Goal: Task Accomplishment & Management: Complete application form

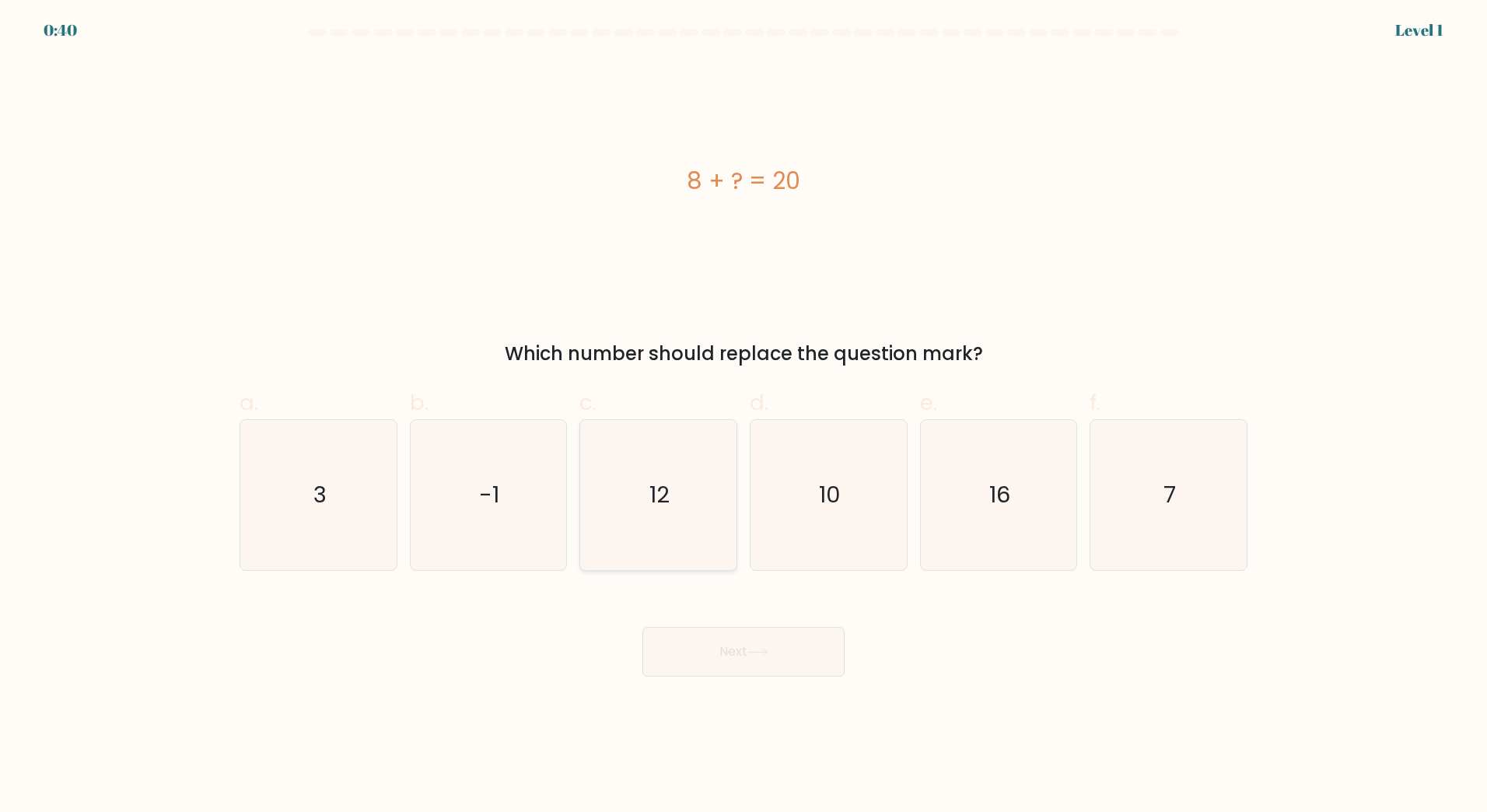
click at [696, 510] on icon "12" at bounding box center [658, 495] width 150 height 150
click at [744, 416] on input "c. 12" at bounding box center [744, 411] width 1 height 10
radio input "true"
click at [774, 637] on button "Next" at bounding box center [744, 652] width 202 height 49
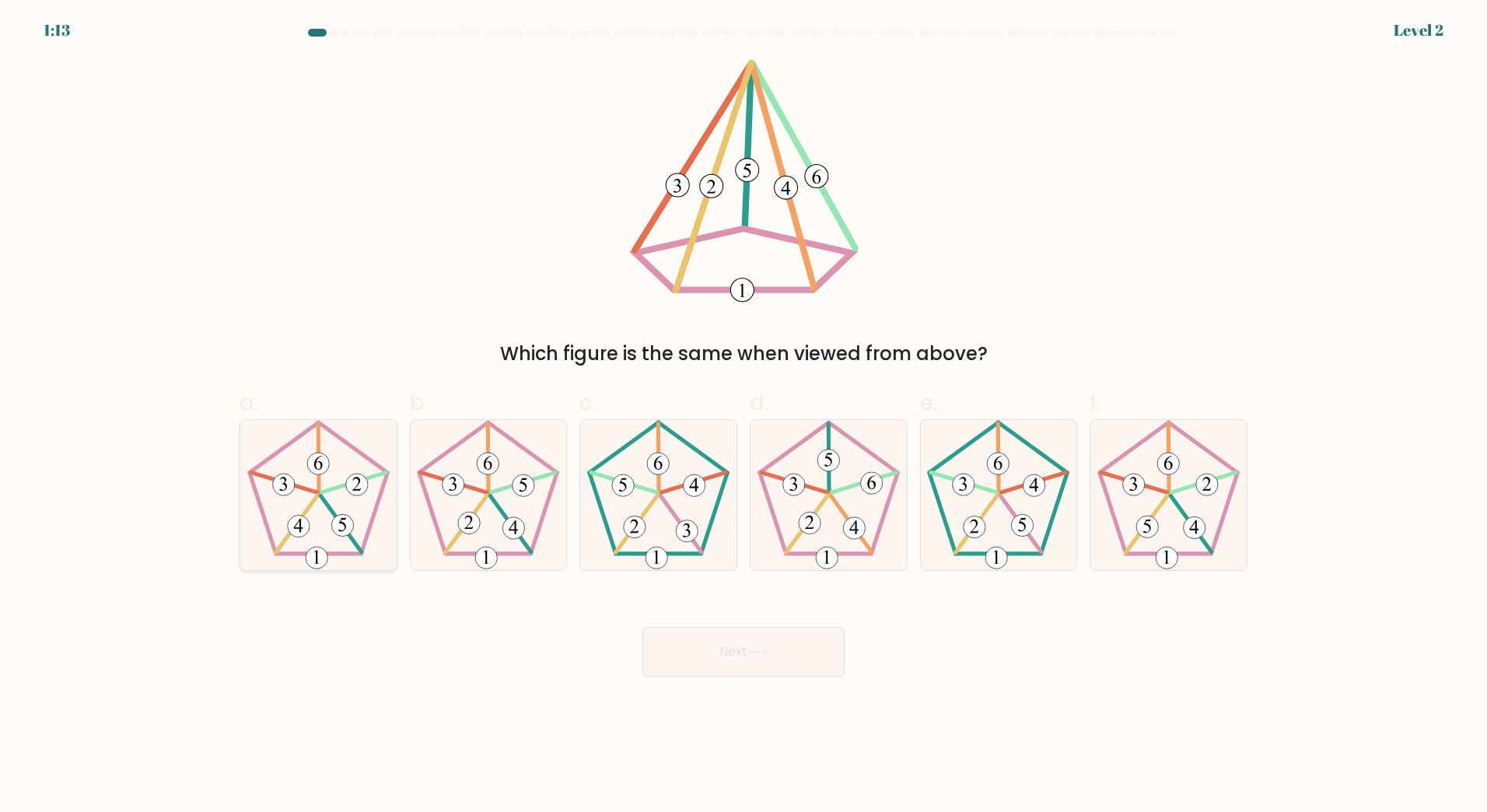
click at [361, 511] on icon at bounding box center [318, 495] width 150 height 150
click at [744, 416] on input "a." at bounding box center [744, 411] width 1 height 10
radio input "true"
click at [758, 646] on button "Next" at bounding box center [744, 652] width 202 height 49
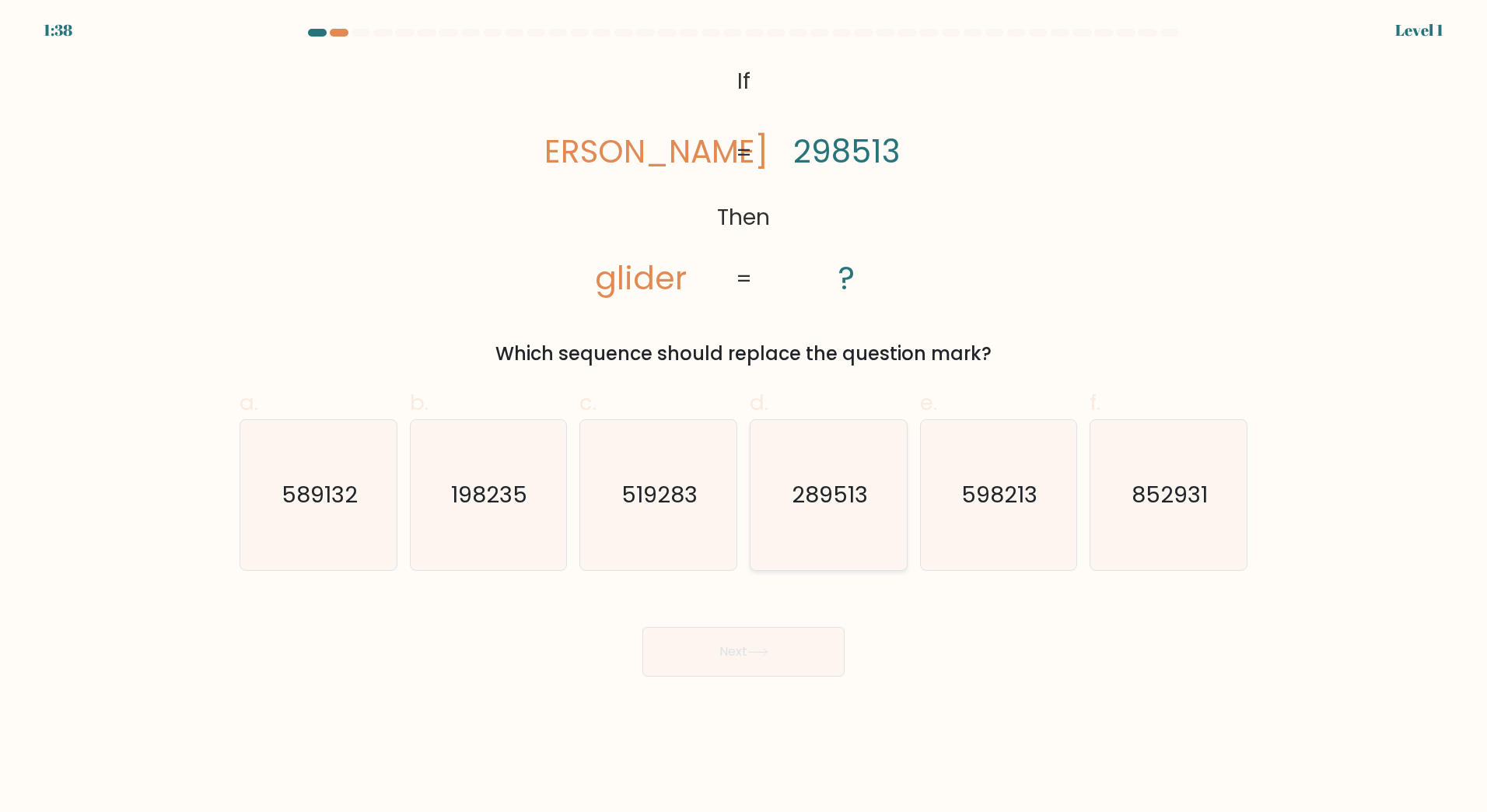
click at [824, 501] on text "289513" at bounding box center [829, 495] width 76 height 31
click at [744, 416] on input "d. 289513" at bounding box center [744, 411] width 1 height 10
radio input "true"
click at [760, 655] on icon at bounding box center [757, 651] width 21 height 8
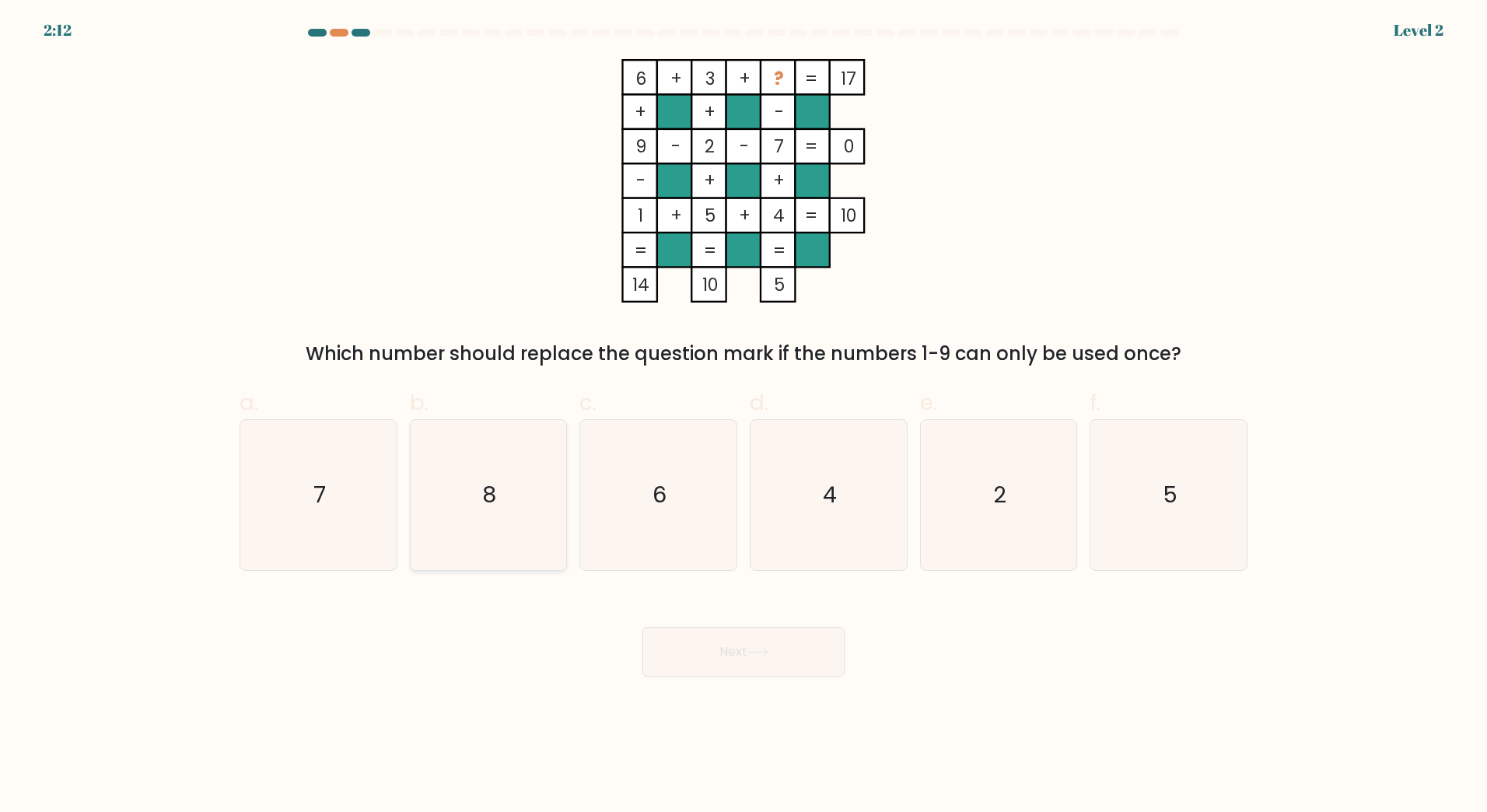
click at [515, 493] on icon "8" at bounding box center [488, 495] width 150 height 150
click at [744, 416] on input "b. 8" at bounding box center [744, 411] width 1 height 10
radio input "true"
click at [768, 654] on icon at bounding box center [757, 651] width 21 height 8
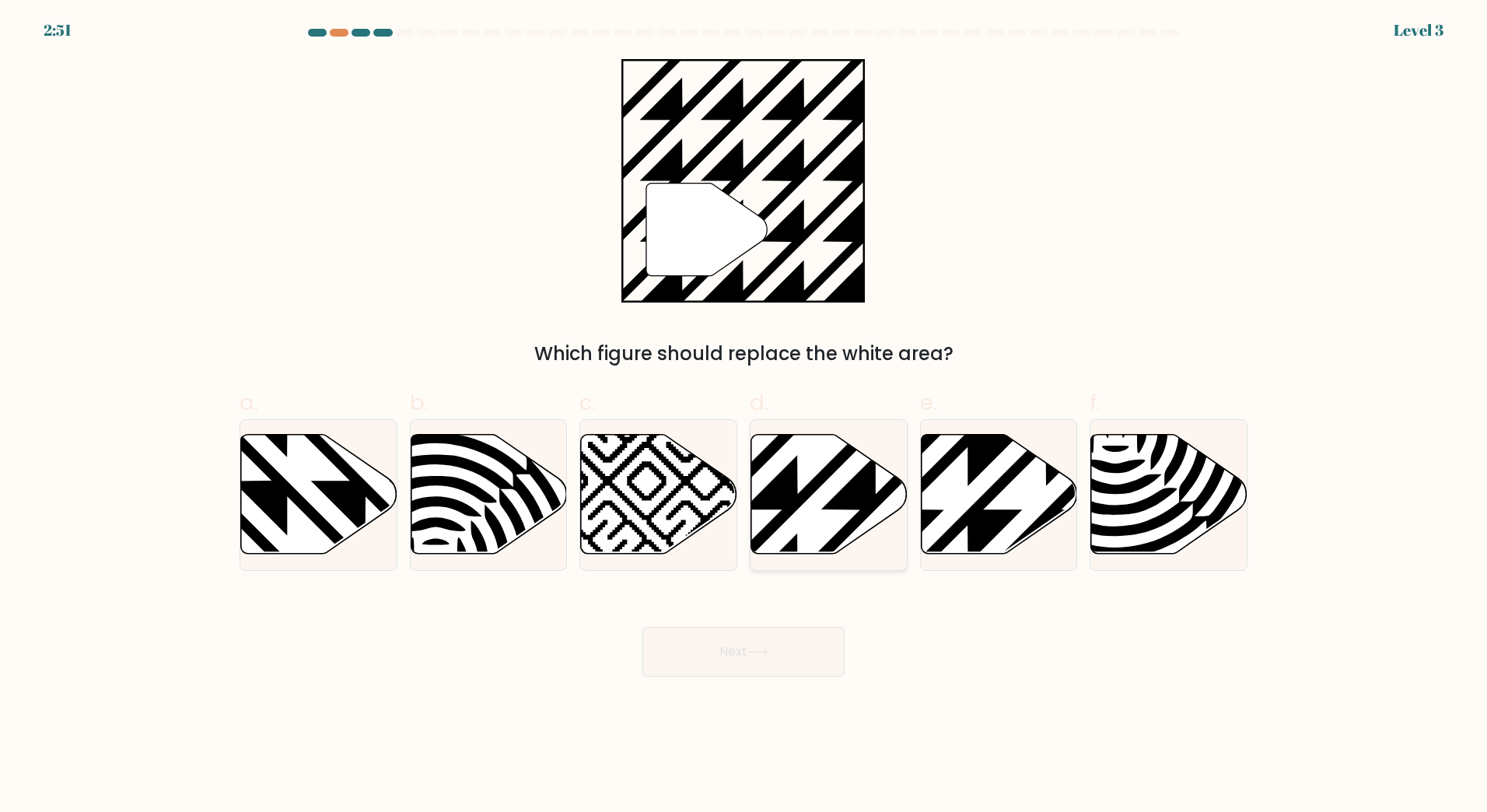
click at [833, 501] on icon at bounding box center [877, 431] width 315 height 315
click at [744, 416] on input "d." at bounding box center [744, 411] width 1 height 10
radio input "true"
click at [758, 657] on button "Next" at bounding box center [744, 652] width 202 height 49
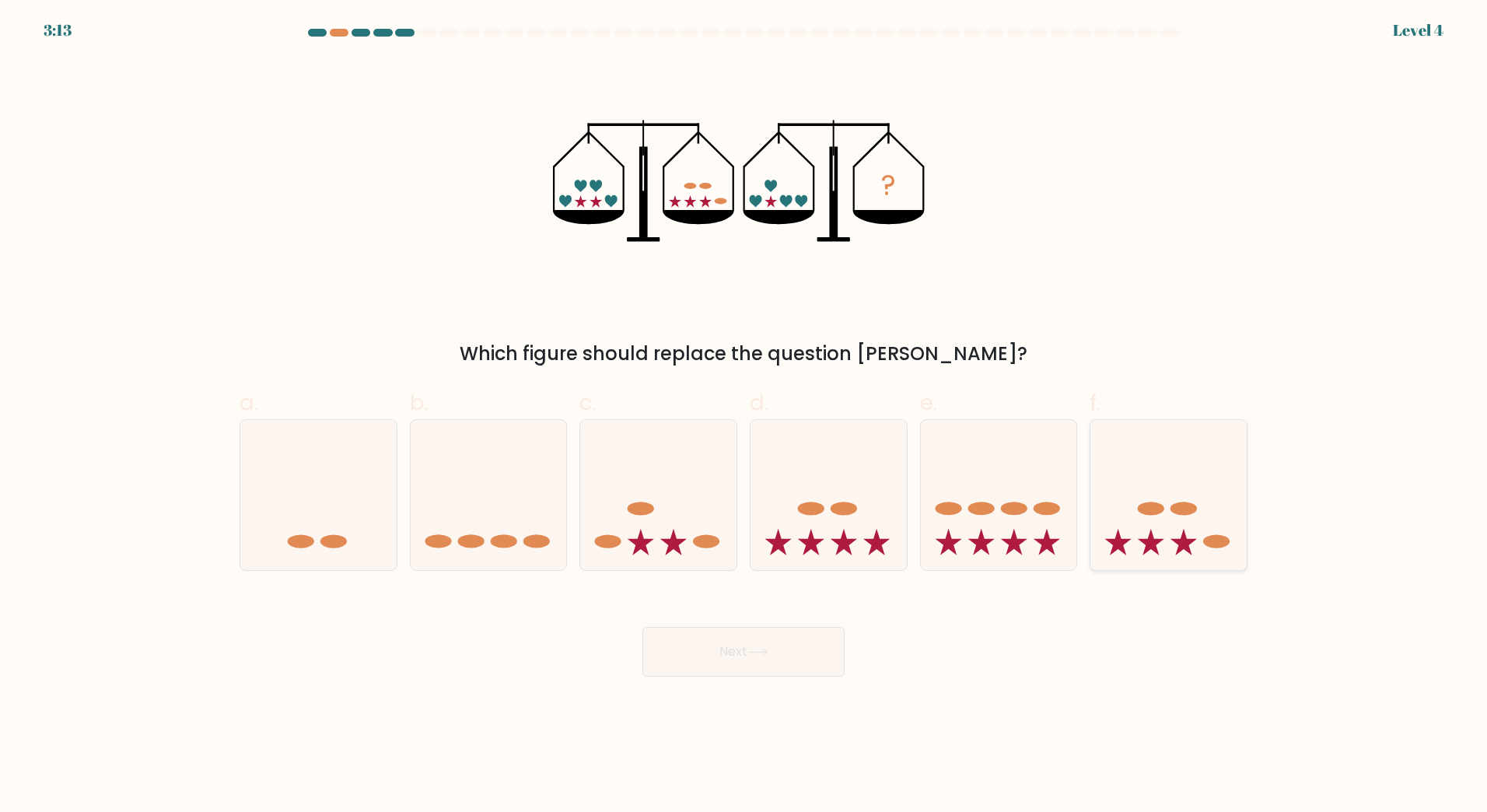
click at [1165, 531] on icon at bounding box center [1168, 494] width 156 height 129
click at [744, 416] on input "f." at bounding box center [744, 411] width 1 height 10
radio input "true"
drag, startPoint x: 785, startPoint y: 650, endPoint x: 1085, endPoint y: 591, distance: 305.7
click at [1095, 591] on div "Next" at bounding box center [744, 633] width 1027 height 87
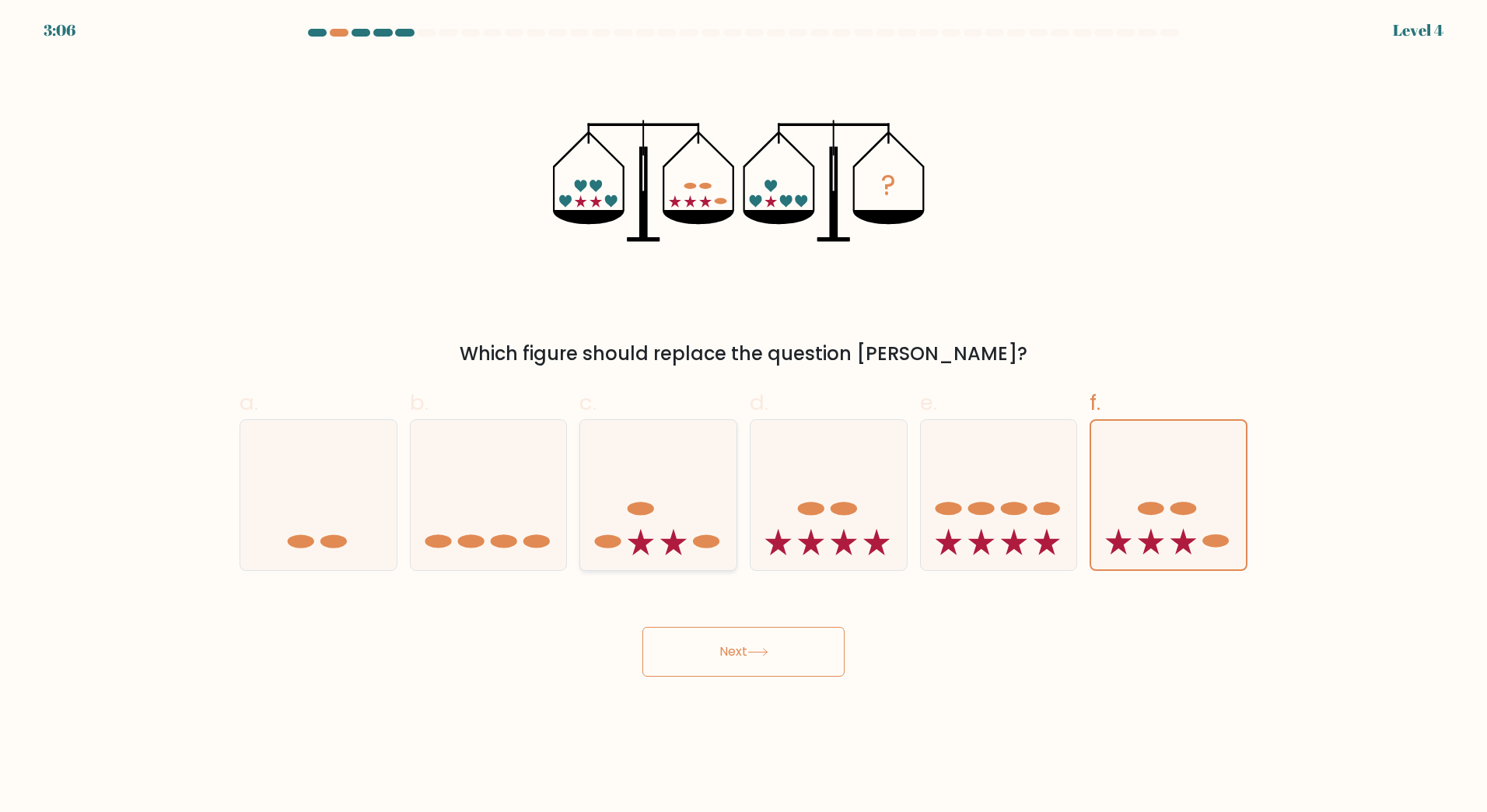
click at [670, 527] on icon at bounding box center [658, 494] width 156 height 129
click at [744, 416] on input "c." at bounding box center [744, 411] width 1 height 10
radio input "true"
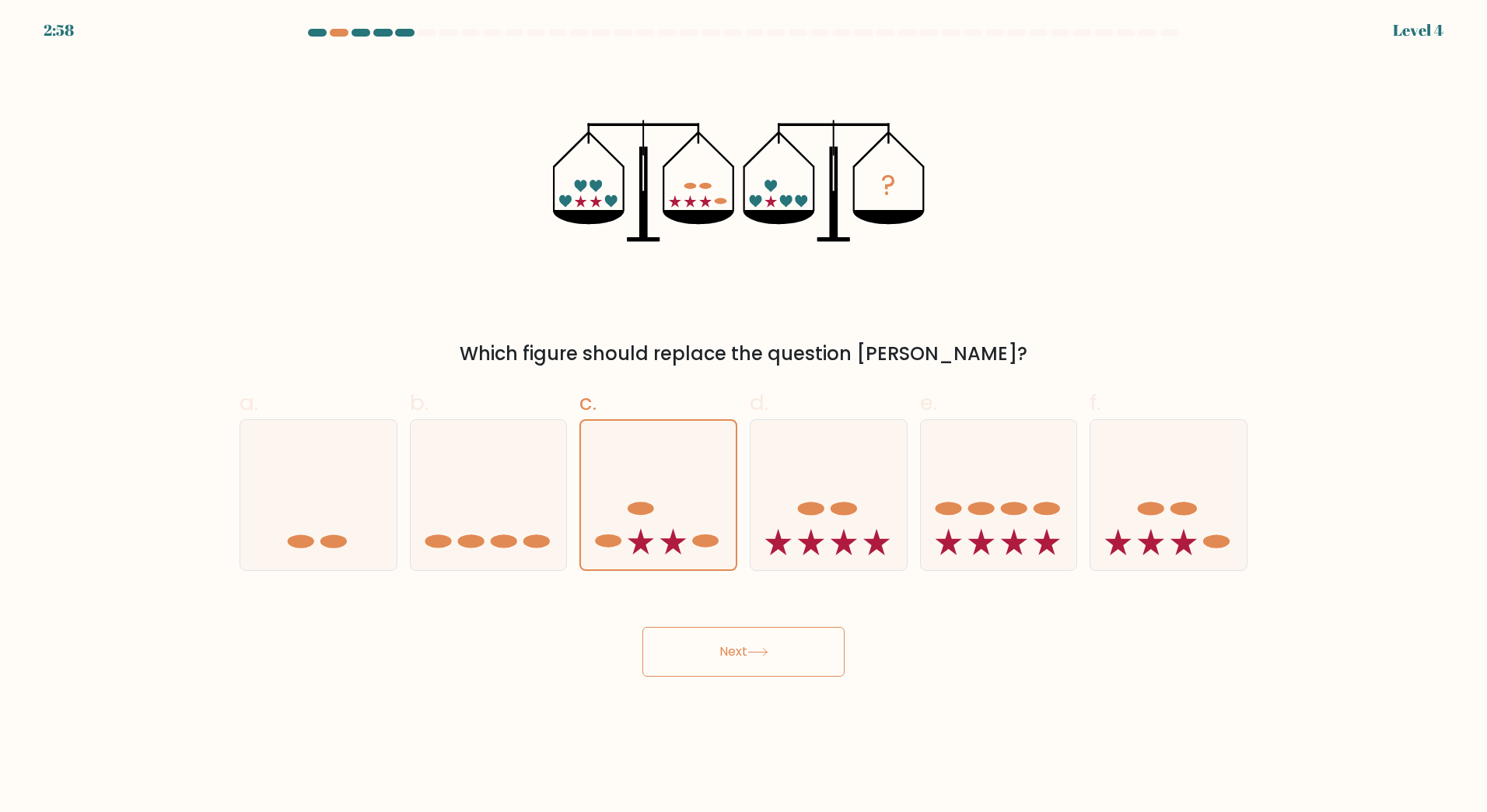
click at [776, 651] on button "Next" at bounding box center [744, 652] width 202 height 49
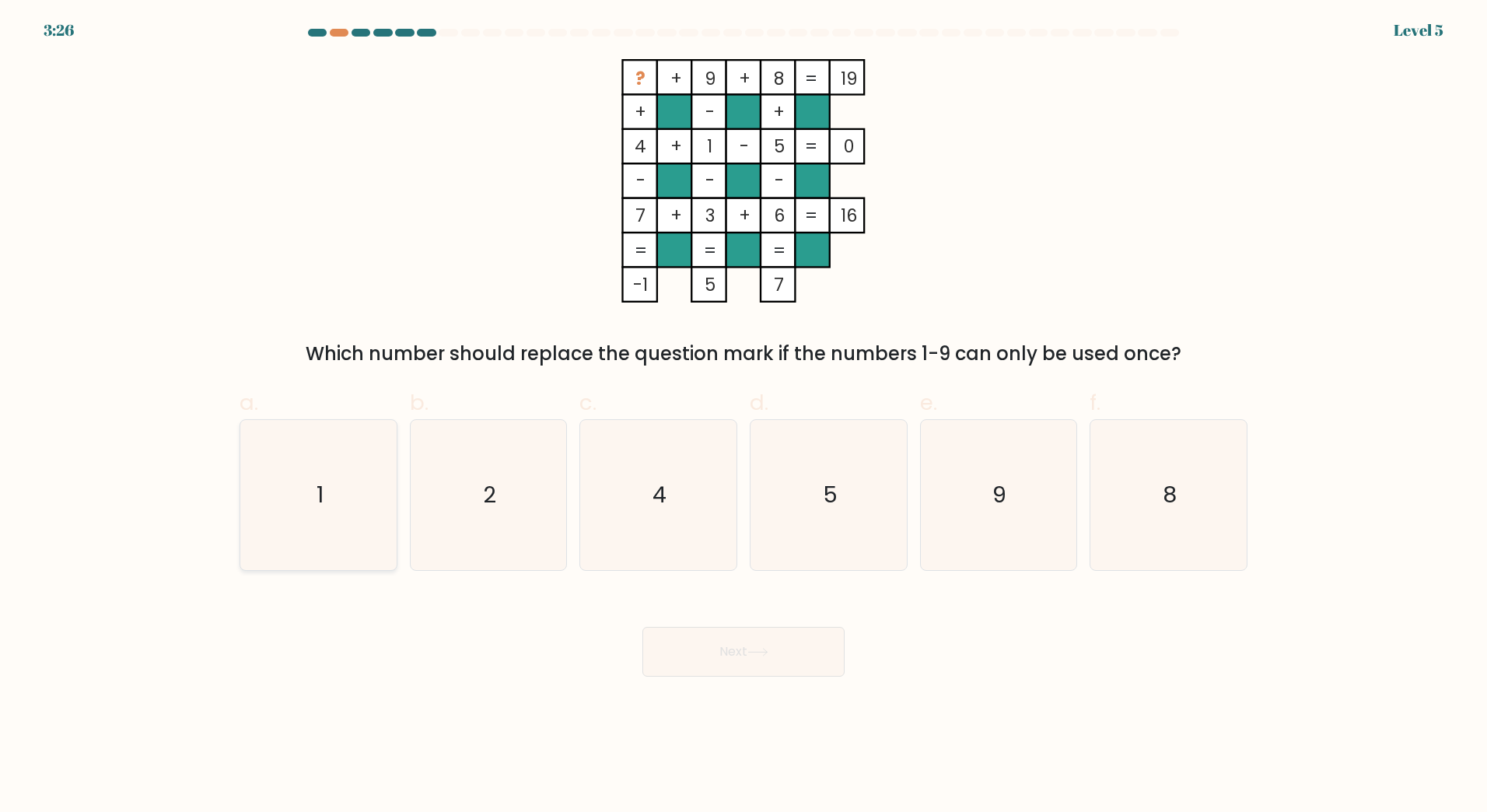
click at [350, 487] on icon "1" at bounding box center [318, 495] width 150 height 150
click at [744, 416] on input "a. 1" at bounding box center [744, 411] width 1 height 10
radio input "true"
click at [765, 646] on button "Next" at bounding box center [744, 652] width 202 height 49
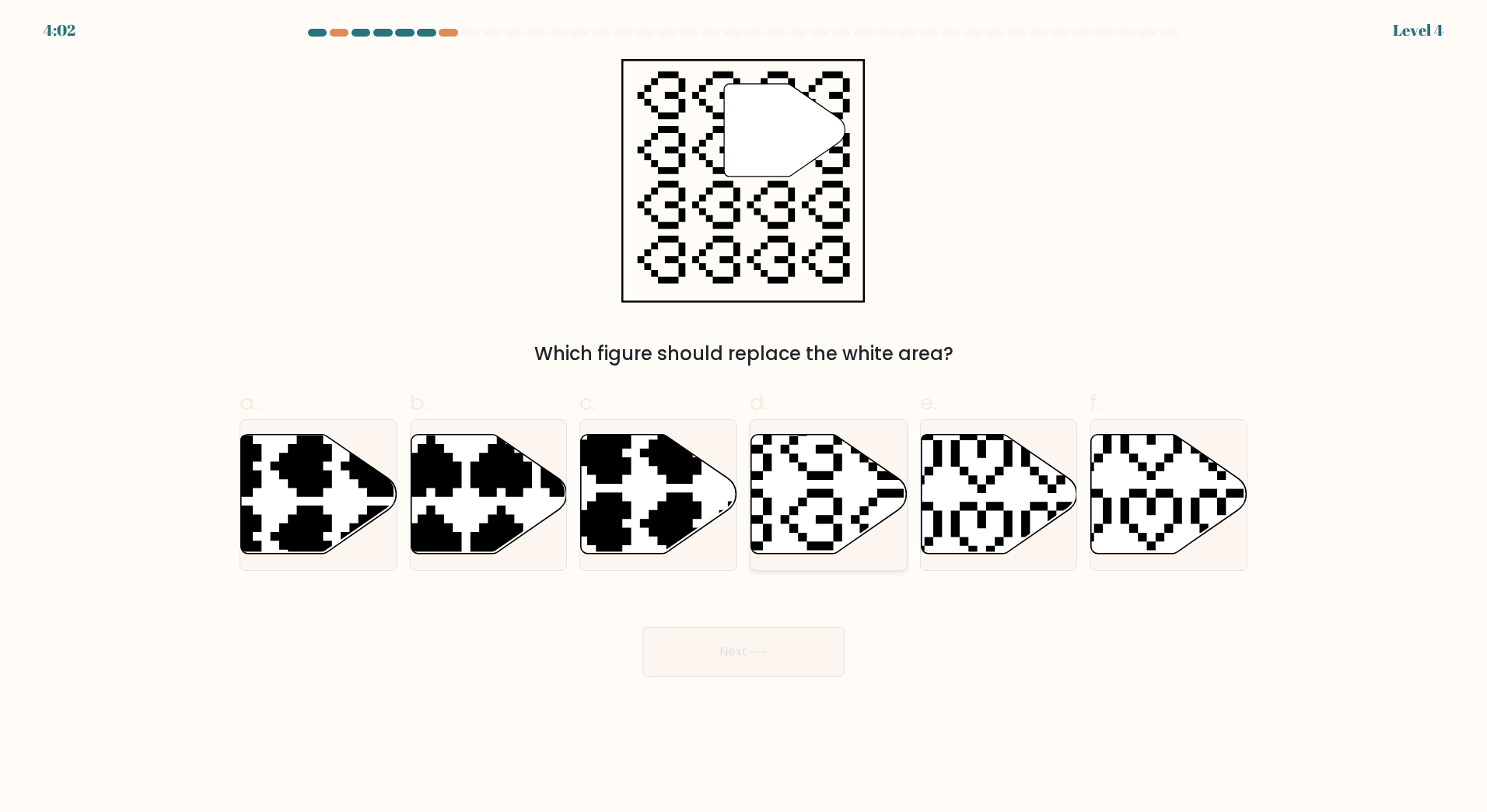
click at [828, 510] on icon at bounding box center [829, 494] width 156 height 120
click at [744, 416] on input "d." at bounding box center [744, 411] width 1 height 10
radio input "true"
click at [780, 672] on button "Next" at bounding box center [744, 652] width 202 height 49
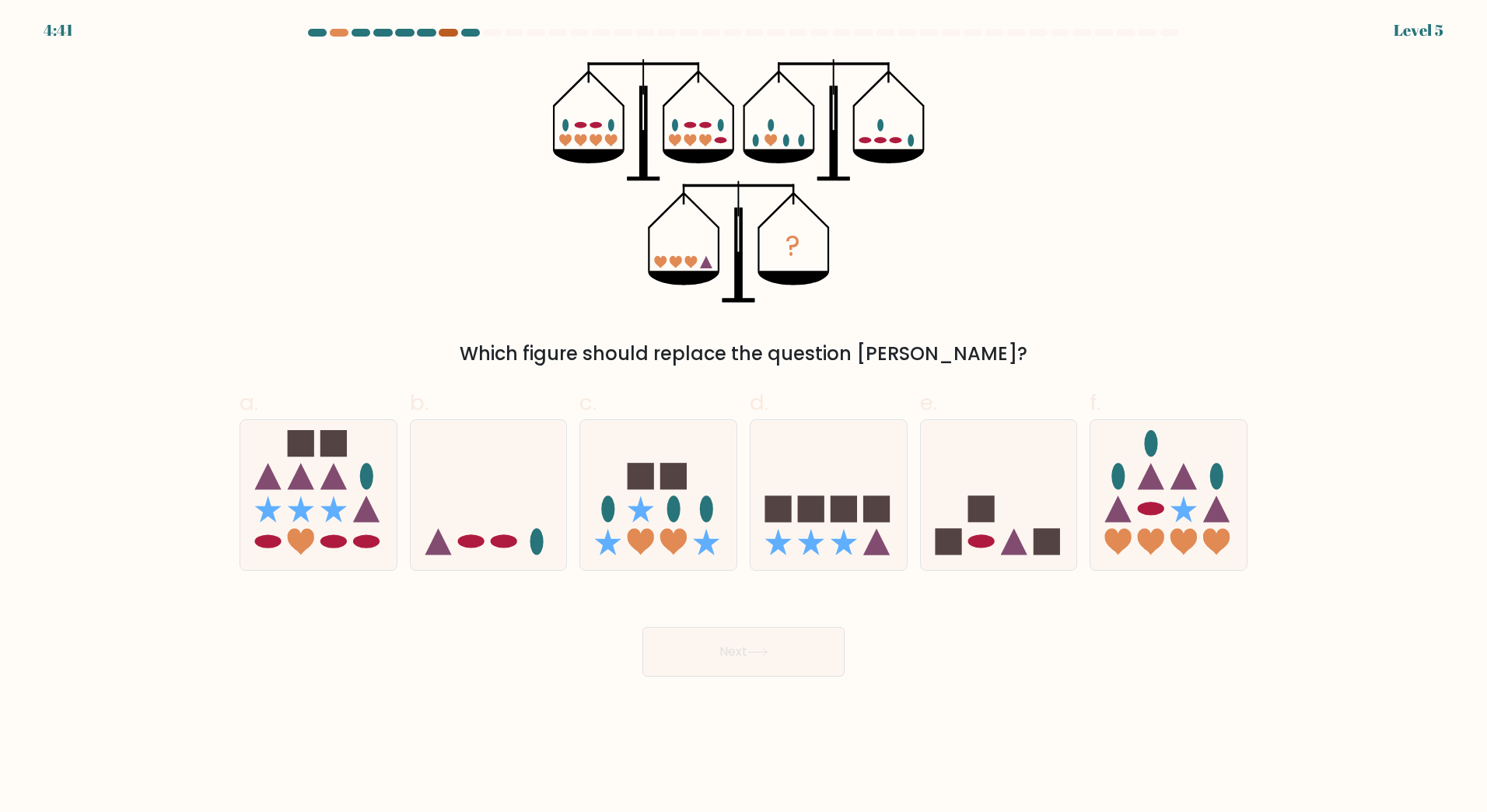
click at [452, 29] on div at bounding box center [448, 32] width 18 height 8
click at [453, 34] on div at bounding box center [448, 32] width 18 height 8
click at [471, 31] on div at bounding box center [470, 32] width 18 height 8
drag, startPoint x: 351, startPoint y: 31, endPoint x: 338, endPoint y: 30, distance: 13.0
click at [346, 31] on at bounding box center [744, 32] width 874 height 8
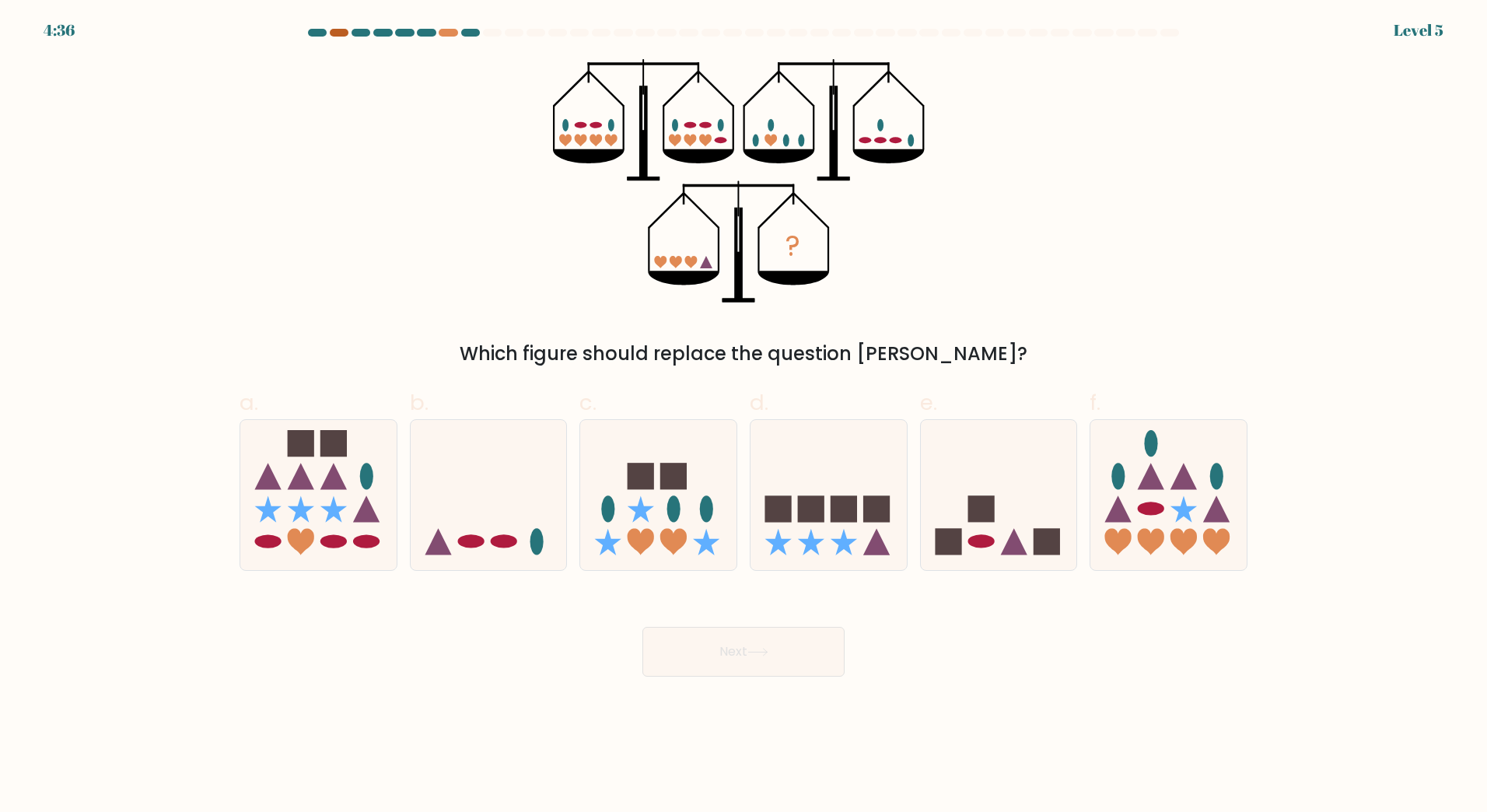
click at [337, 30] on div at bounding box center [339, 32] width 18 height 8
click at [511, 528] on icon at bounding box center [488, 494] width 156 height 129
click at [744, 416] on input "b." at bounding box center [744, 411] width 1 height 10
radio input "true"
click at [773, 638] on button "Next" at bounding box center [744, 652] width 202 height 49
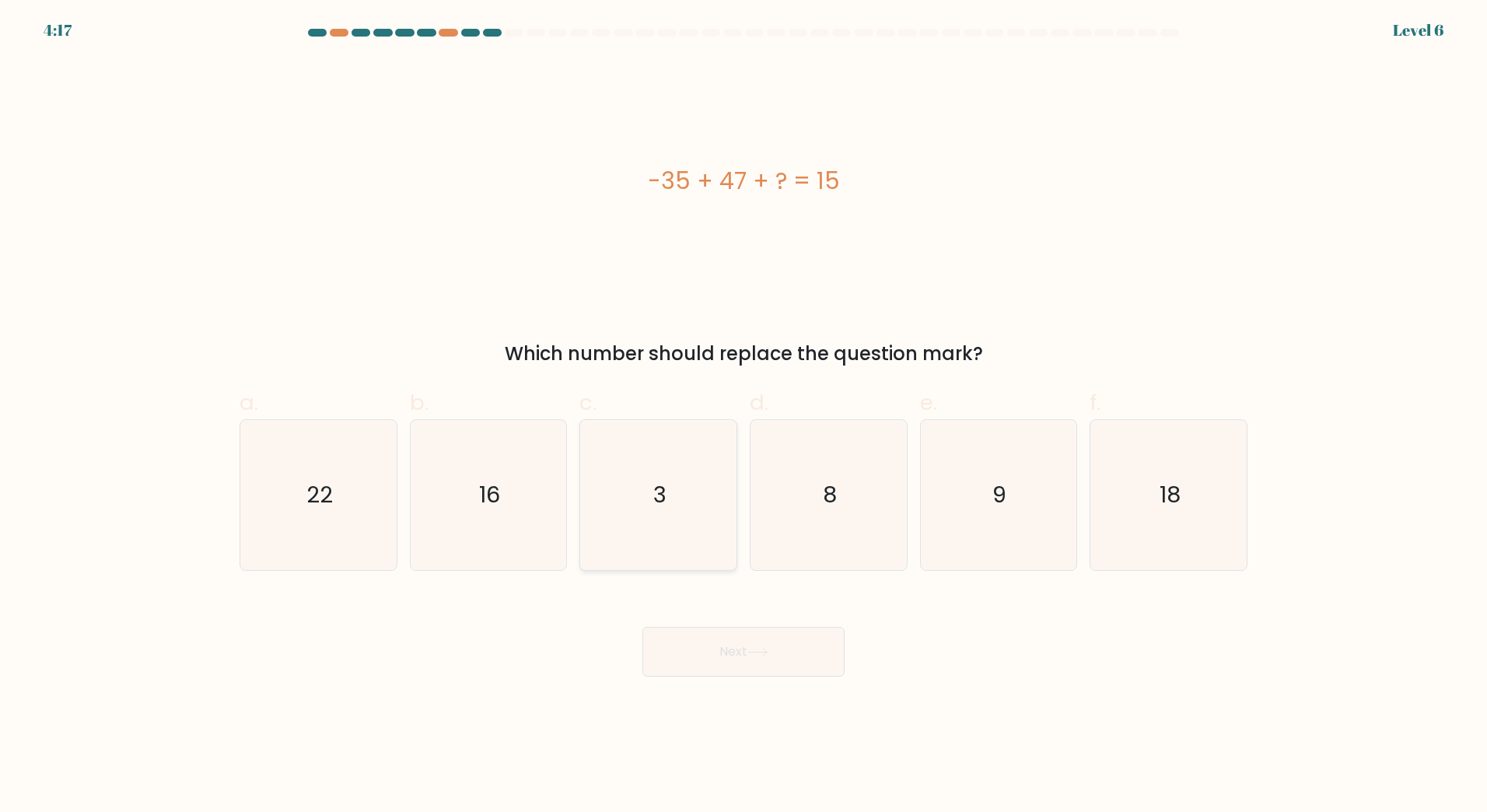
drag, startPoint x: 664, startPoint y: 521, endPoint x: 711, endPoint y: 557, distance: 59.2
click at [664, 520] on icon "3" at bounding box center [658, 495] width 150 height 150
click at [744, 416] on input "c. 3" at bounding box center [744, 411] width 1 height 10
radio input "true"
click at [767, 651] on icon at bounding box center [757, 651] width 21 height 8
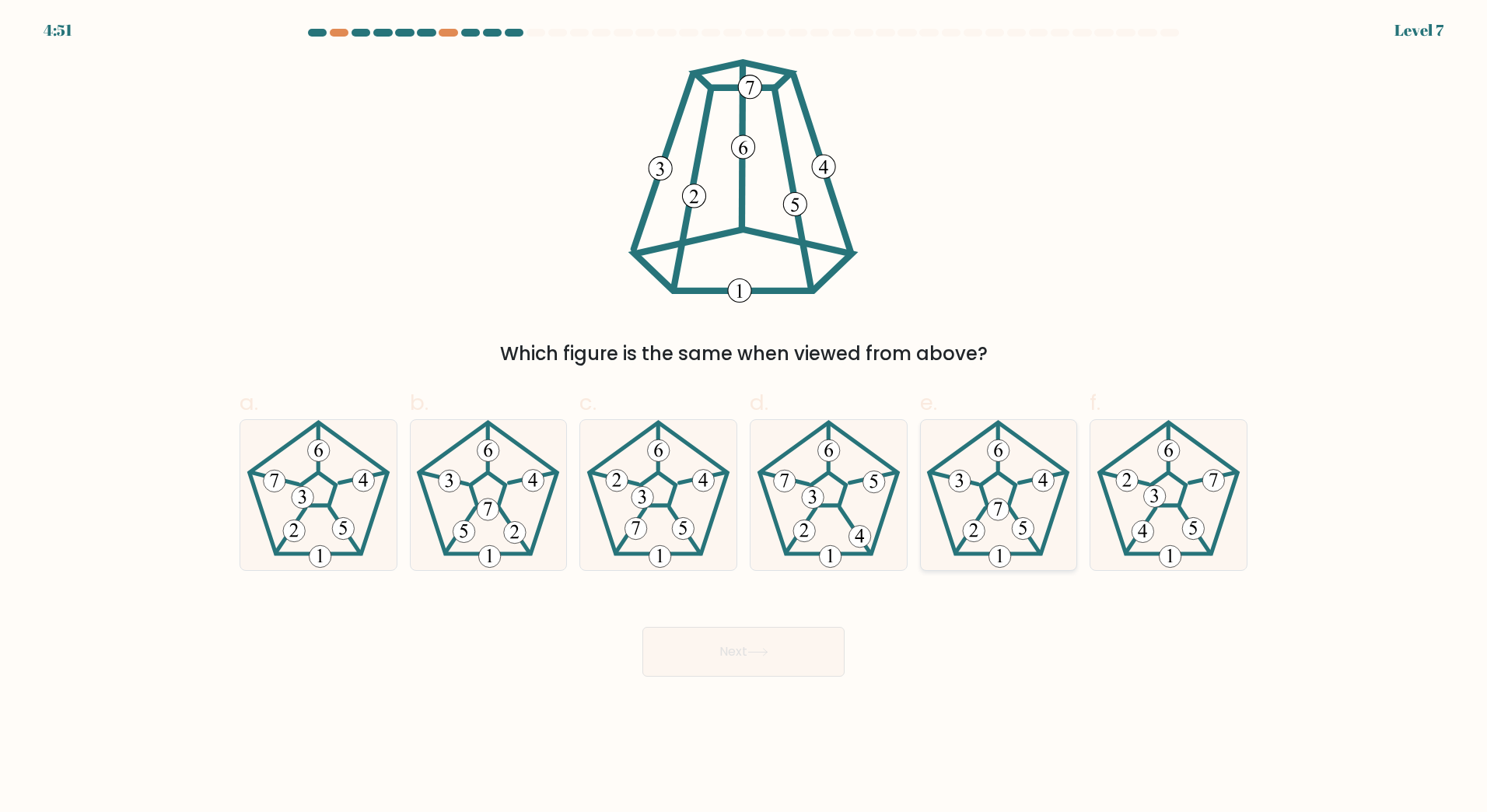
click at [1004, 498] on icon at bounding box center [999, 495] width 150 height 150
click at [744, 416] on input "e." at bounding box center [744, 411] width 1 height 10
radio input "true"
click at [735, 652] on button "Next" at bounding box center [744, 652] width 202 height 49
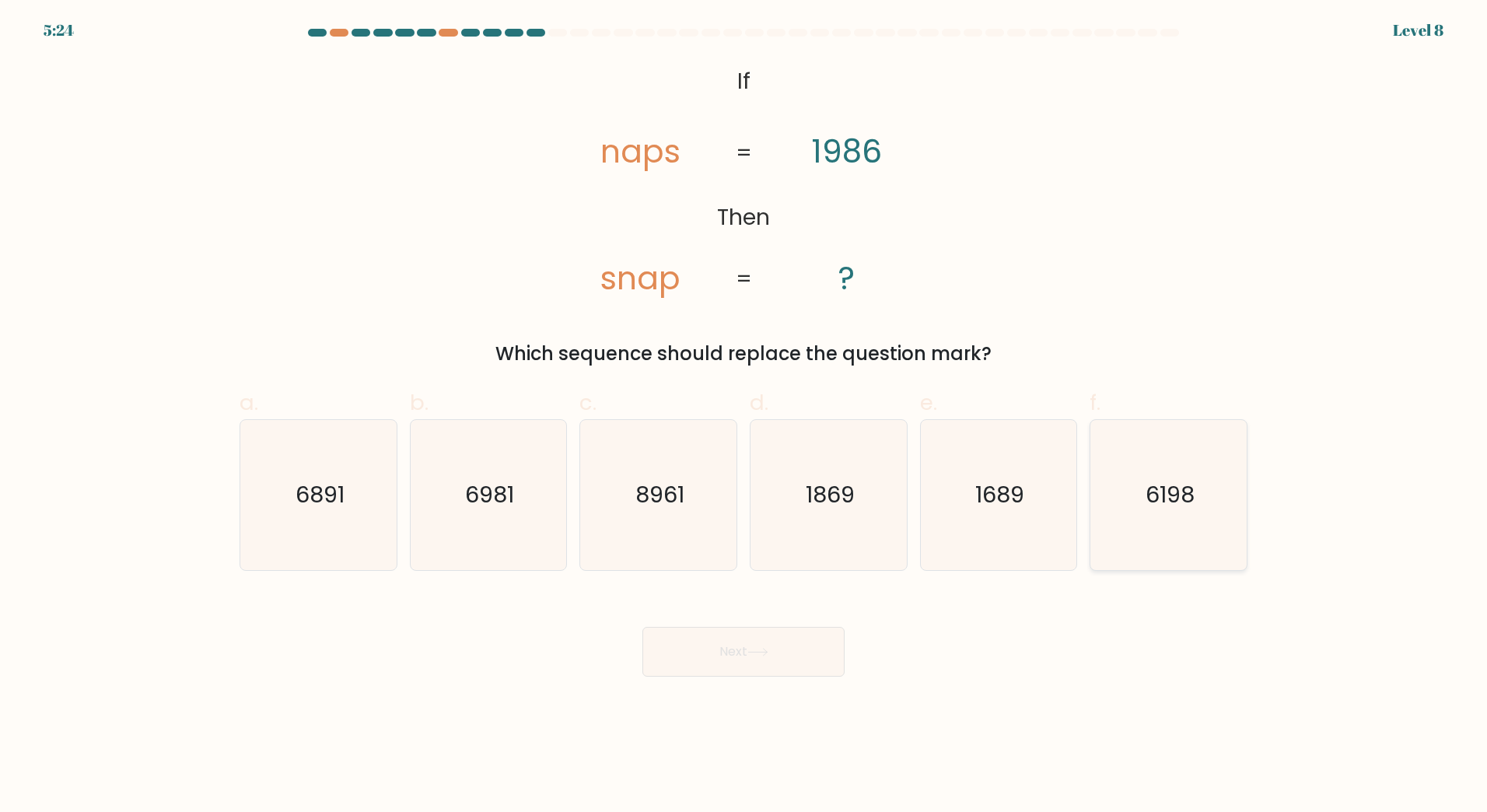
click at [1167, 504] on text "6198" at bounding box center [1171, 495] width 49 height 31
click at [744, 416] on input "f. 6198" at bounding box center [744, 411] width 1 height 10
radio input "true"
click at [747, 656] on button "Next" at bounding box center [744, 652] width 202 height 49
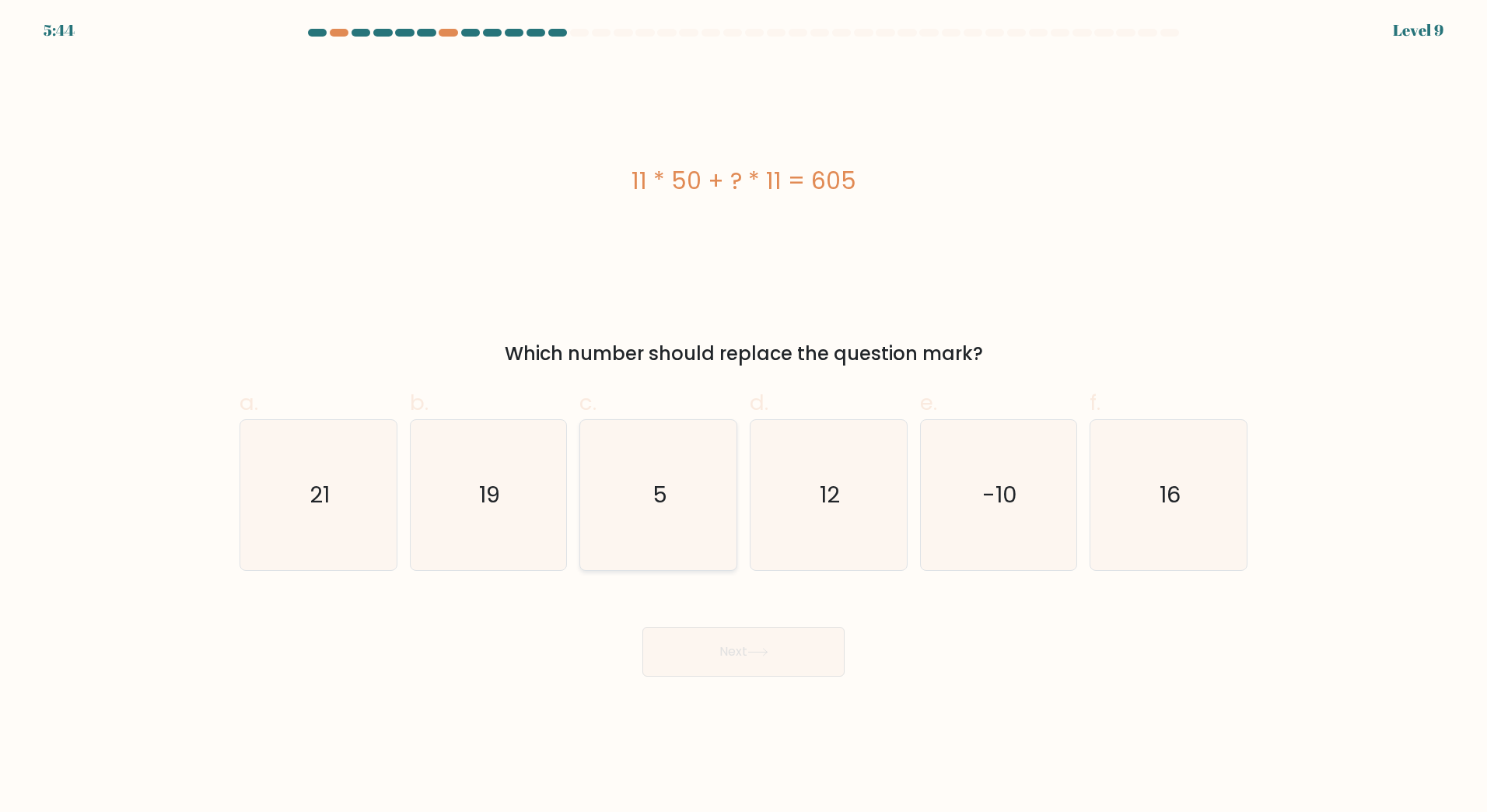
drag, startPoint x: 669, startPoint y: 501, endPoint x: 679, endPoint y: 501, distance: 10.0
click at [670, 500] on icon "5" at bounding box center [658, 495] width 150 height 150
click at [744, 416] on input "c. 5" at bounding box center [744, 411] width 1 height 10
radio input "true"
click at [799, 648] on button "Next" at bounding box center [744, 652] width 202 height 49
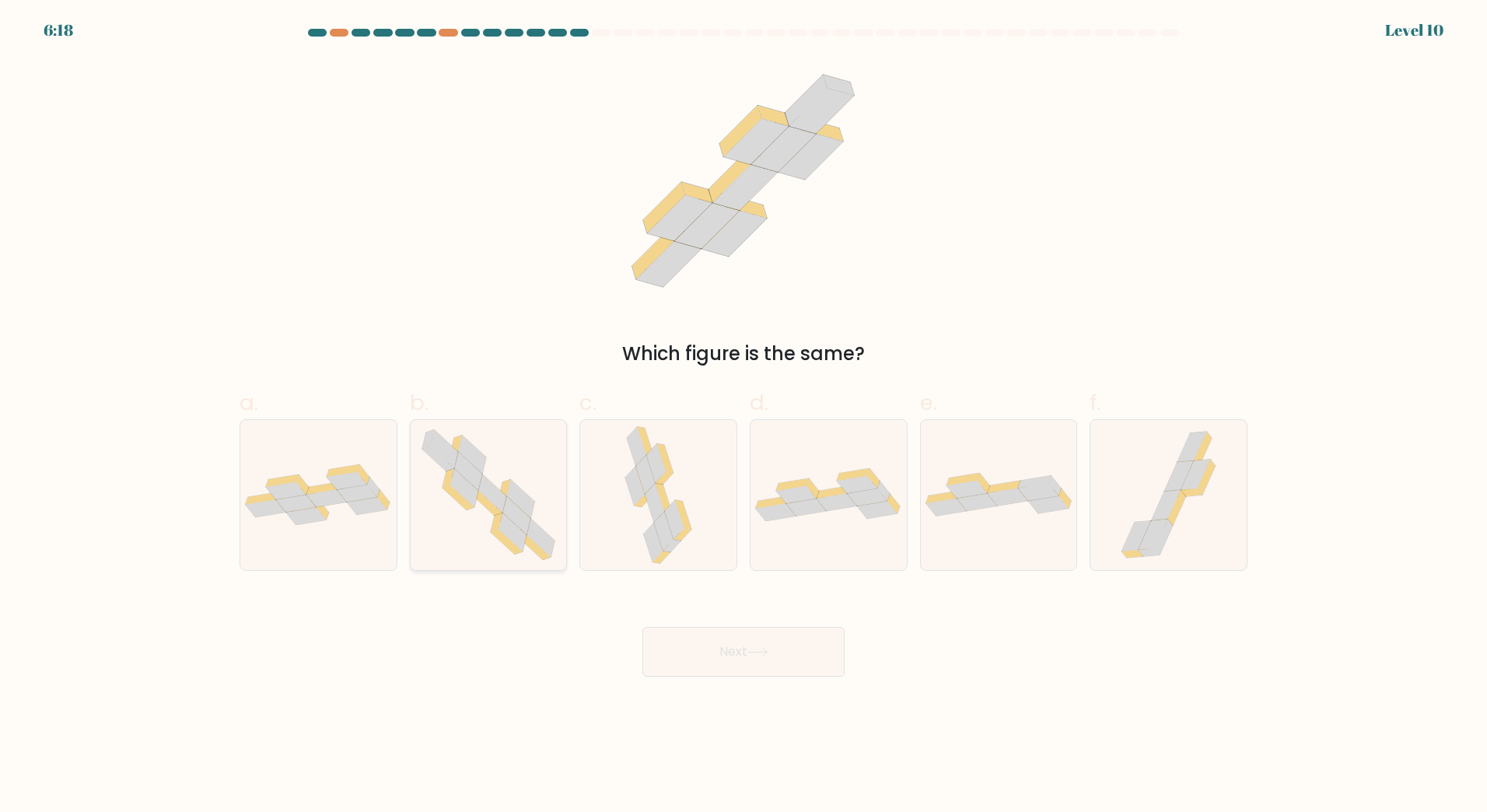
click at [497, 512] on icon at bounding box center [487, 503] width 32 height 25
click at [744, 416] on input "b." at bounding box center [744, 411] width 1 height 10
radio input "true"
click at [785, 654] on button "Next" at bounding box center [744, 652] width 202 height 49
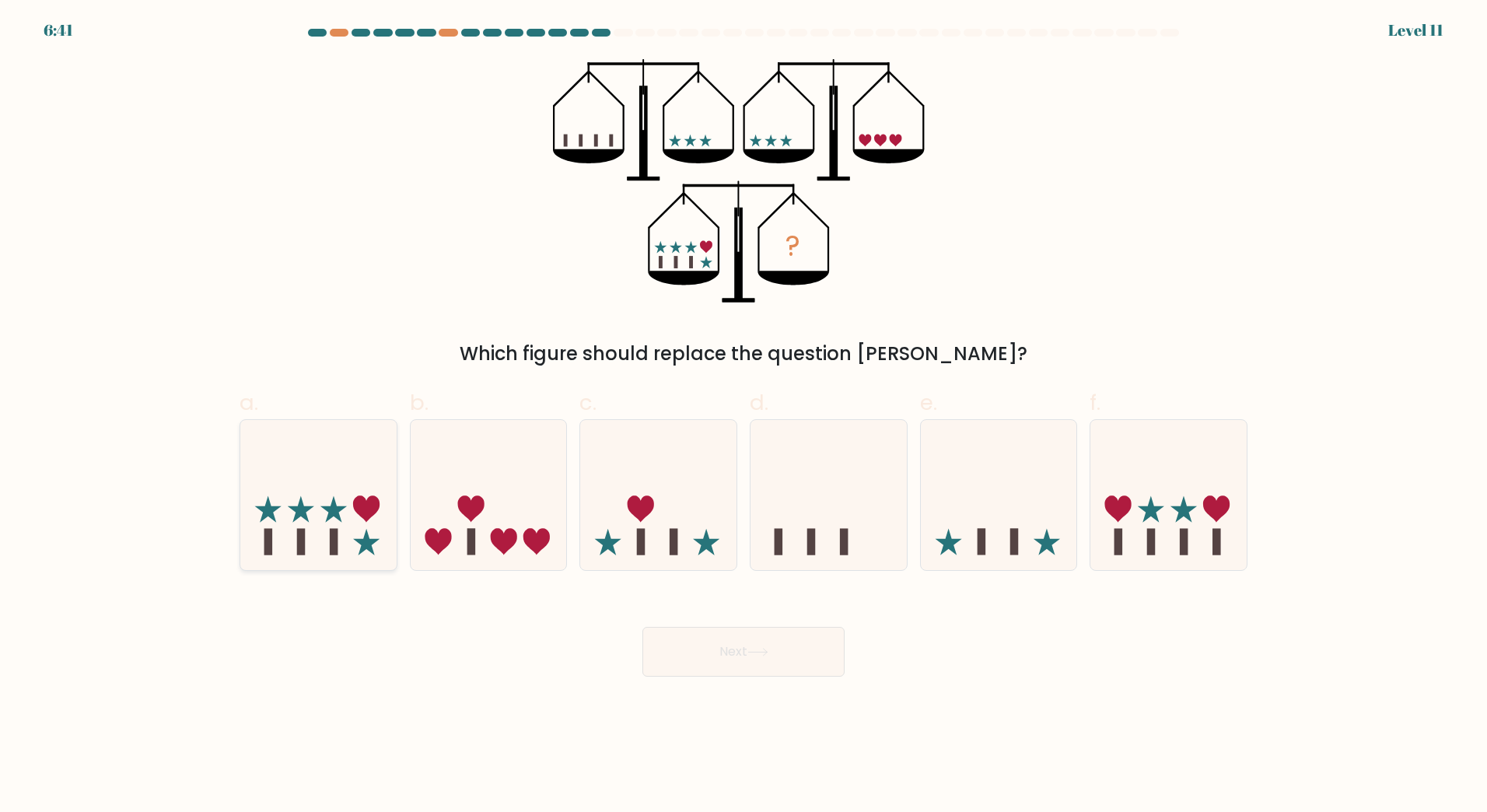
click at [350, 529] on icon at bounding box center [318, 494] width 156 height 129
click at [744, 416] on input "a." at bounding box center [744, 411] width 1 height 10
radio input "true"
click at [738, 646] on button "Next" at bounding box center [744, 652] width 202 height 49
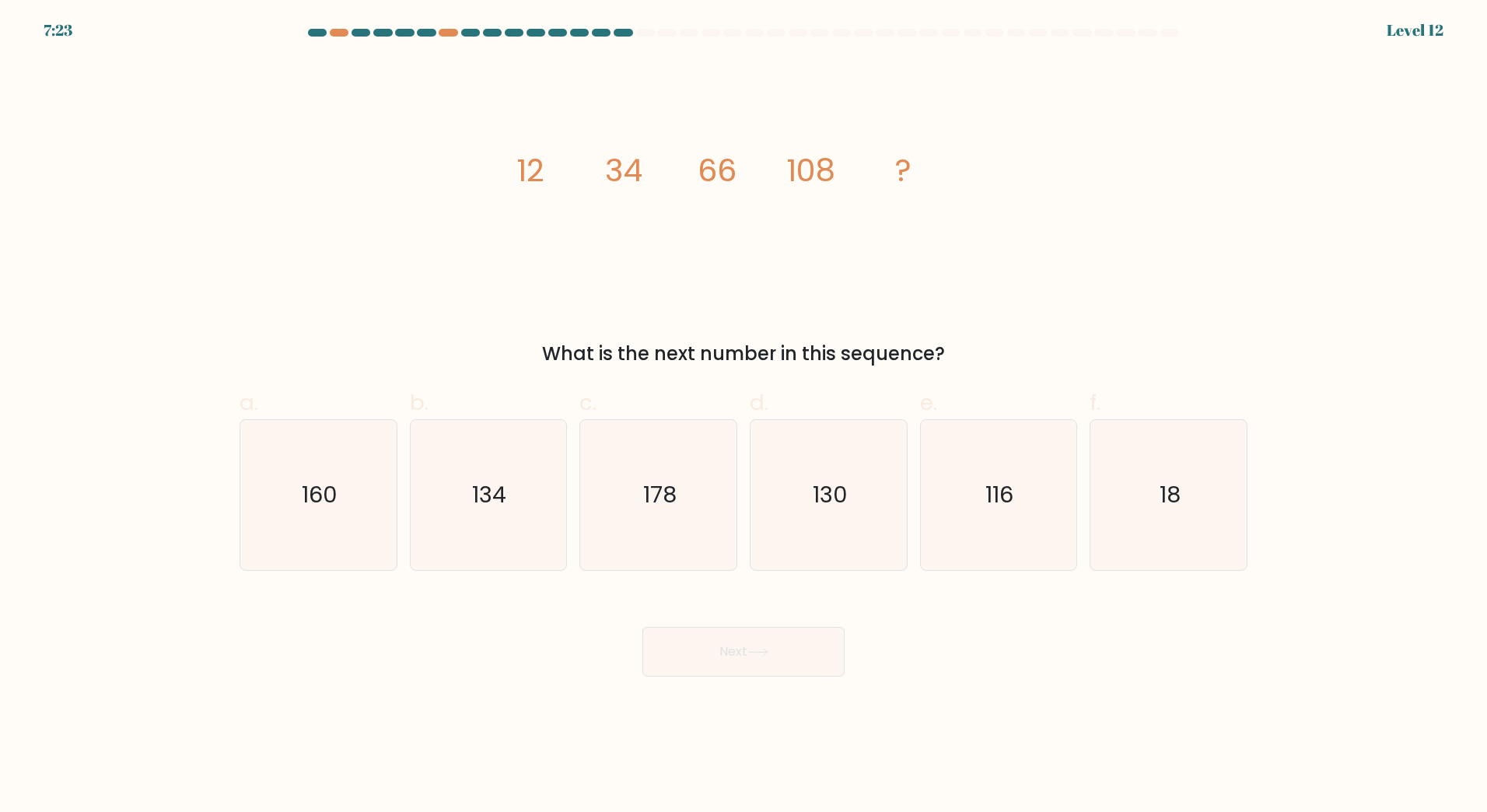
click at [480, 300] on div "image/svg+xml 12 34 66 108 ? What is the next number in this sequence?" at bounding box center [744, 214] width 1027 height 309
click at [326, 486] on text "160" at bounding box center [319, 495] width 36 height 31
click at [744, 416] on input "a. 160" at bounding box center [744, 411] width 1 height 10
radio input "true"
click at [803, 651] on button "Next" at bounding box center [744, 652] width 202 height 49
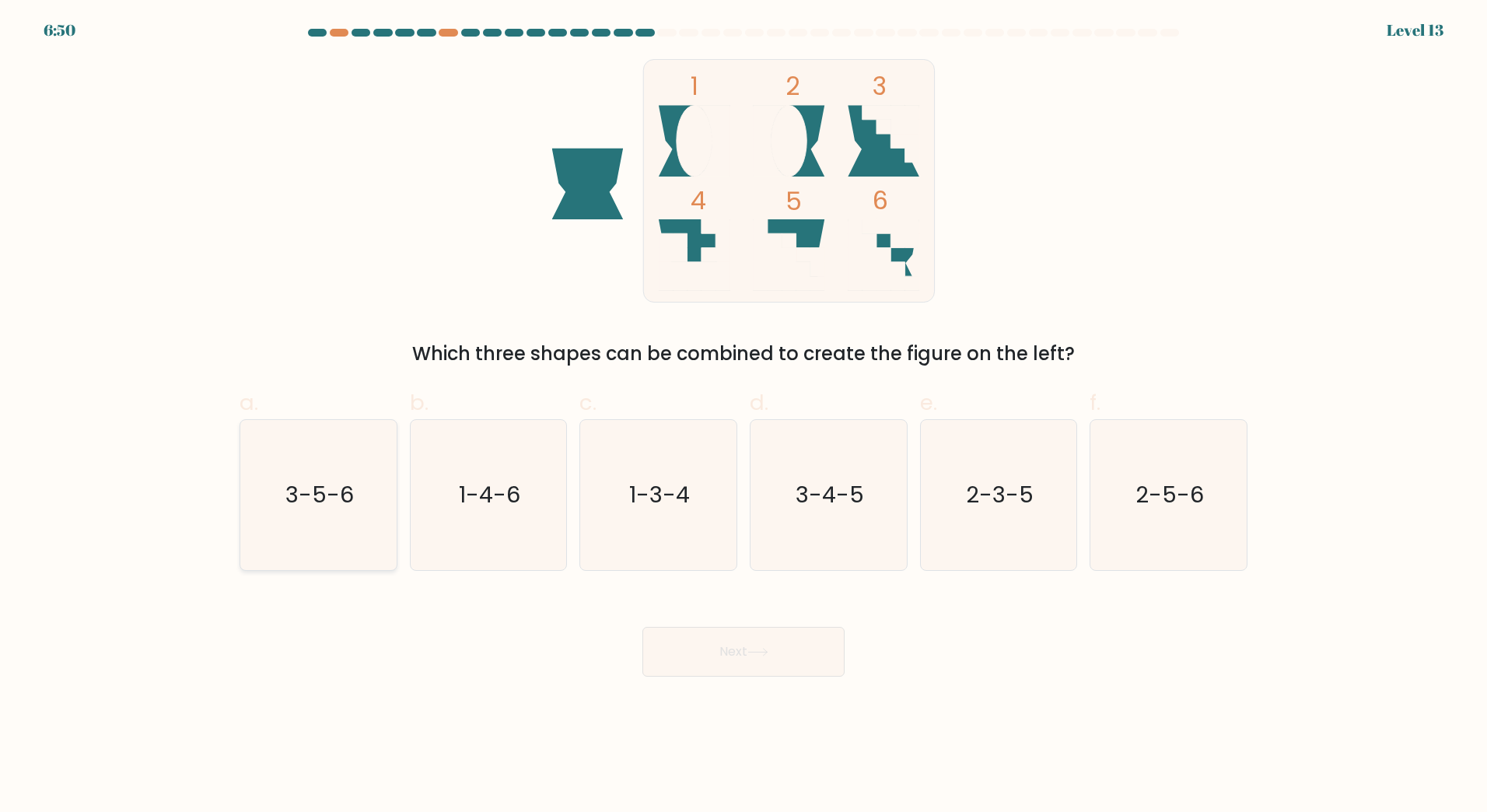
click at [323, 518] on icon "3-5-6" at bounding box center [318, 495] width 150 height 150
click at [744, 416] on input "a. 3-5-6" at bounding box center [744, 411] width 1 height 10
radio input "true"
click at [778, 646] on button "Next" at bounding box center [744, 652] width 202 height 49
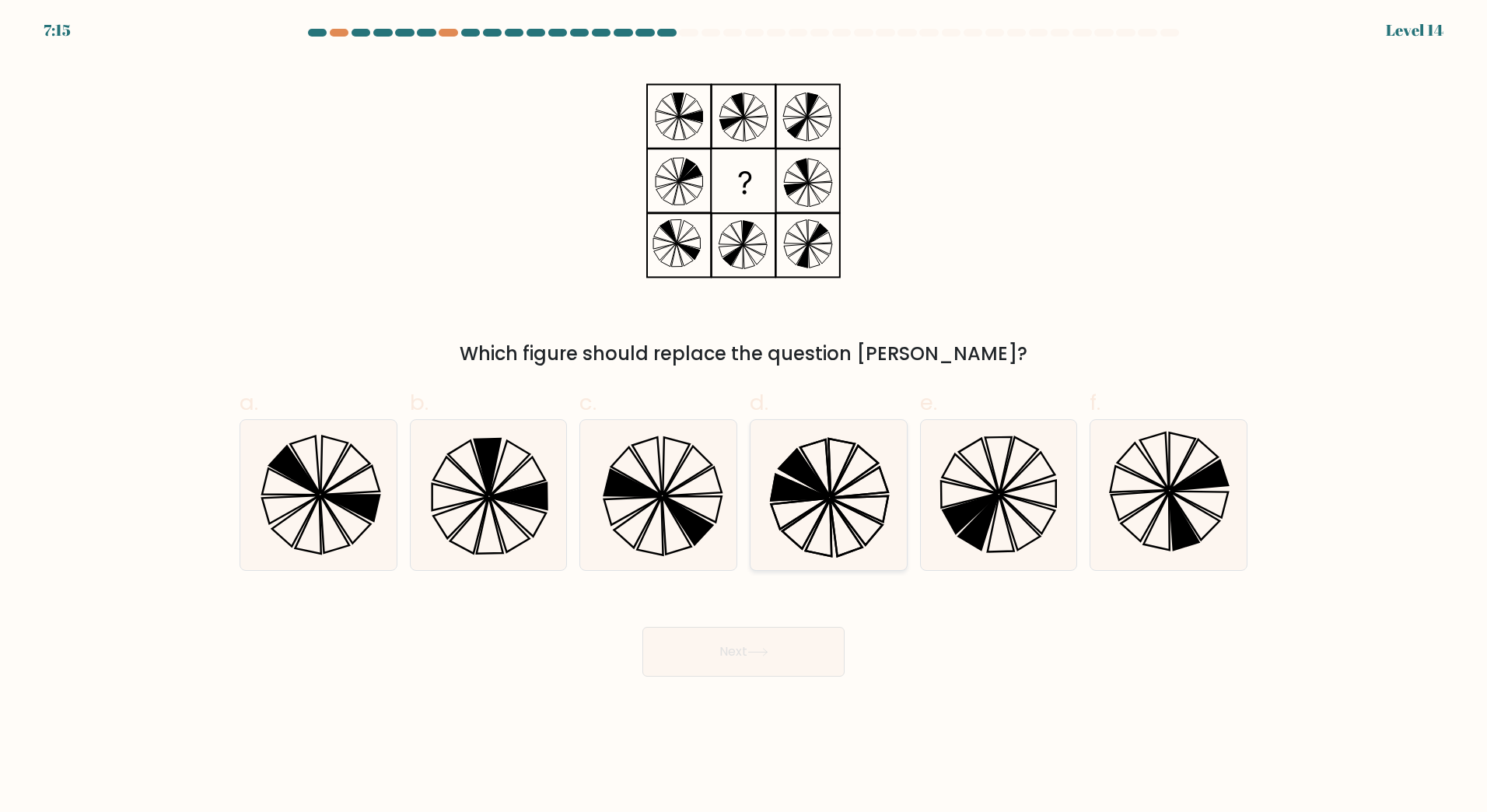
click at [830, 511] on icon at bounding box center [845, 528] width 32 height 57
click at [744, 416] on input "d." at bounding box center [744, 411] width 1 height 10
radio input "true"
click at [805, 650] on button "Next" at bounding box center [744, 652] width 202 height 49
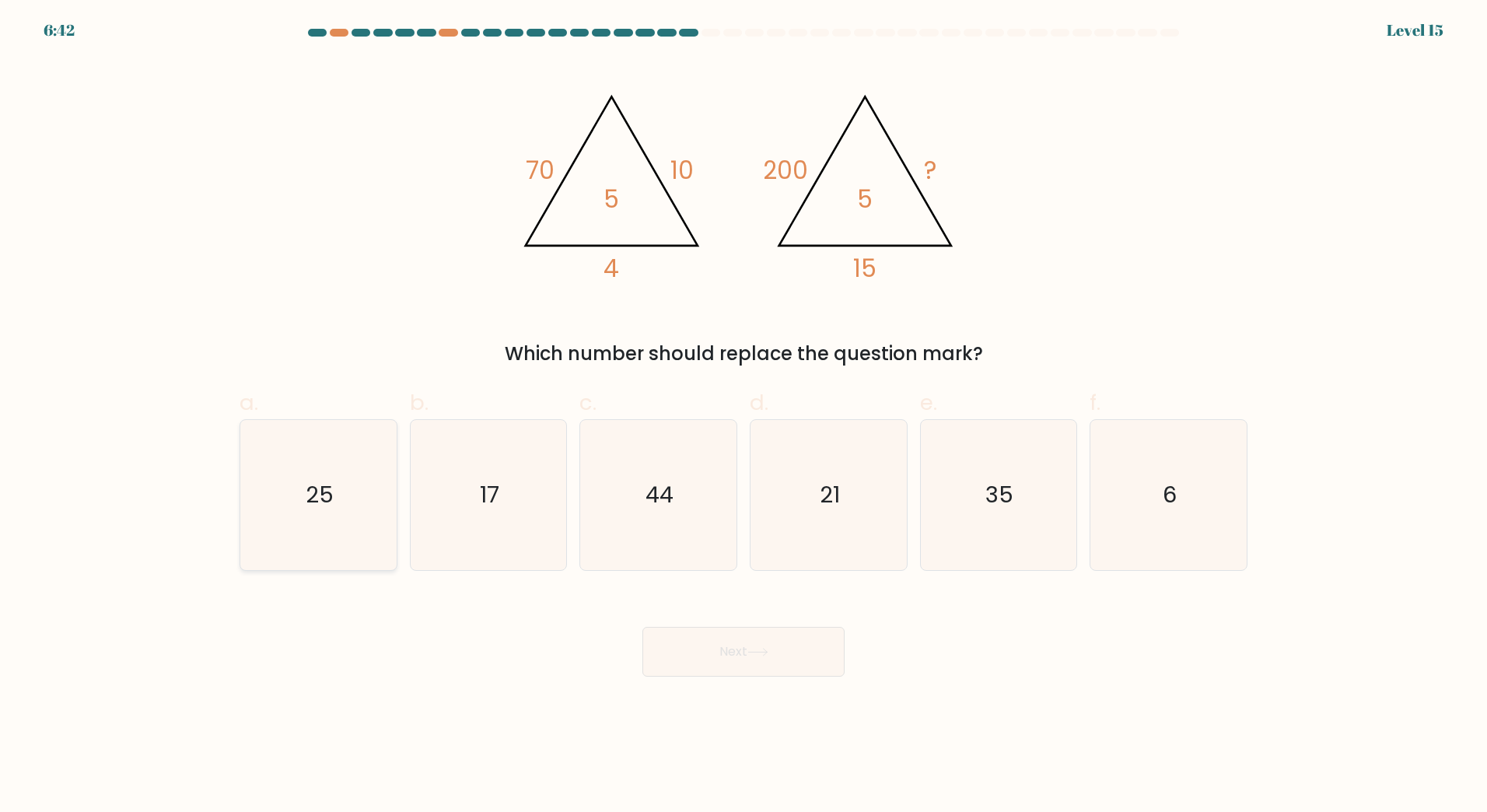
drag, startPoint x: 331, startPoint y: 489, endPoint x: 388, endPoint y: 508, distance: 60.1
click at [332, 489] on text "25" at bounding box center [319, 495] width 28 height 31
click at [744, 416] on input "a. 25" at bounding box center [744, 411] width 1 height 10
radio input "true"
click at [709, 650] on button "Next" at bounding box center [744, 652] width 202 height 49
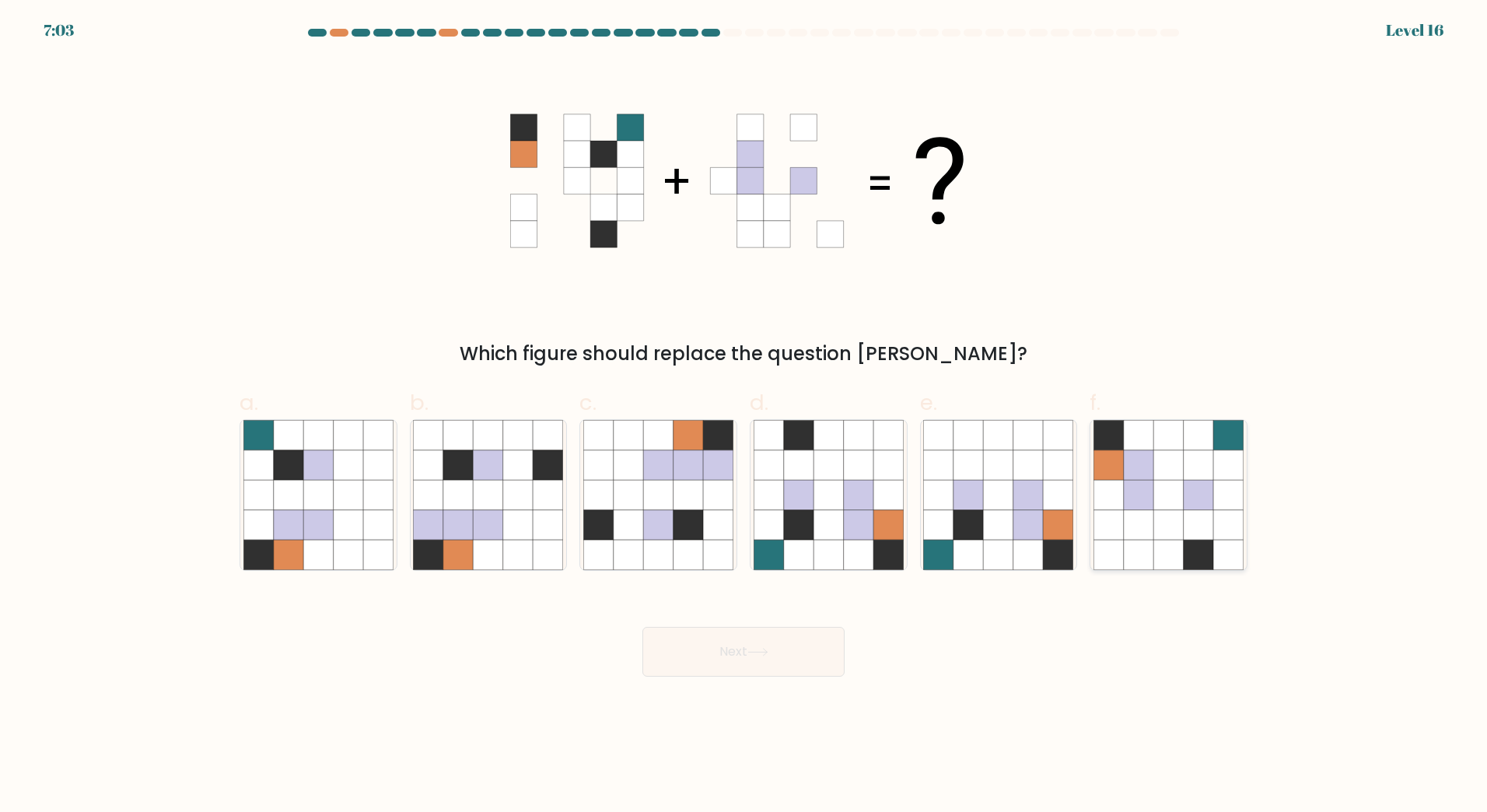
click at [1150, 510] on icon at bounding box center [1139, 524] width 29 height 29
click at [744, 416] on input "f." at bounding box center [744, 411] width 1 height 10
radio input "true"
click at [803, 642] on button "Next" at bounding box center [744, 652] width 202 height 49
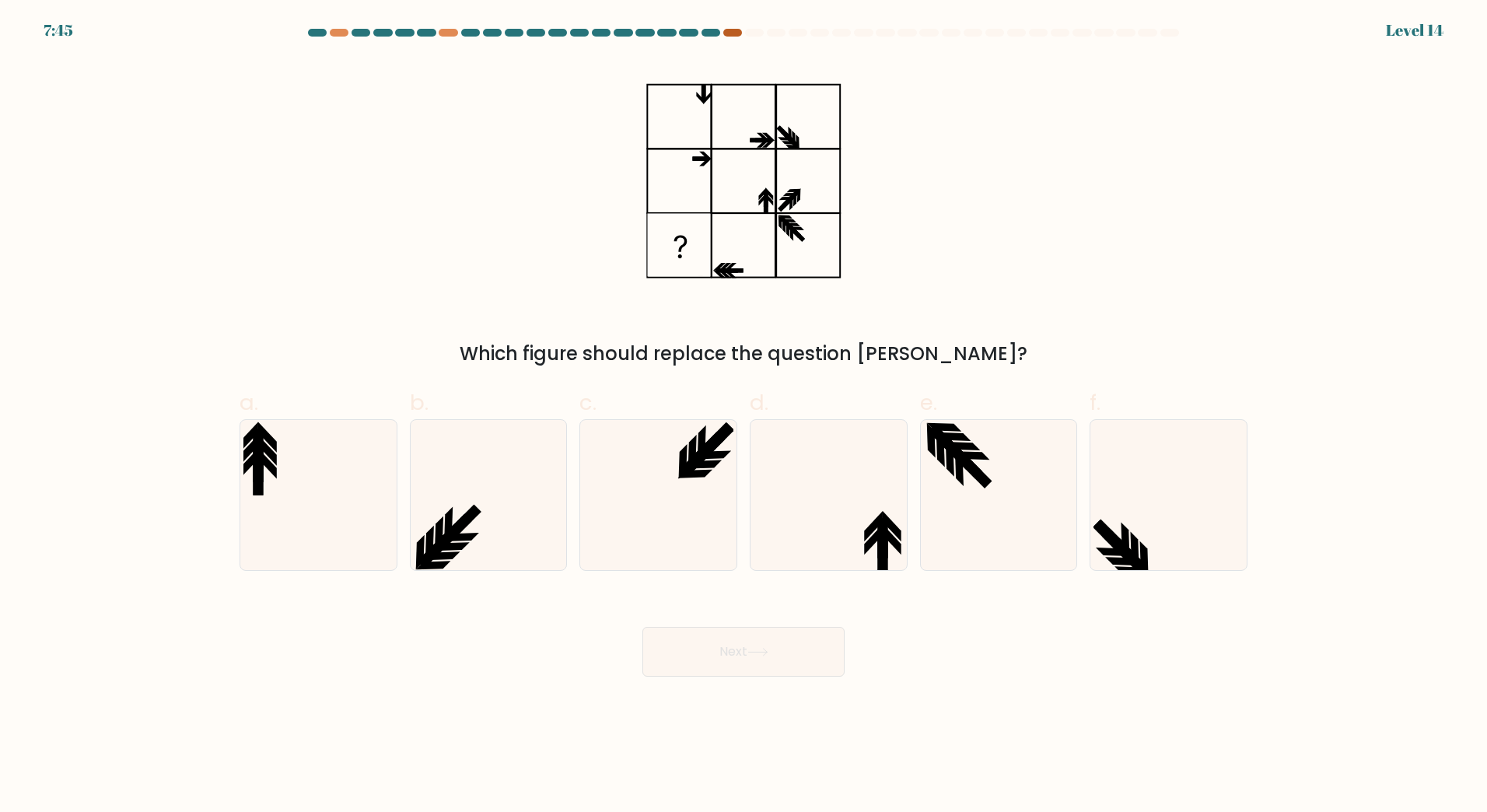
click at [737, 29] on div at bounding box center [733, 32] width 18 height 8
click at [731, 38] on div at bounding box center [744, 35] width 1027 height 14
click at [953, 456] on icon at bounding box center [949, 459] width 8 height 35
click at [744, 416] on input "e." at bounding box center [744, 411] width 1 height 10
radio input "true"
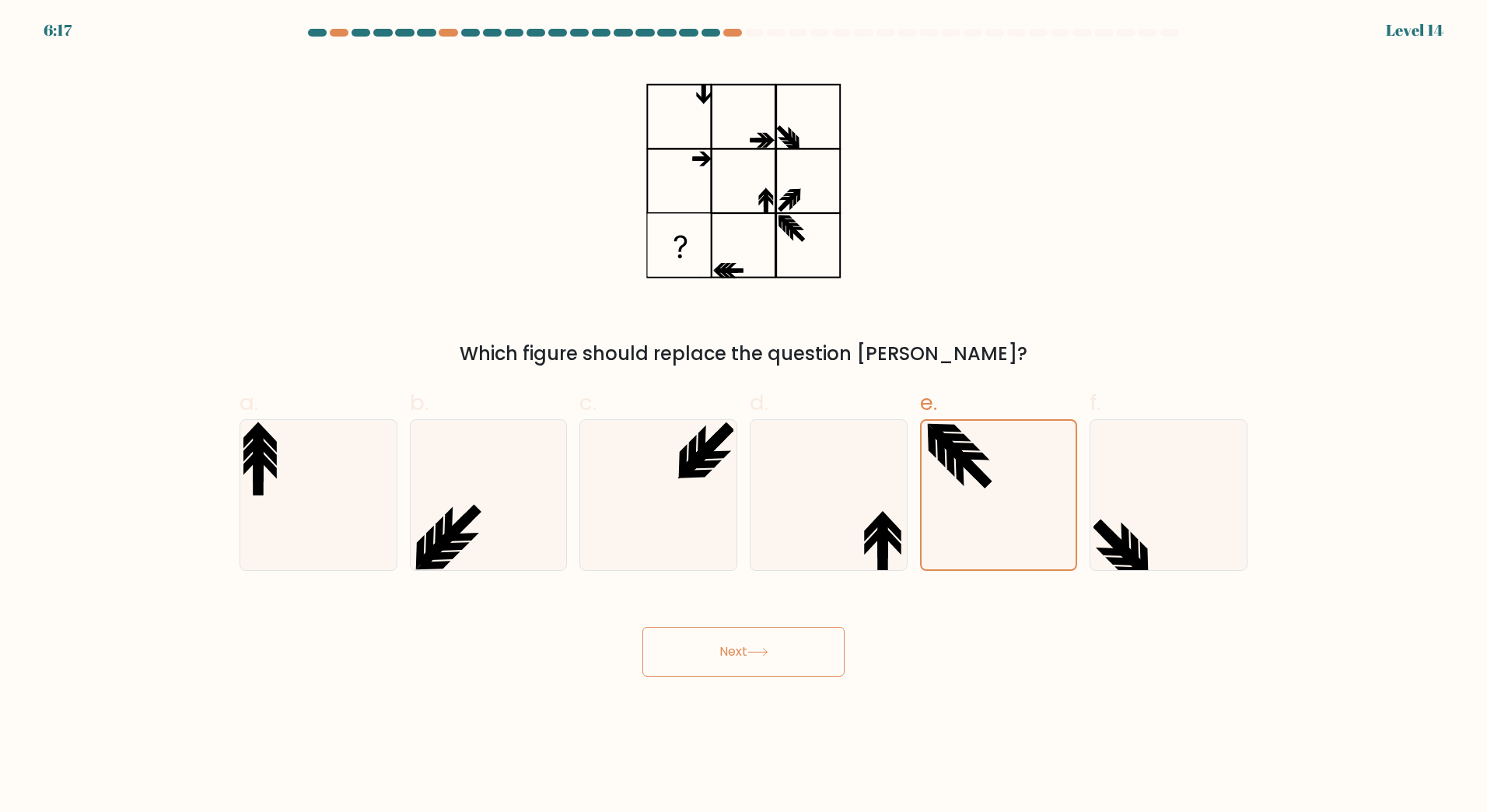
click at [767, 651] on icon at bounding box center [757, 651] width 21 height 8
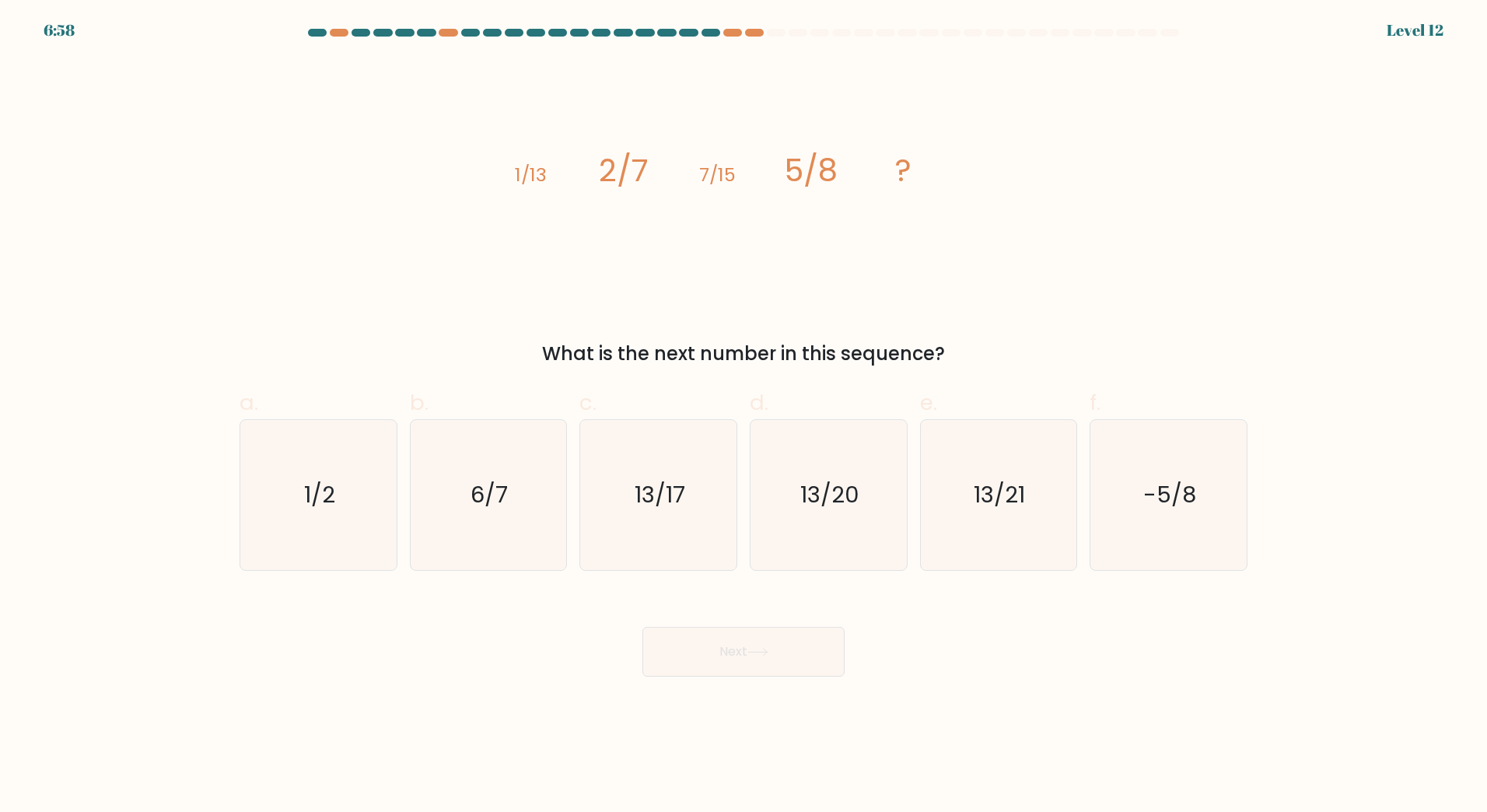
click at [754, 37] on div at bounding box center [744, 35] width 1027 height 14
drag, startPoint x: 825, startPoint y: 502, endPoint x: 811, endPoint y: 508, distance: 15.2
click at [811, 508] on text "13/20" at bounding box center [829, 495] width 59 height 31
drag, startPoint x: 811, startPoint y: 508, endPoint x: 716, endPoint y: 491, distance: 96.5
click at [716, 491] on icon "13/17" at bounding box center [658, 495] width 150 height 150
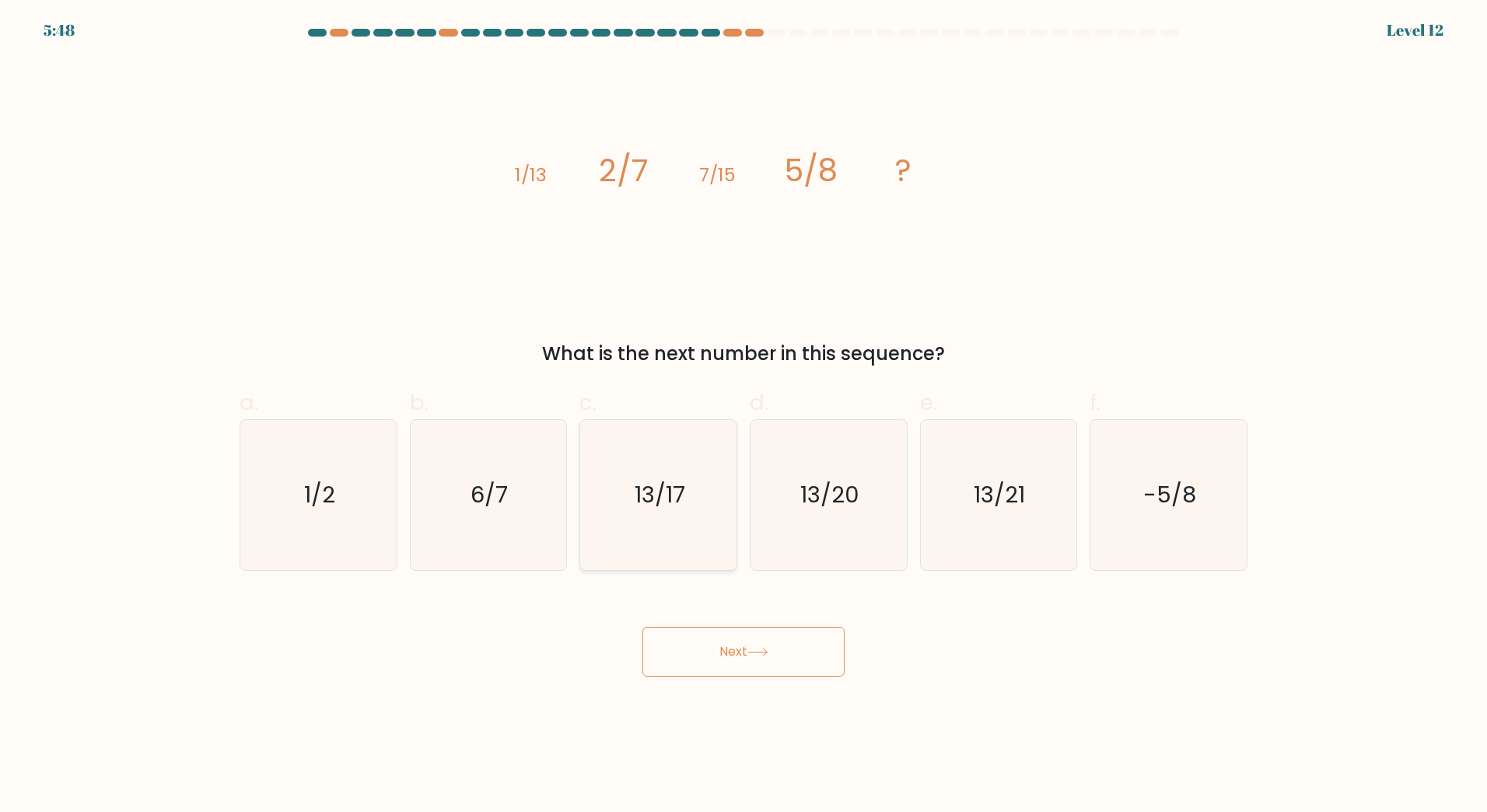
click at [744, 416] on input "c. 13/17" at bounding box center [744, 411] width 1 height 10
radio input "true"
click at [768, 651] on icon at bounding box center [757, 651] width 21 height 8
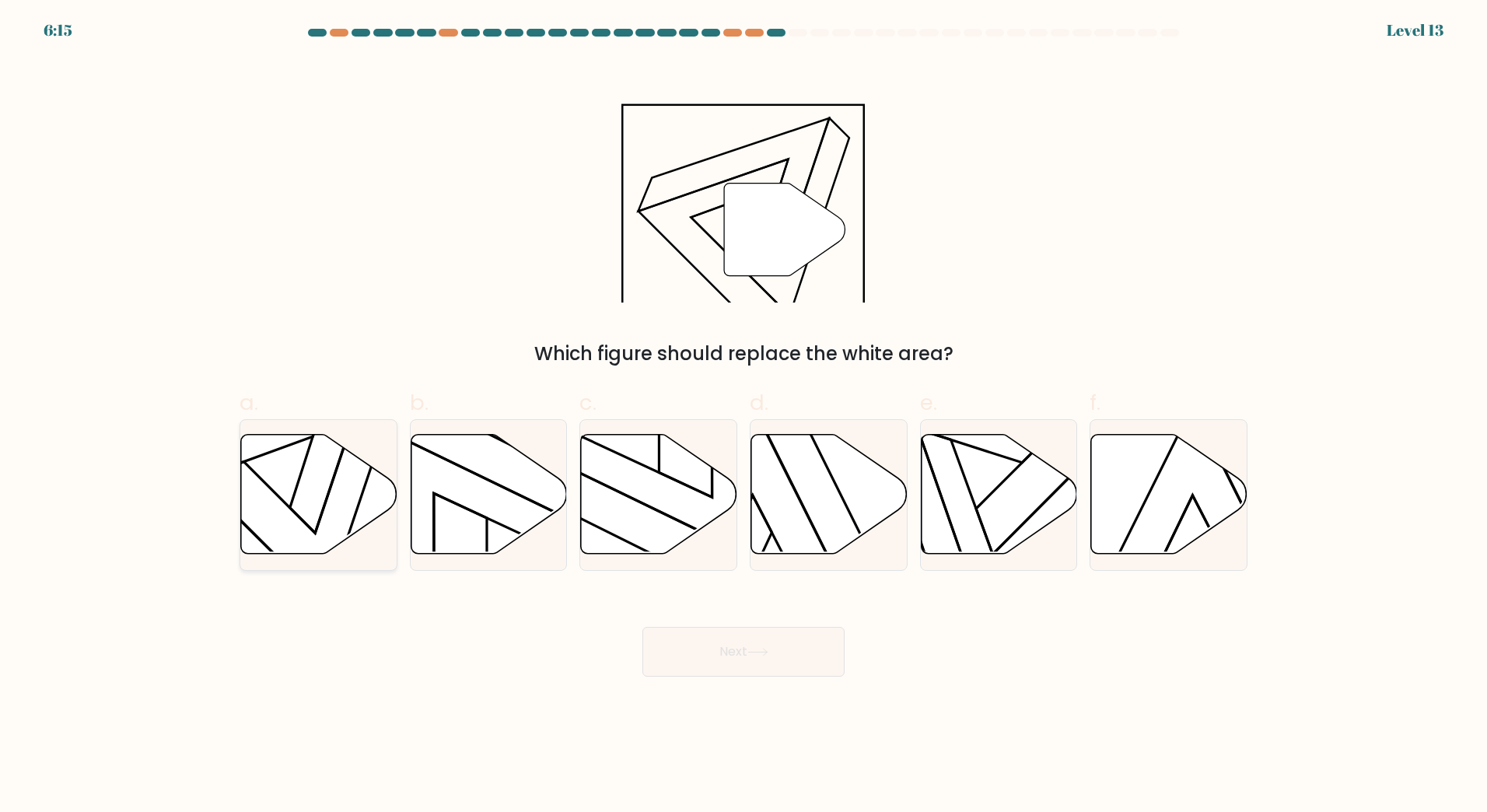
click at [363, 495] on icon at bounding box center [301, 477] width 205 height 255
click at [744, 416] on input "a." at bounding box center [744, 411] width 1 height 10
radio input "true"
click at [777, 651] on button "Next" at bounding box center [744, 652] width 202 height 49
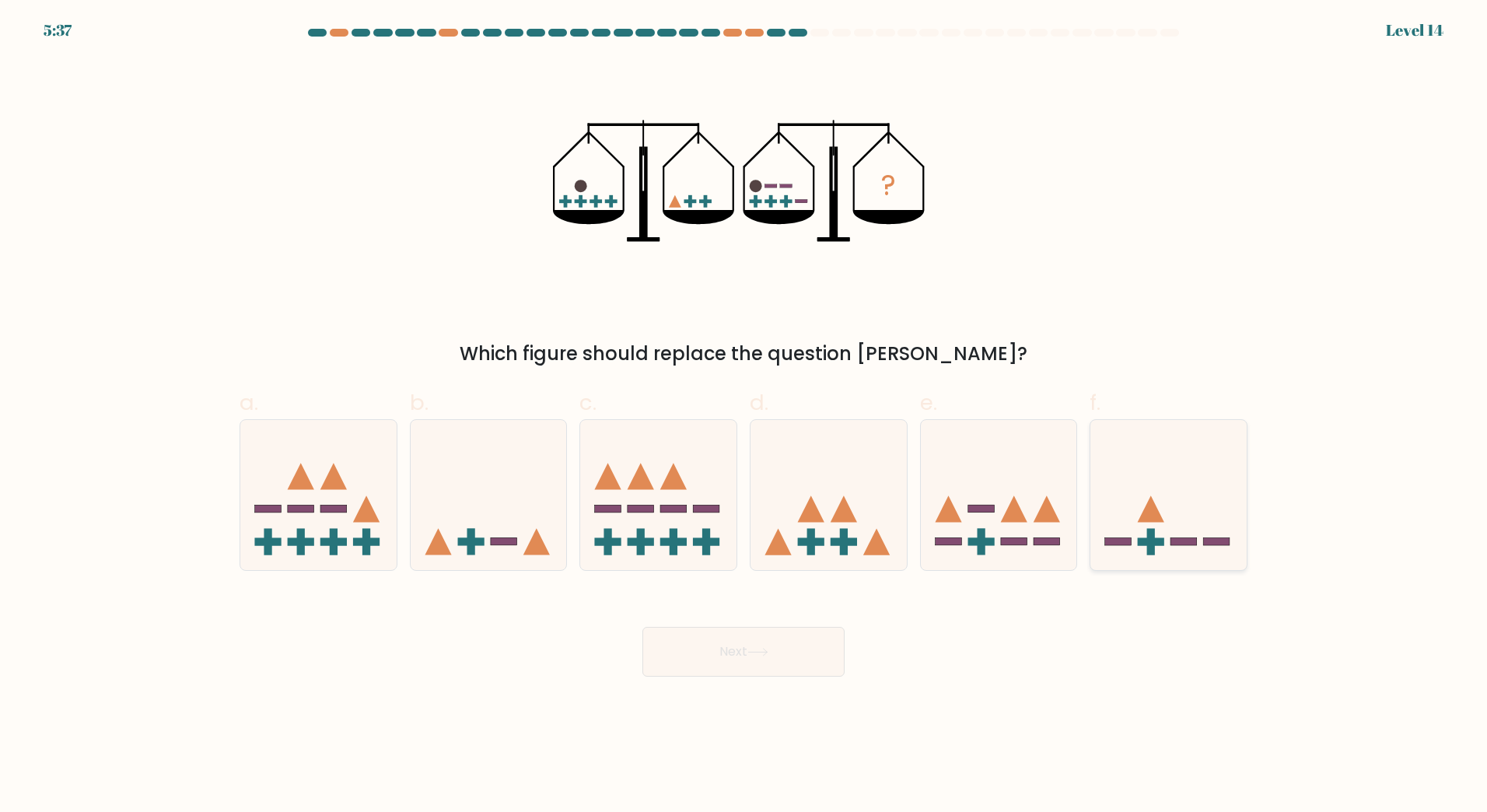
click at [1157, 528] on icon at bounding box center [1168, 494] width 156 height 129
click at [744, 416] on input "f." at bounding box center [744, 411] width 1 height 10
radio input "true"
click at [777, 657] on button "Next" at bounding box center [744, 652] width 202 height 49
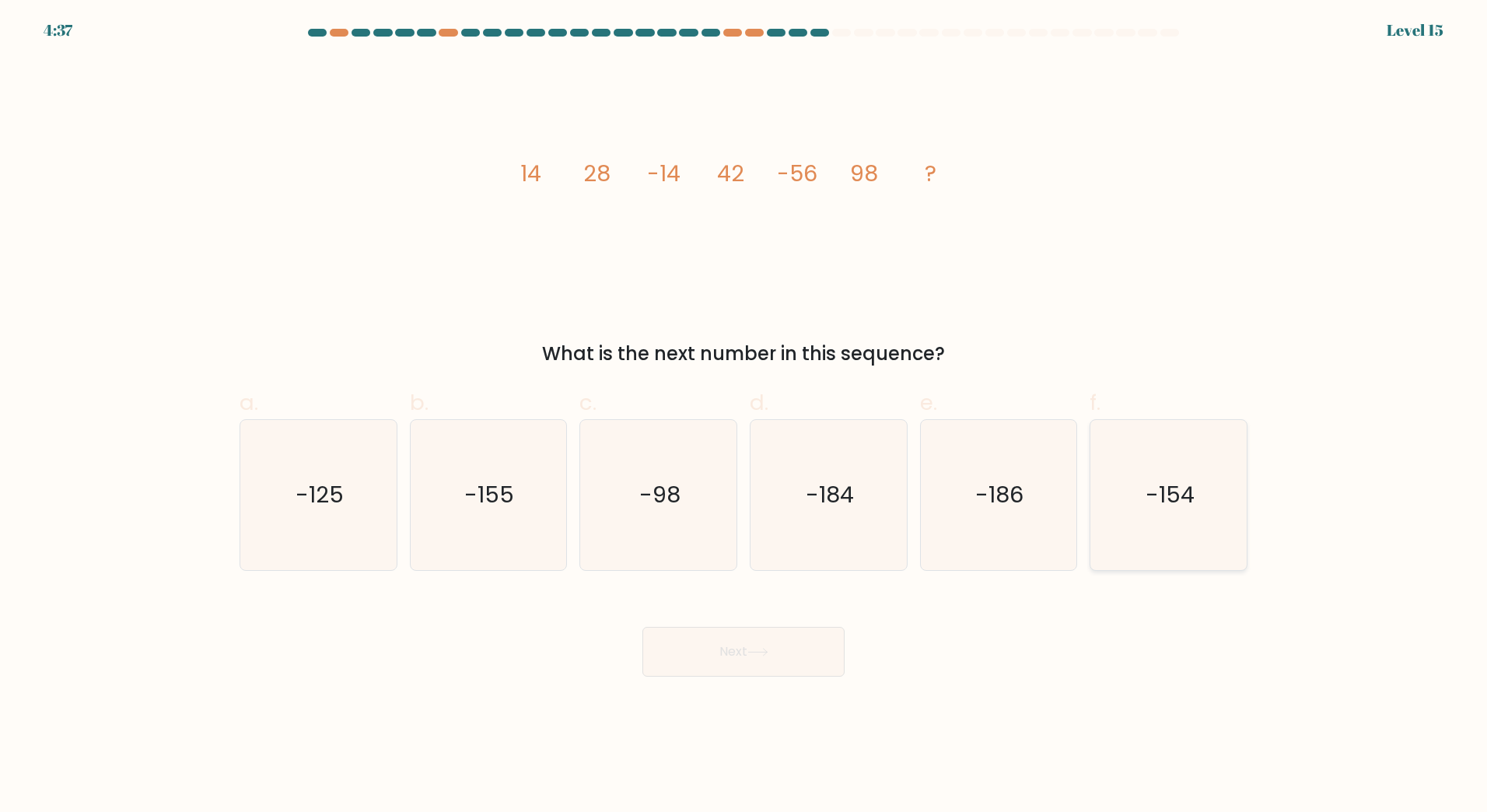
drag, startPoint x: 1173, startPoint y: 490, endPoint x: 1166, endPoint y: 494, distance: 8.1
click at [1173, 491] on text "-154" at bounding box center [1171, 495] width 49 height 31
click at [744, 416] on input "f. -154" at bounding box center [744, 411] width 1 height 10
radio input "true"
click at [786, 652] on button "Next" at bounding box center [744, 652] width 202 height 49
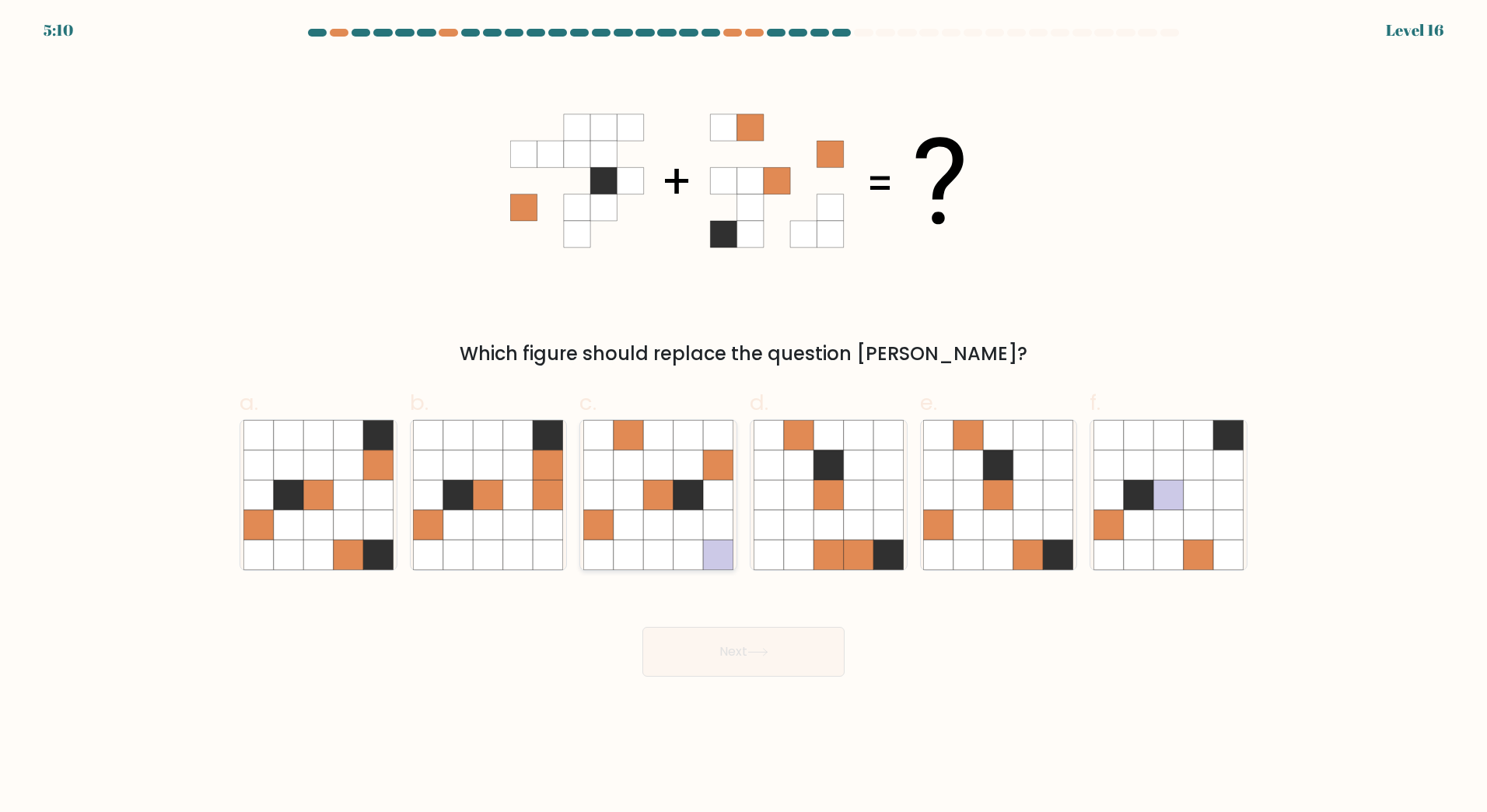
click at [695, 492] on icon at bounding box center [689, 495] width 29 height 29
click at [744, 416] on input "c." at bounding box center [744, 411] width 1 height 10
radio input "true"
click at [781, 644] on button "Next" at bounding box center [744, 652] width 202 height 49
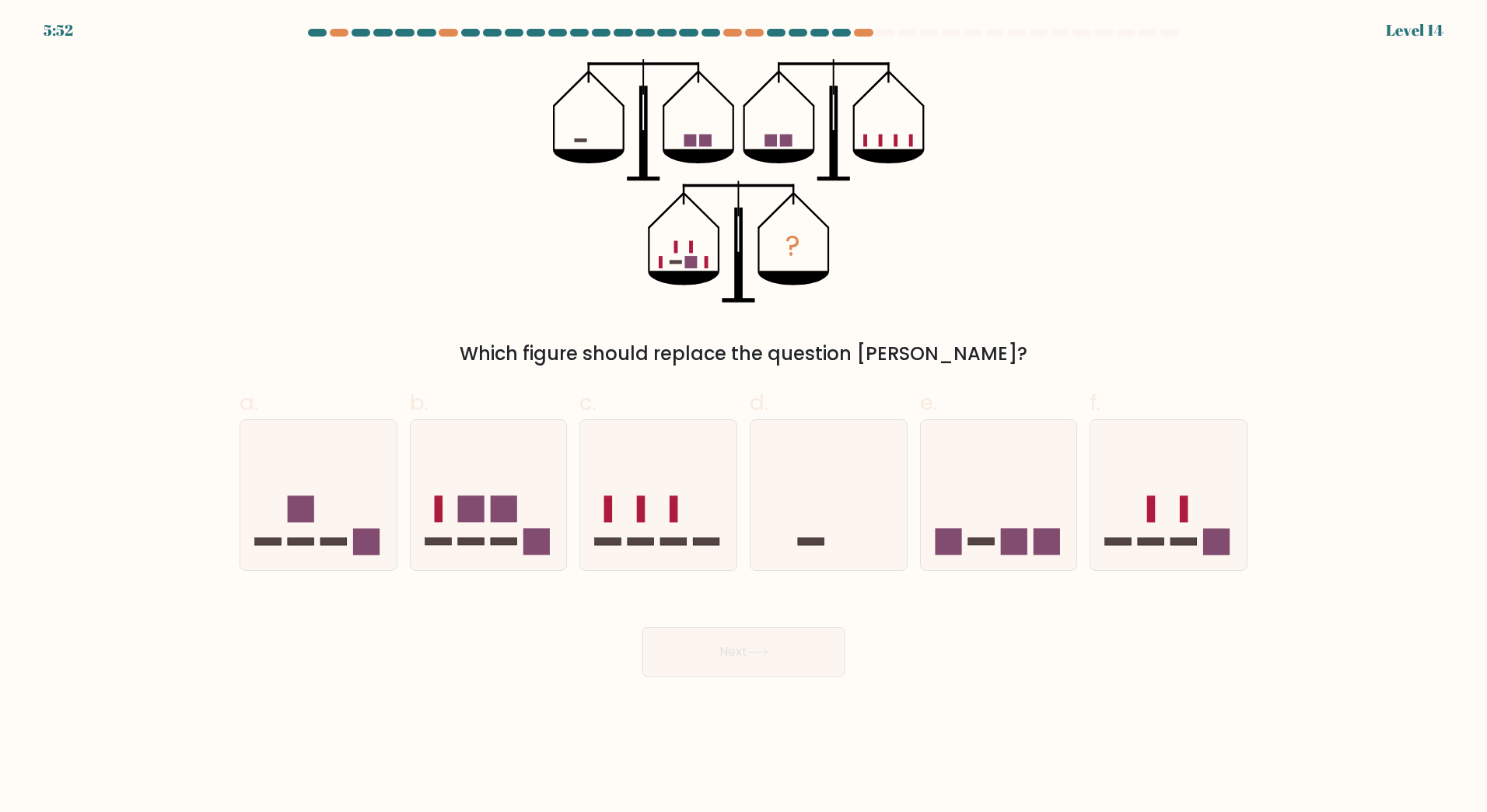
click at [848, 28] on div at bounding box center [841, 32] width 18 height 8
click at [875, 27] on div "5:52 Level 14" at bounding box center [744, 21] width 1487 height 42
click at [863, 34] on div at bounding box center [863, 32] width 18 height 8
click at [837, 27] on div "5:51 Level 14" at bounding box center [744, 21] width 1487 height 42
click at [358, 519] on icon at bounding box center [318, 494] width 156 height 129
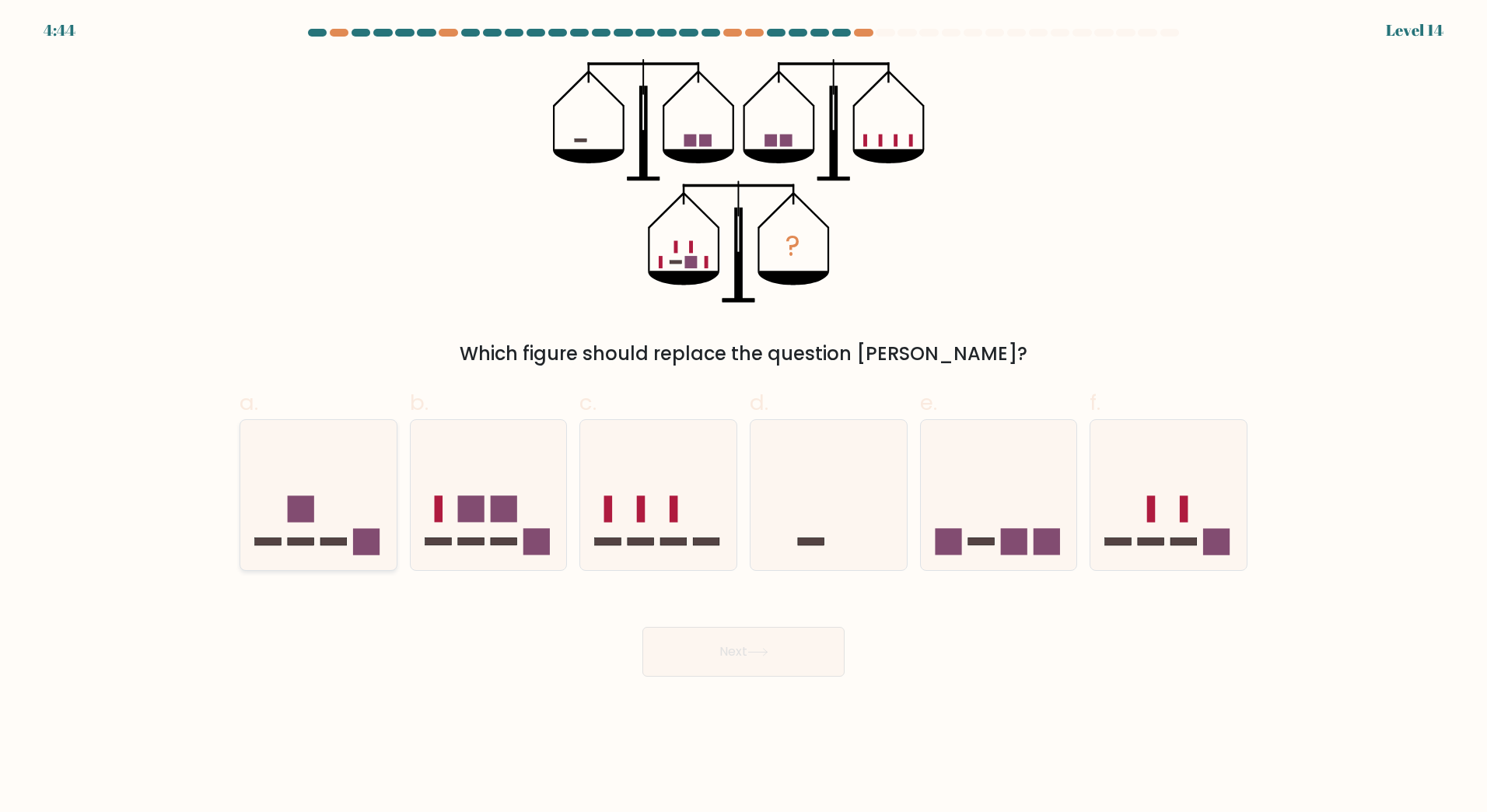
click at [744, 416] on input "a." at bounding box center [744, 411] width 1 height 10
radio input "true"
click at [767, 640] on button "Next" at bounding box center [744, 652] width 202 height 49
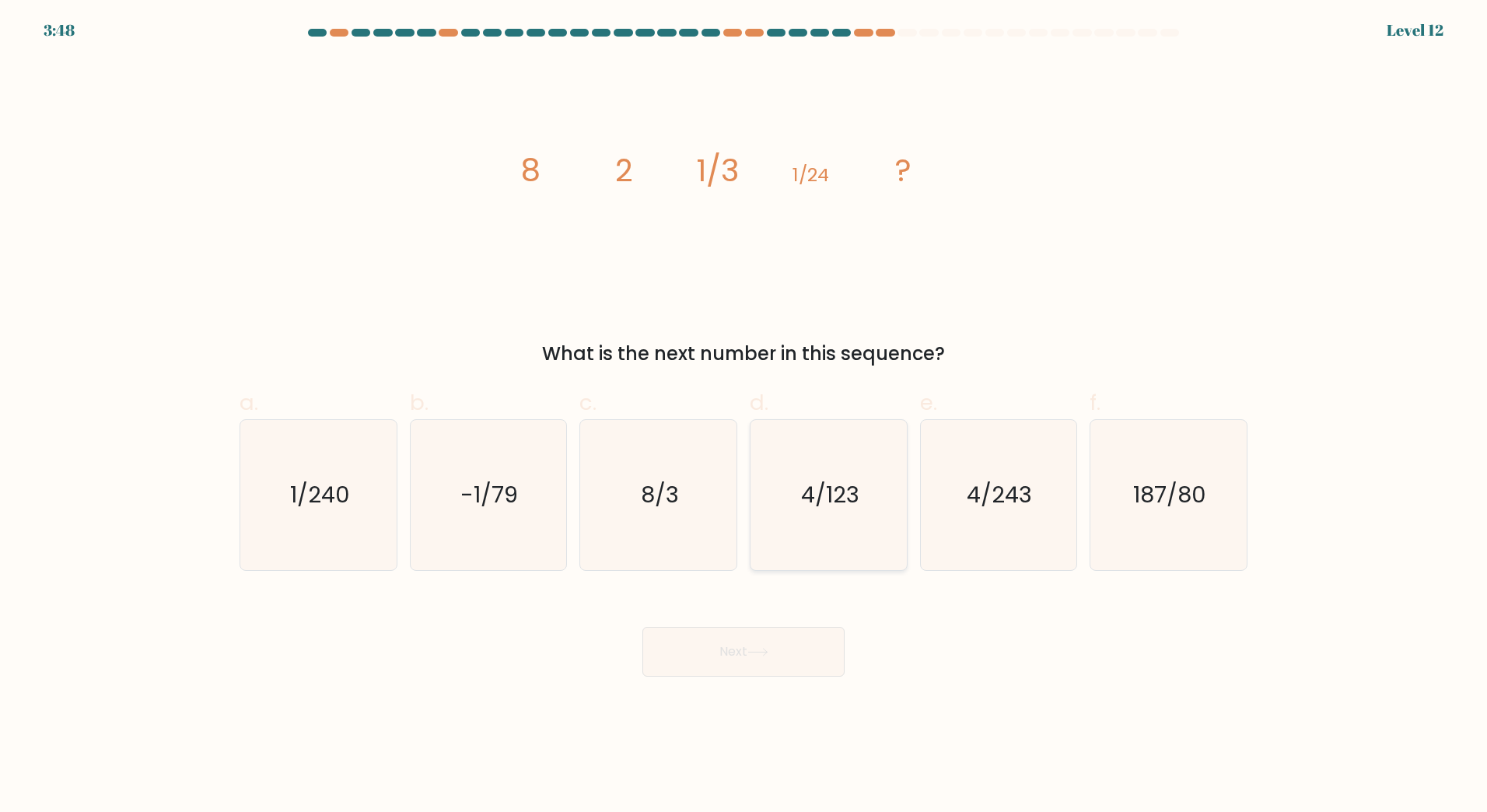
click at [814, 481] on text "4/123" at bounding box center [830, 495] width 59 height 31
click at [744, 416] on input "d. 4/123" at bounding box center [744, 411] width 1 height 10
radio input "true"
click at [987, 486] on text "4/243" at bounding box center [1000, 495] width 65 height 31
click at [744, 416] on input "e. 4/243" at bounding box center [744, 411] width 1 height 10
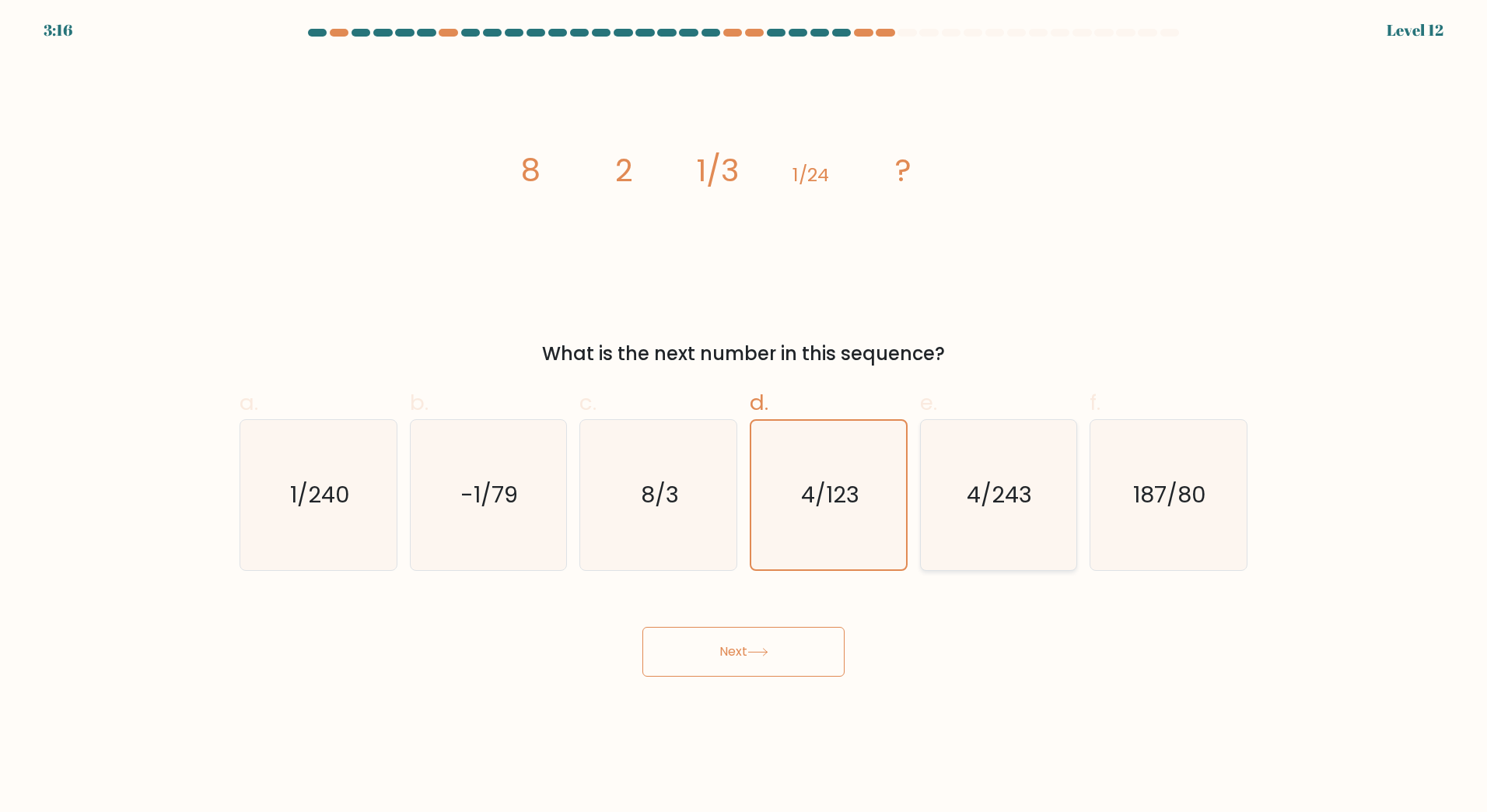
radio input "true"
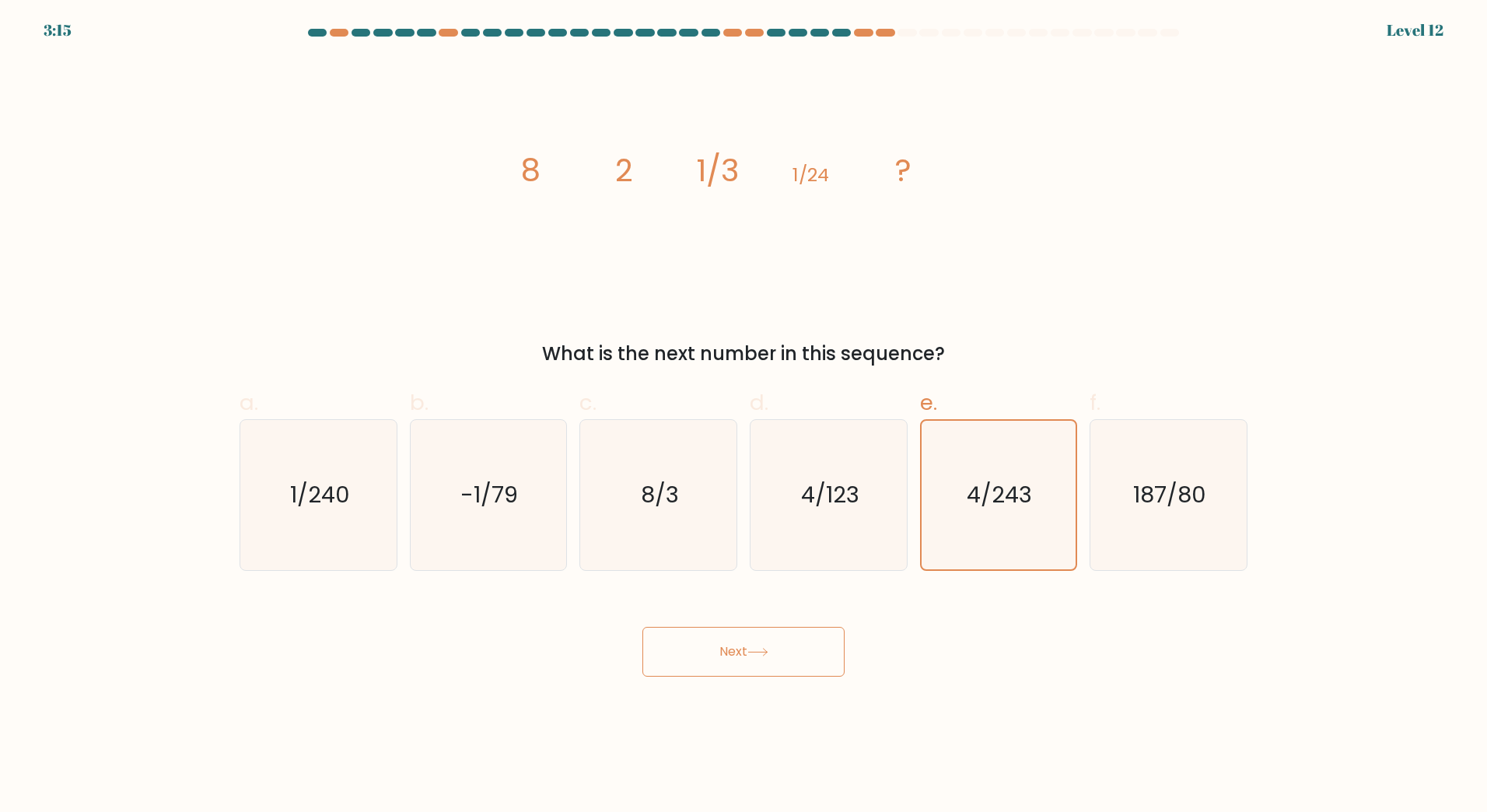
click at [767, 644] on button "Next" at bounding box center [744, 652] width 202 height 49
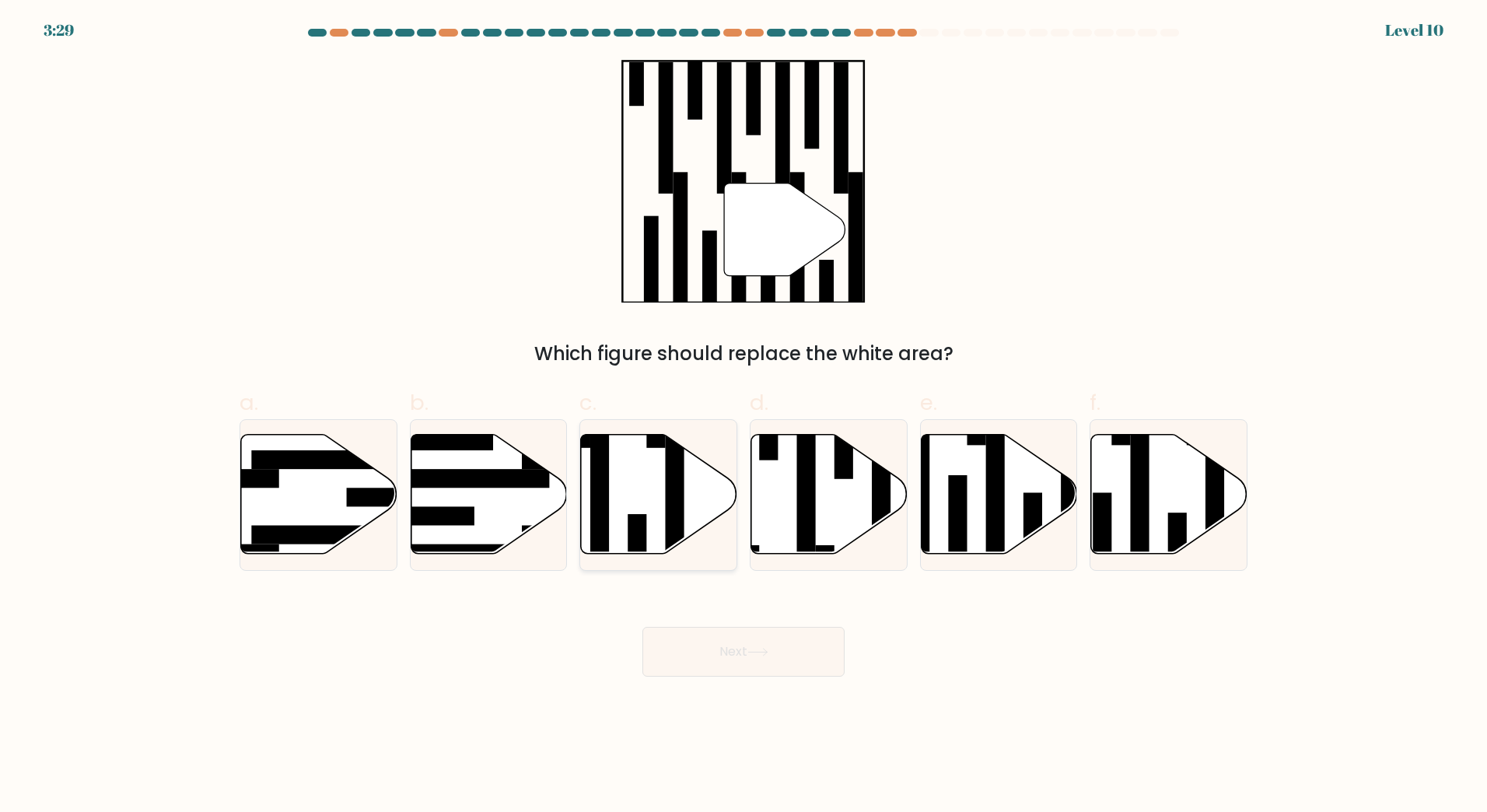
click at [655, 516] on icon at bounding box center [658, 494] width 156 height 120
click at [744, 416] on input "c." at bounding box center [744, 411] width 1 height 10
radio input "true"
click at [758, 646] on button "Next" at bounding box center [744, 652] width 202 height 49
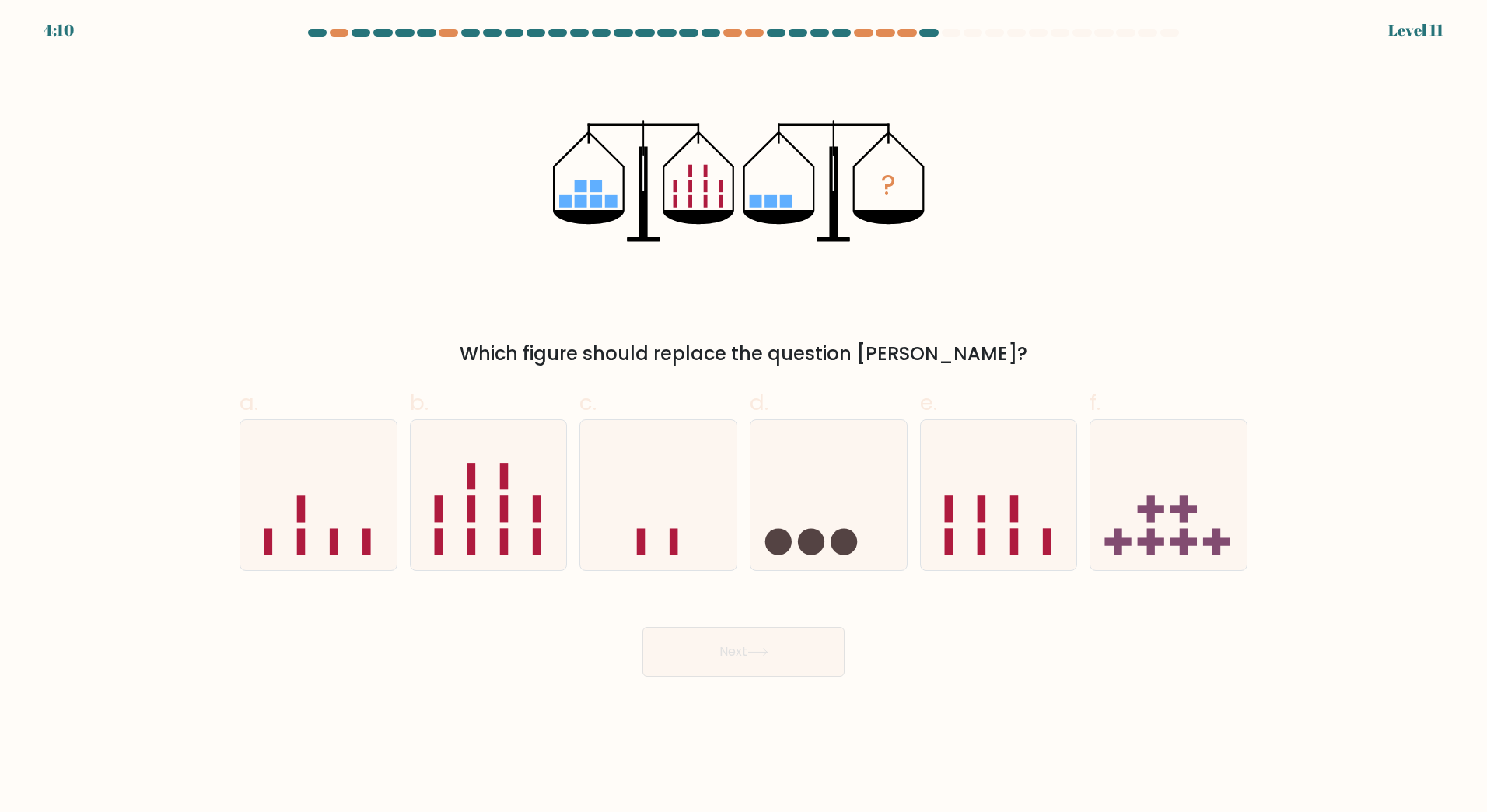
click at [705, 324] on div "? Which figure should replace the question mark?" at bounding box center [744, 214] width 1027 height 309
click at [636, 208] on icon "?" at bounding box center [744, 181] width 380 height 243
click at [346, 497] on icon at bounding box center [318, 494] width 156 height 129
click at [744, 416] on input "a." at bounding box center [744, 411] width 1 height 10
radio input "true"
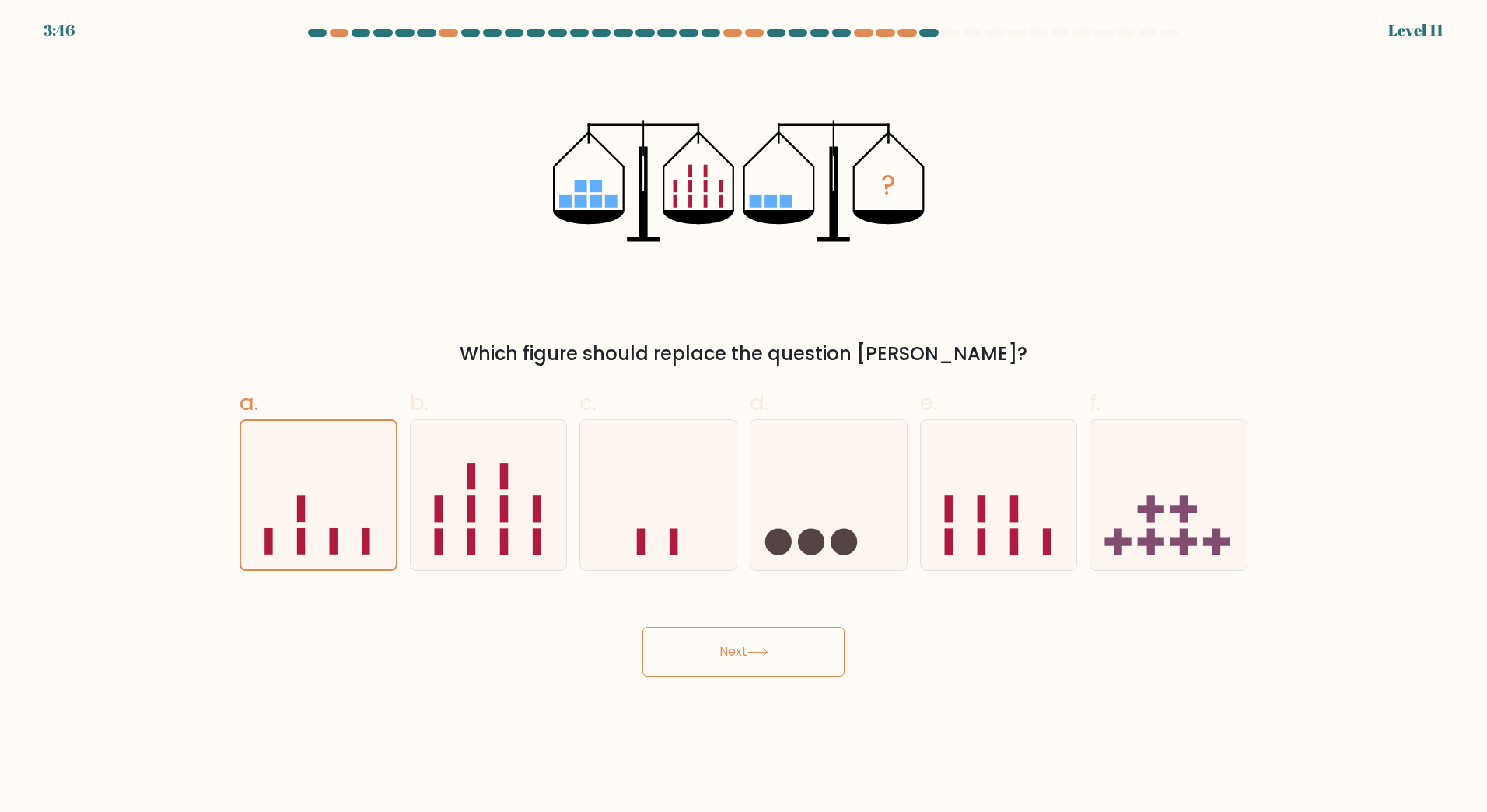
click at [762, 651] on icon at bounding box center [757, 651] width 21 height 8
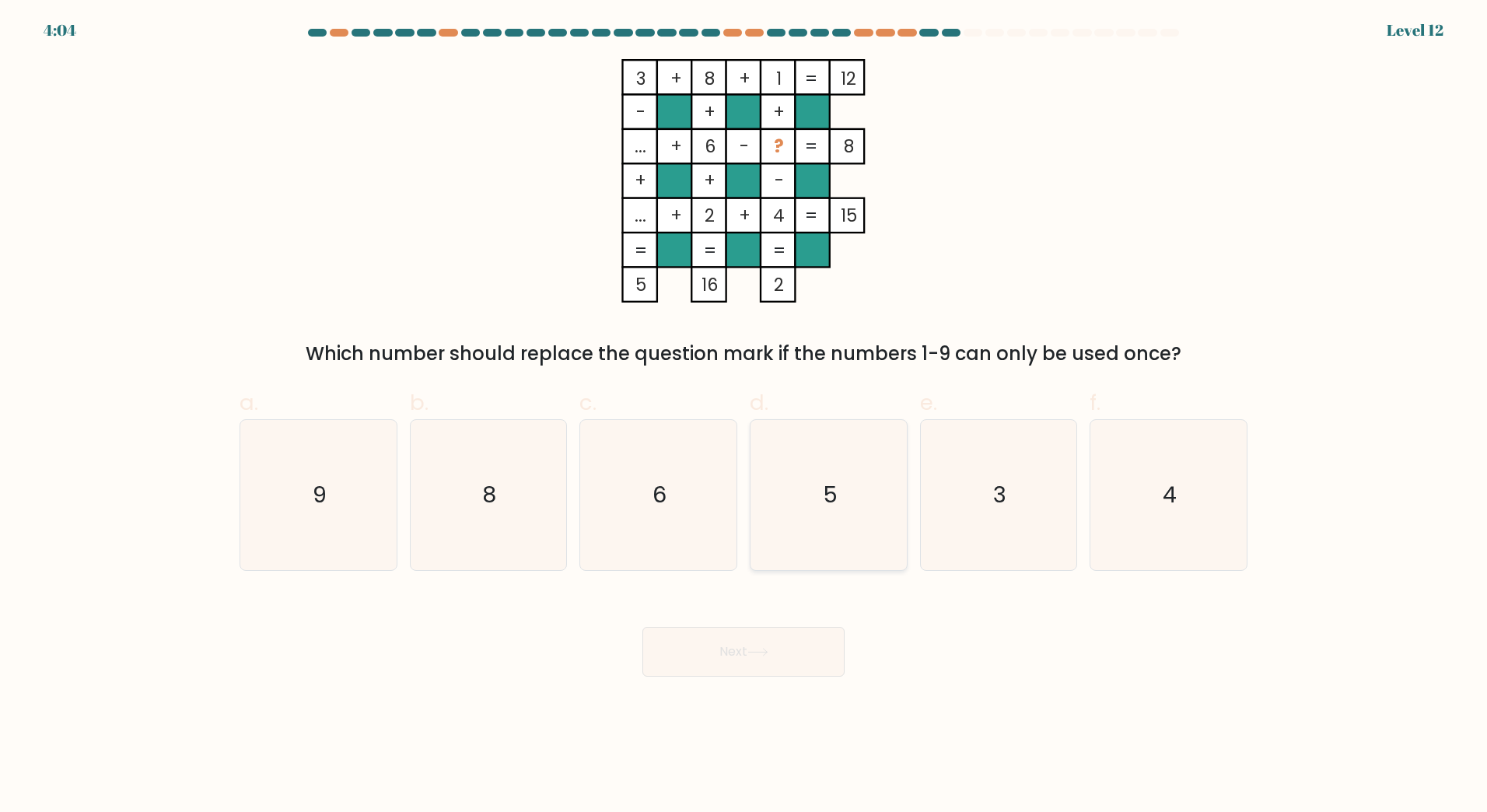
click at [858, 439] on icon "5" at bounding box center [829, 495] width 150 height 150
click at [744, 416] on input "d. 5" at bounding box center [744, 411] width 1 height 10
radio input "true"
click at [768, 651] on icon at bounding box center [757, 651] width 21 height 8
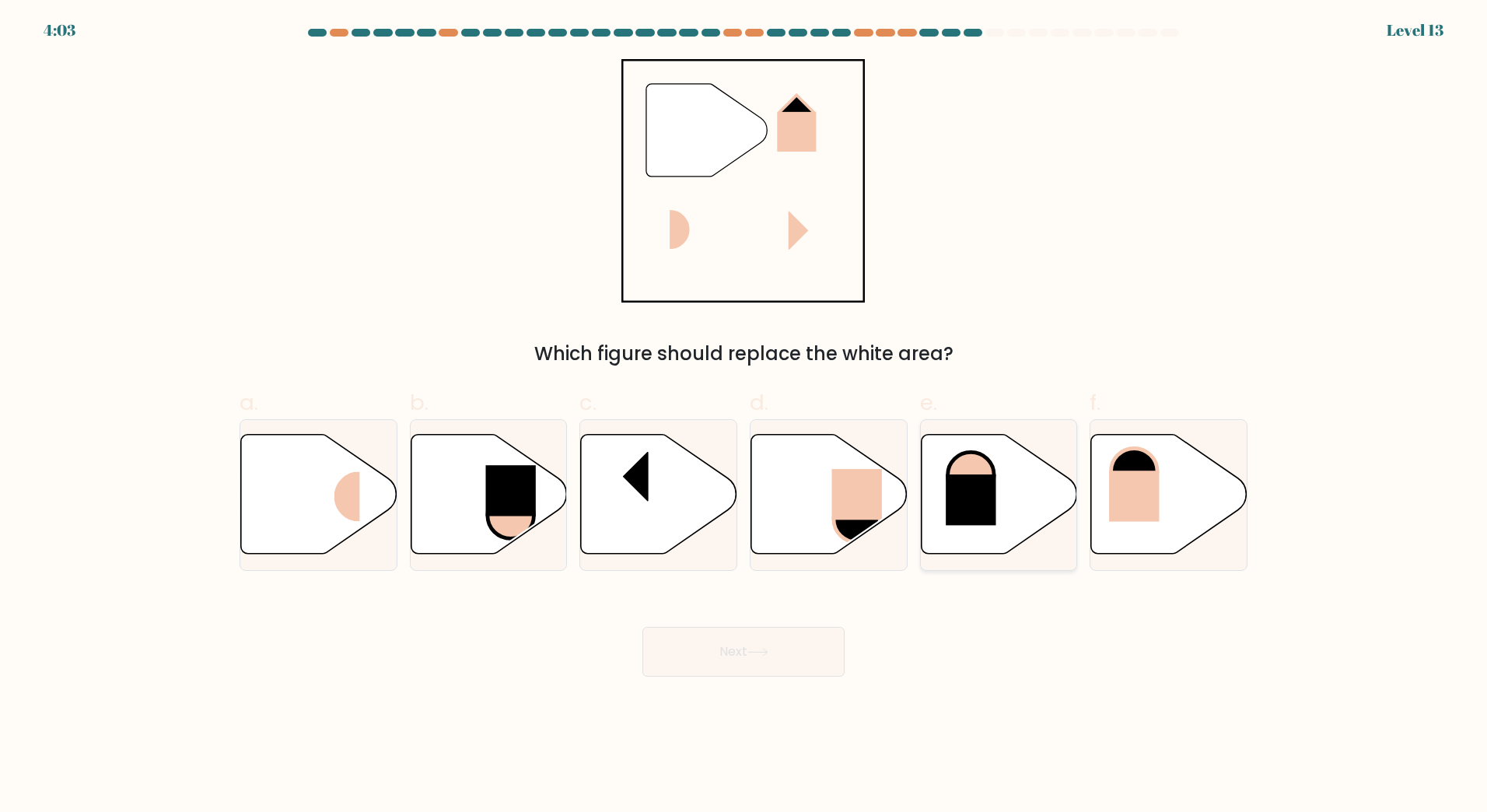
click at [993, 505] on rect at bounding box center [970, 500] width 50 height 51
click at [744, 416] on input "e." at bounding box center [744, 411] width 1 height 10
radio input "true"
click at [785, 651] on button "Next" at bounding box center [744, 652] width 202 height 49
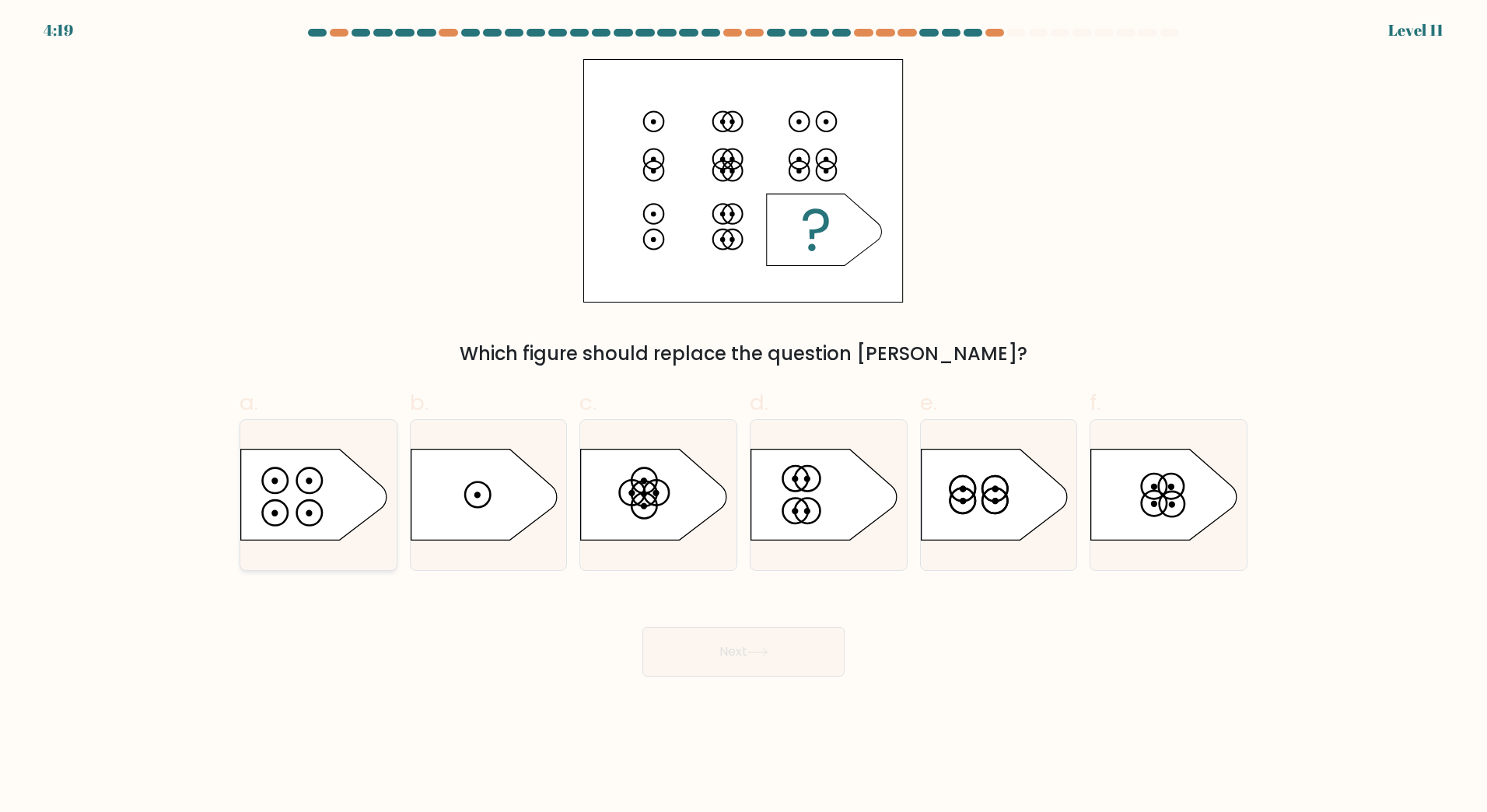
click at [332, 510] on icon at bounding box center [315, 495] width 146 height 91
click at [744, 416] on input "a." at bounding box center [744, 411] width 1 height 10
radio input "true"
click at [781, 646] on button "Next" at bounding box center [744, 652] width 202 height 49
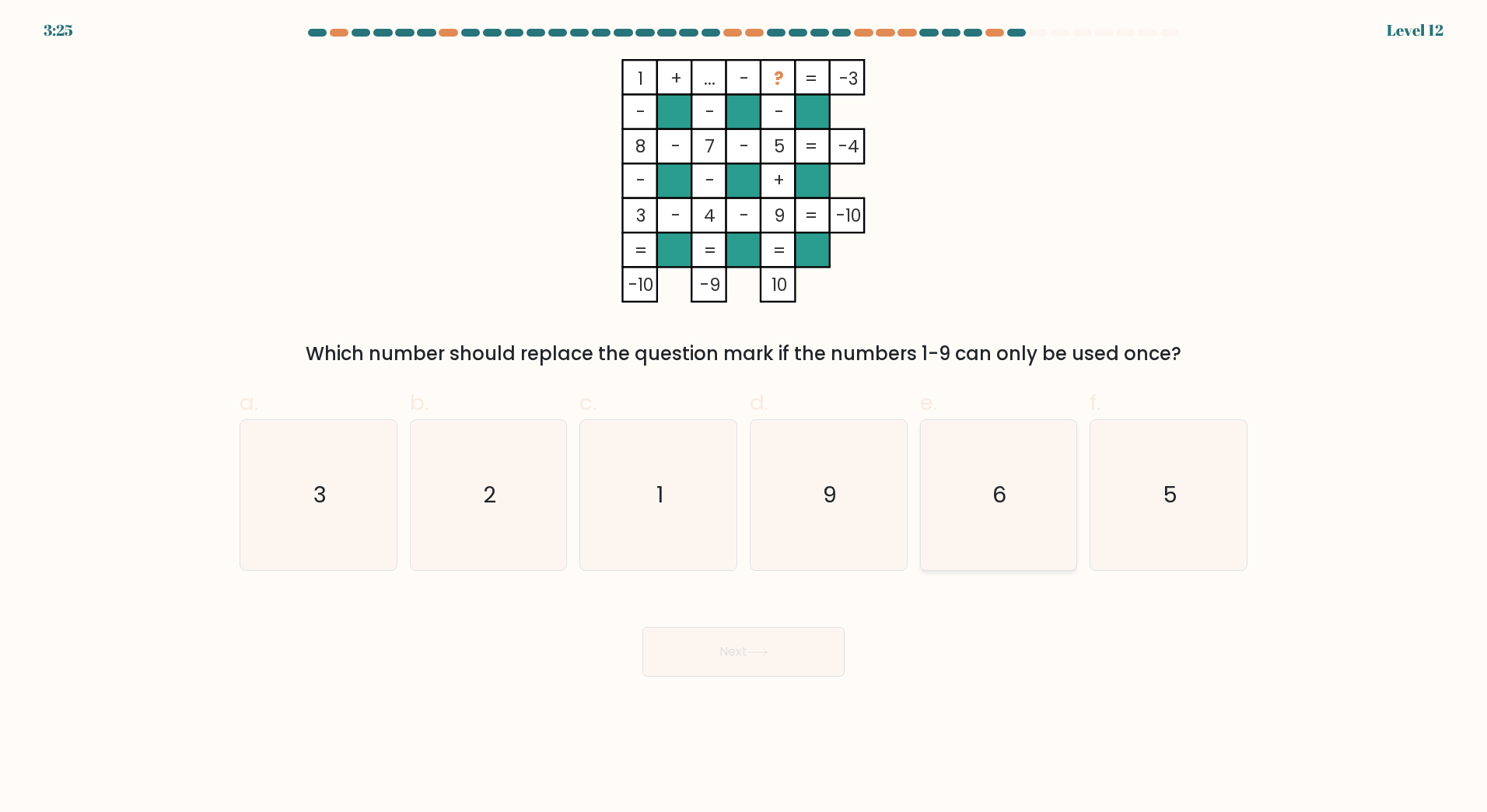
click at [1003, 508] on text "6" at bounding box center [1000, 495] width 14 height 31
click at [744, 416] on input "e. 6" at bounding box center [744, 411] width 1 height 10
radio input "true"
click at [759, 657] on button "Next" at bounding box center [744, 652] width 202 height 49
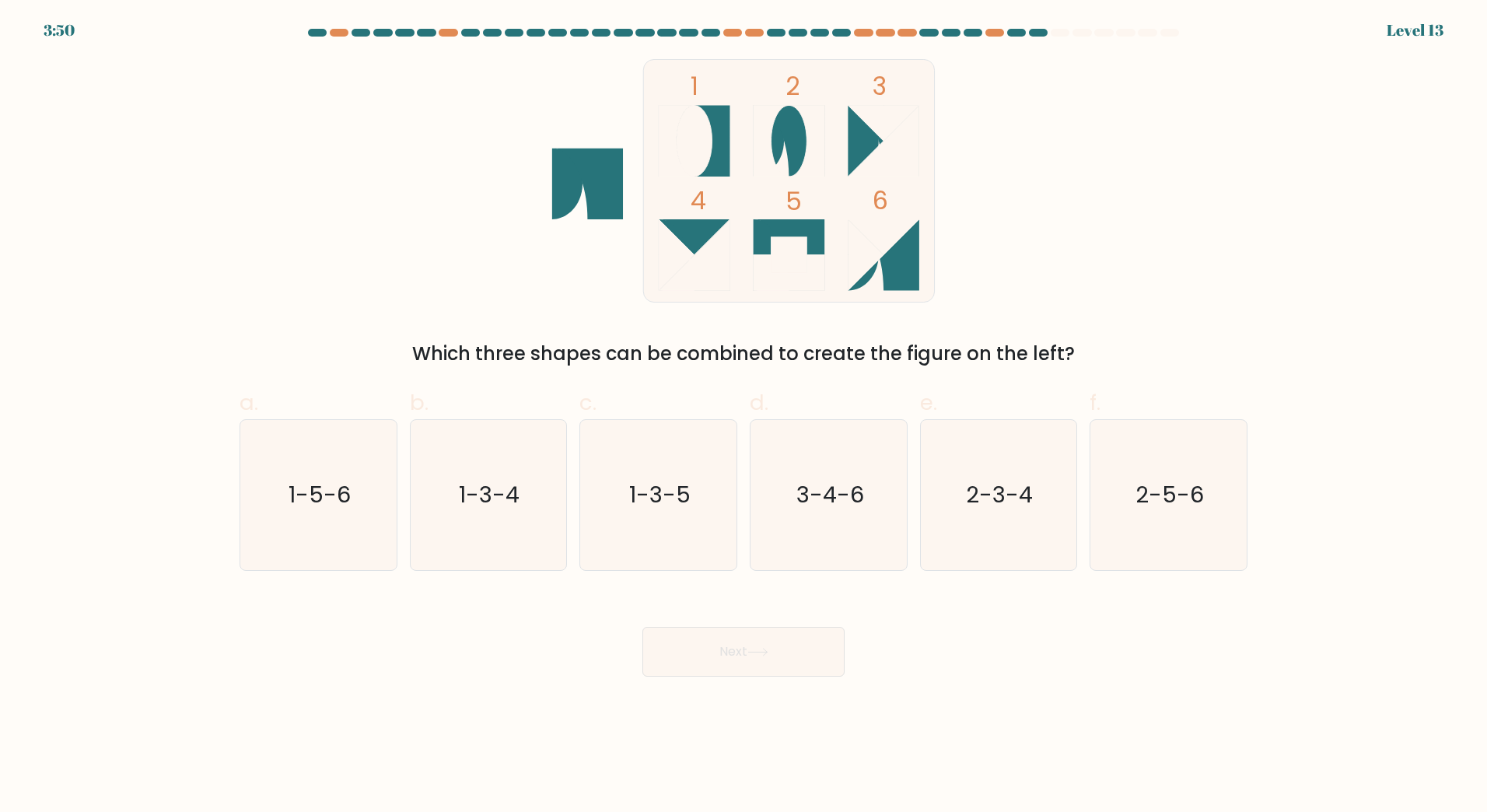
click at [893, 272] on icon at bounding box center [884, 255] width 71 height 71
click at [848, 507] on text "3-4-6" at bounding box center [830, 495] width 68 height 31
click at [744, 416] on input "d. 3-4-6" at bounding box center [744, 411] width 1 height 10
radio input "true"
click at [755, 647] on icon at bounding box center [757, 651] width 21 height 8
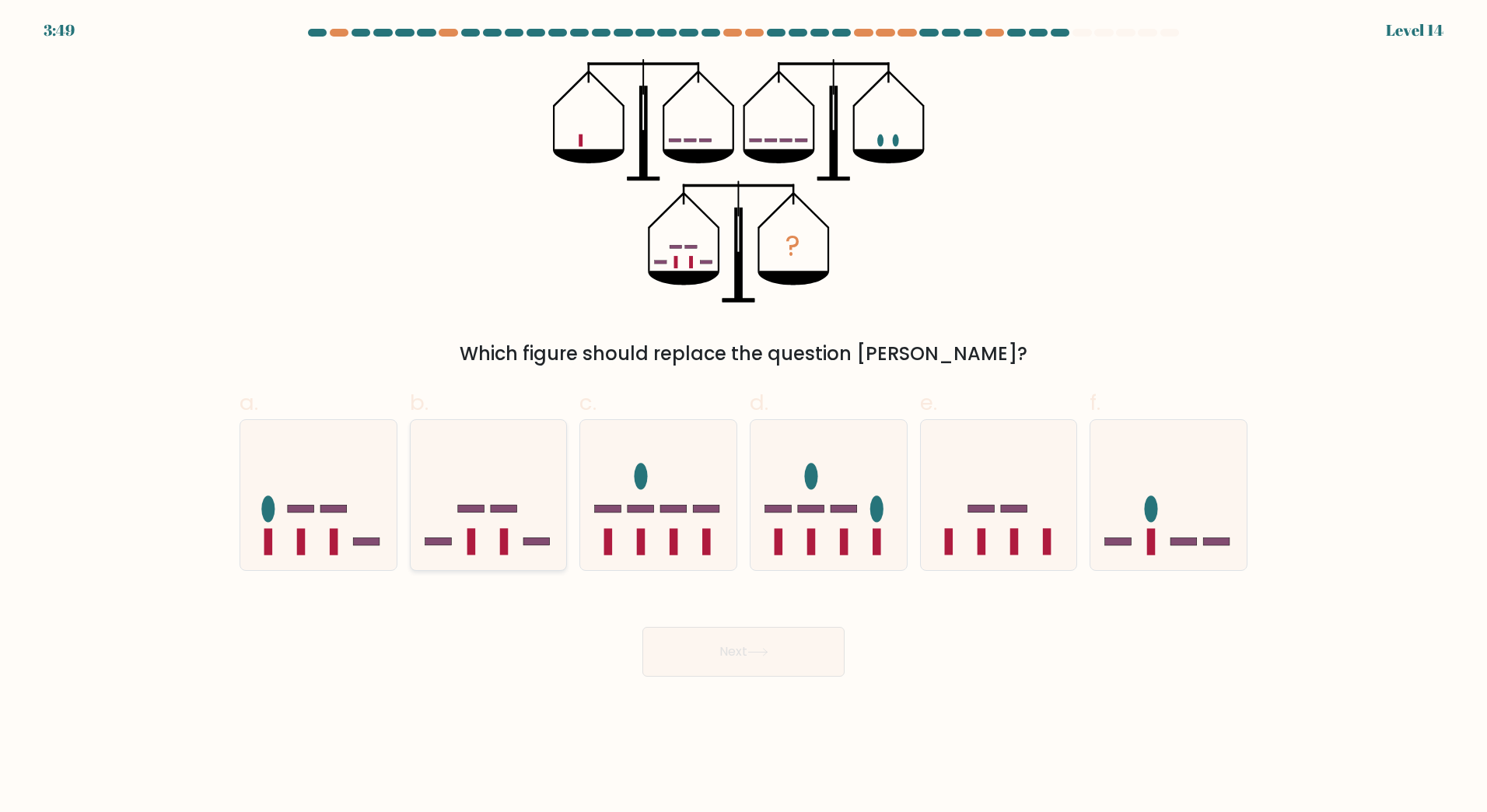
click at [512, 522] on icon at bounding box center [488, 494] width 156 height 129
click at [744, 416] on input "b." at bounding box center [744, 411] width 1 height 10
radio input "true"
click at [789, 656] on button "Next" at bounding box center [744, 652] width 202 height 49
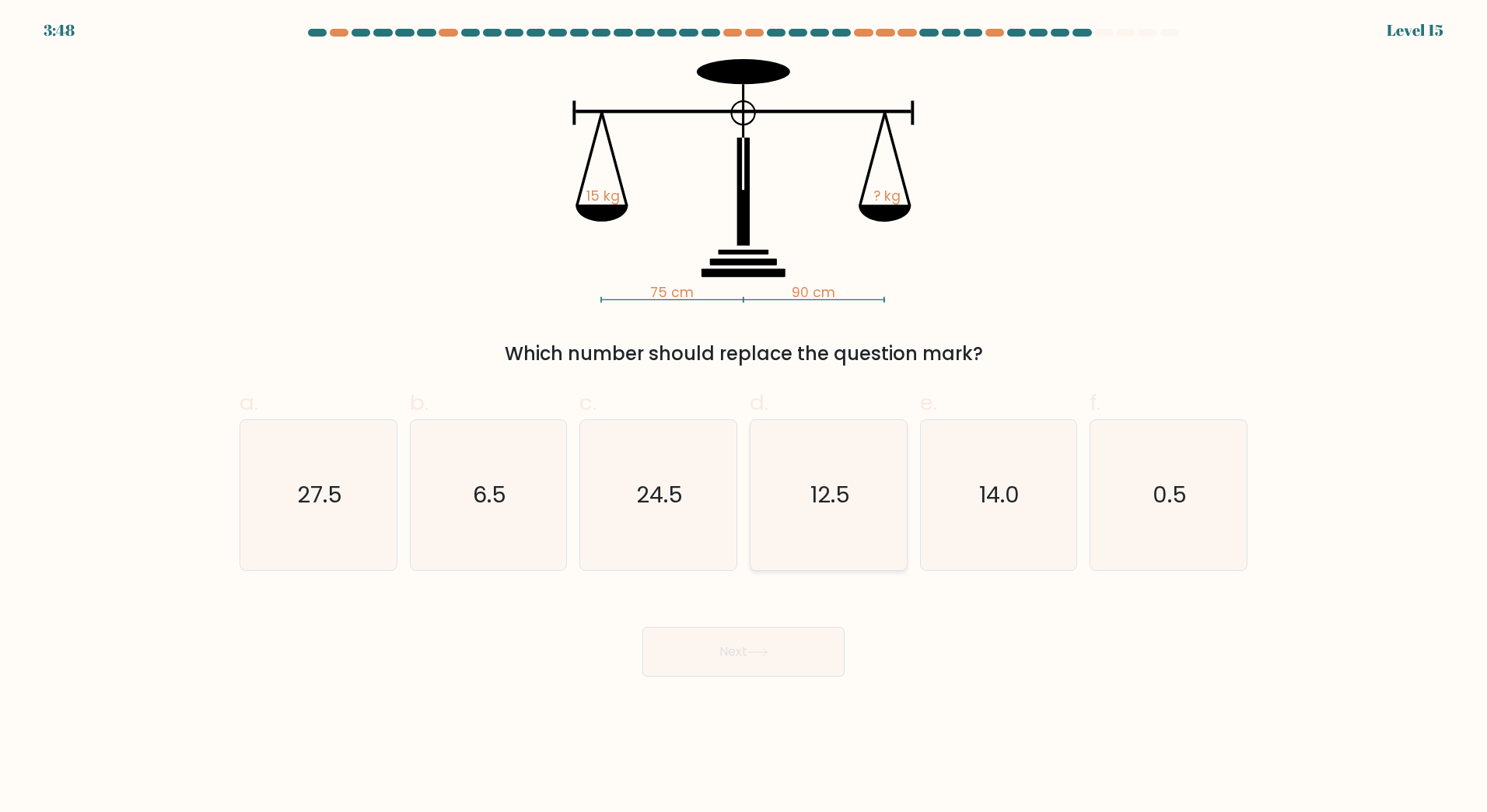
click at [829, 501] on text "12.5" at bounding box center [829, 495] width 39 height 31
click at [744, 416] on input "d. 12.5" at bounding box center [744, 411] width 1 height 10
radio input "true"
click at [742, 663] on button "Next" at bounding box center [744, 652] width 202 height 49
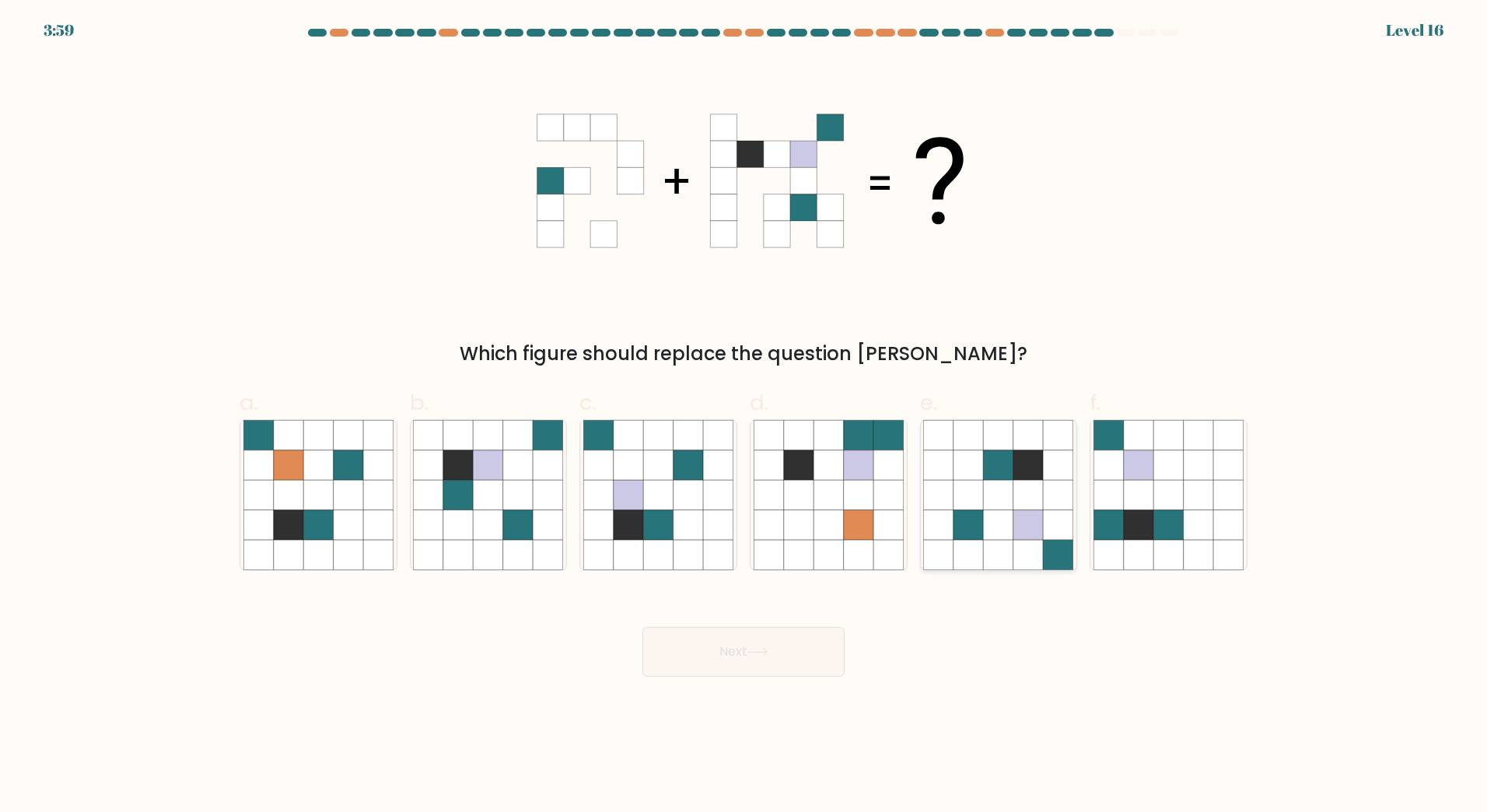
click at [1007, 495] on icon at bounding box center [999, 495] width 29 height 29
click at [744, 416] on input "e." at bounding box center [744, 411] width 1 height 10
radio input "true"
click at [760, 653] on icon at bounding box center [757, 651] width 21 height 8
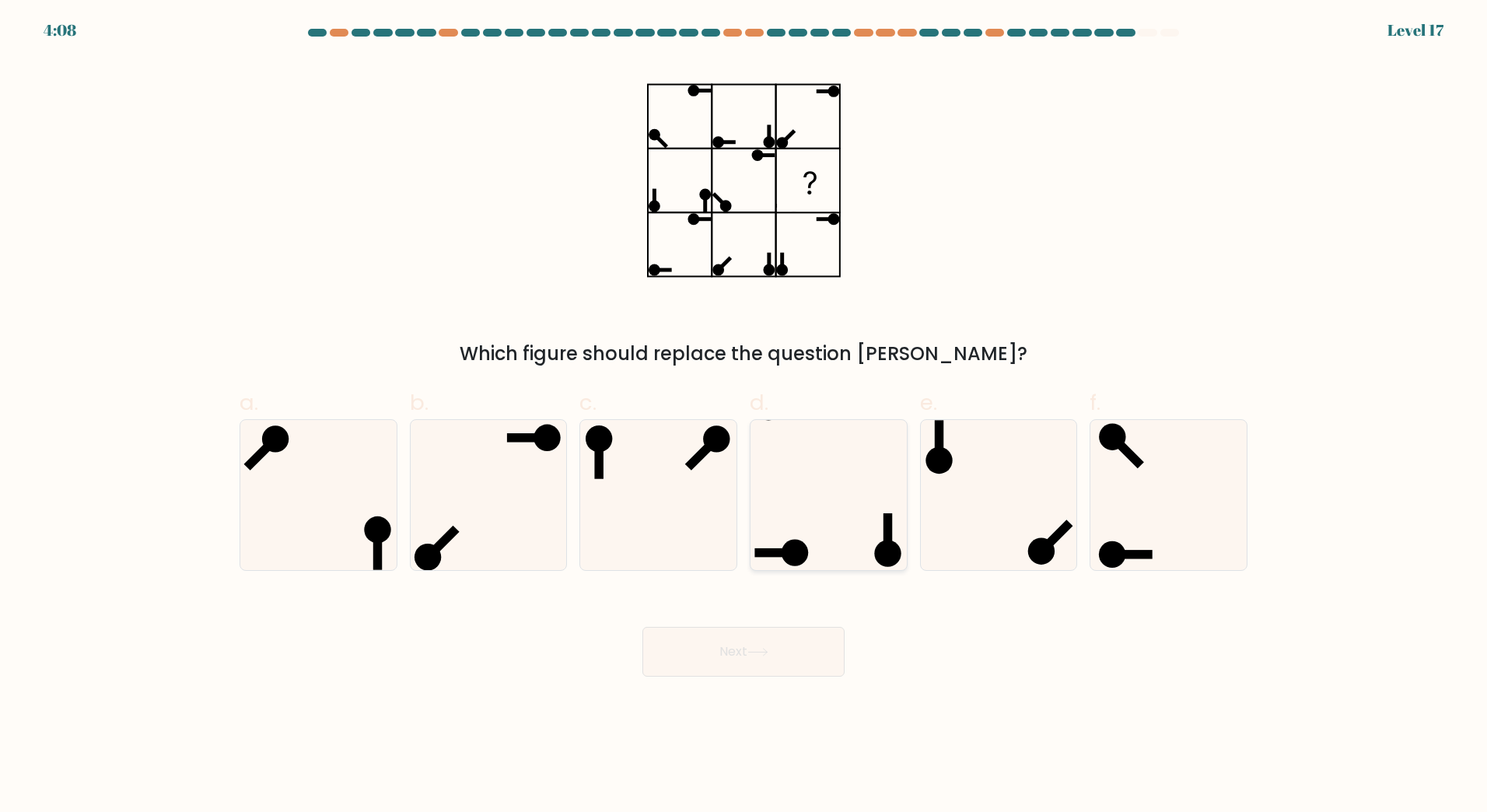
click at [830, 527] on icon at bounding box center [829, 495] width 150 height 150
click at [744, 416] on input "d." at bounding box center [744, 411] width 1 height 10
radio input "true"
click at [746, 660] on button "Next" at bounding box center [744, 652] width 202 height 49
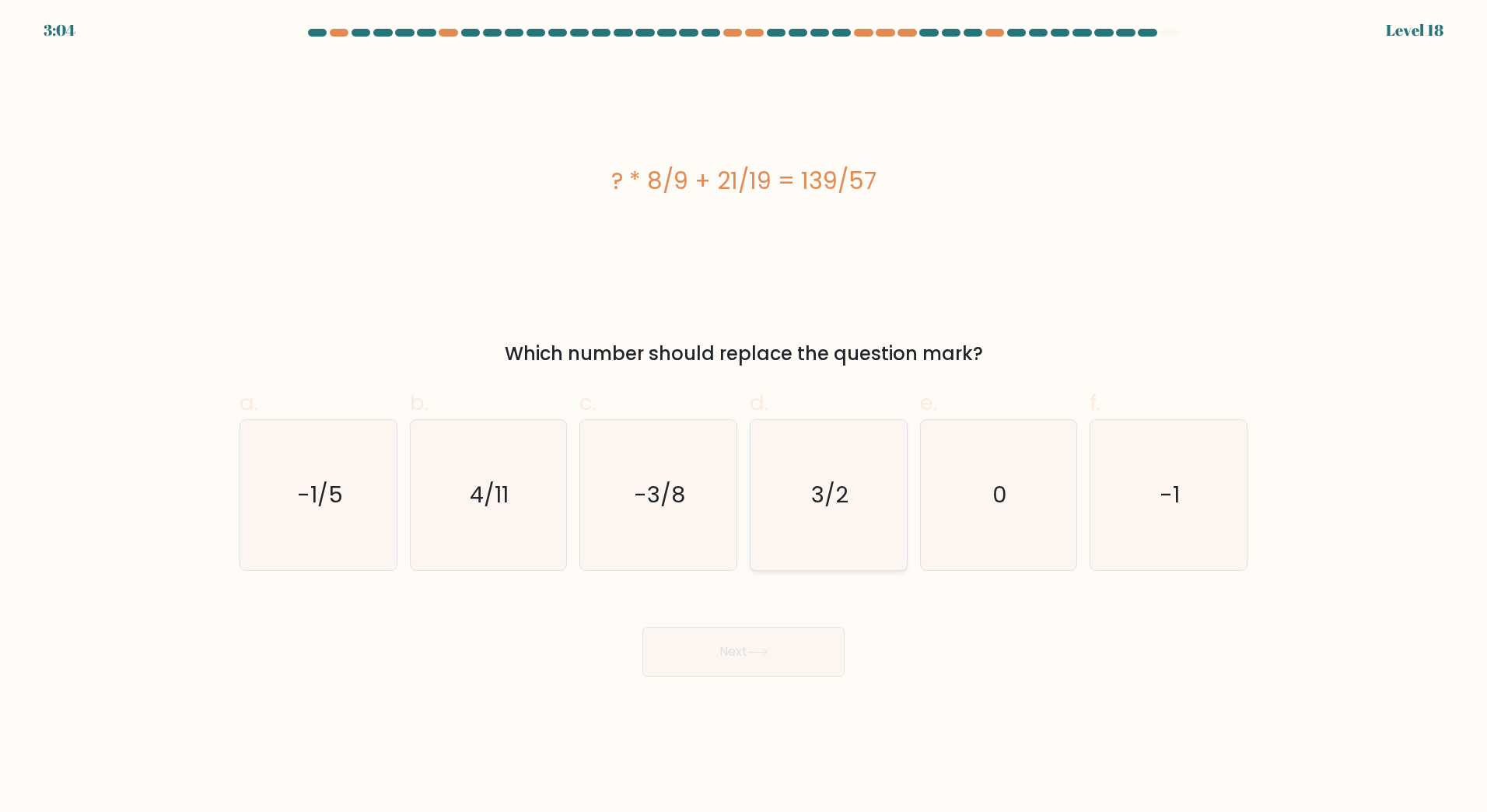
click at [829, 493] on text "3/2" at bounding box center [829, 495] width 37 height 31
click at [744, 416] on input "d. 3/2" at bounding box center [744, 411] width 1 height 10
radio input "true"
click at [503, 506] on text "4/11" at bounding box center [490, 495] width 39 height 31
click at [744, 416] on input "b. 4/11" at bounding box center [744, 411] width 1 height 10
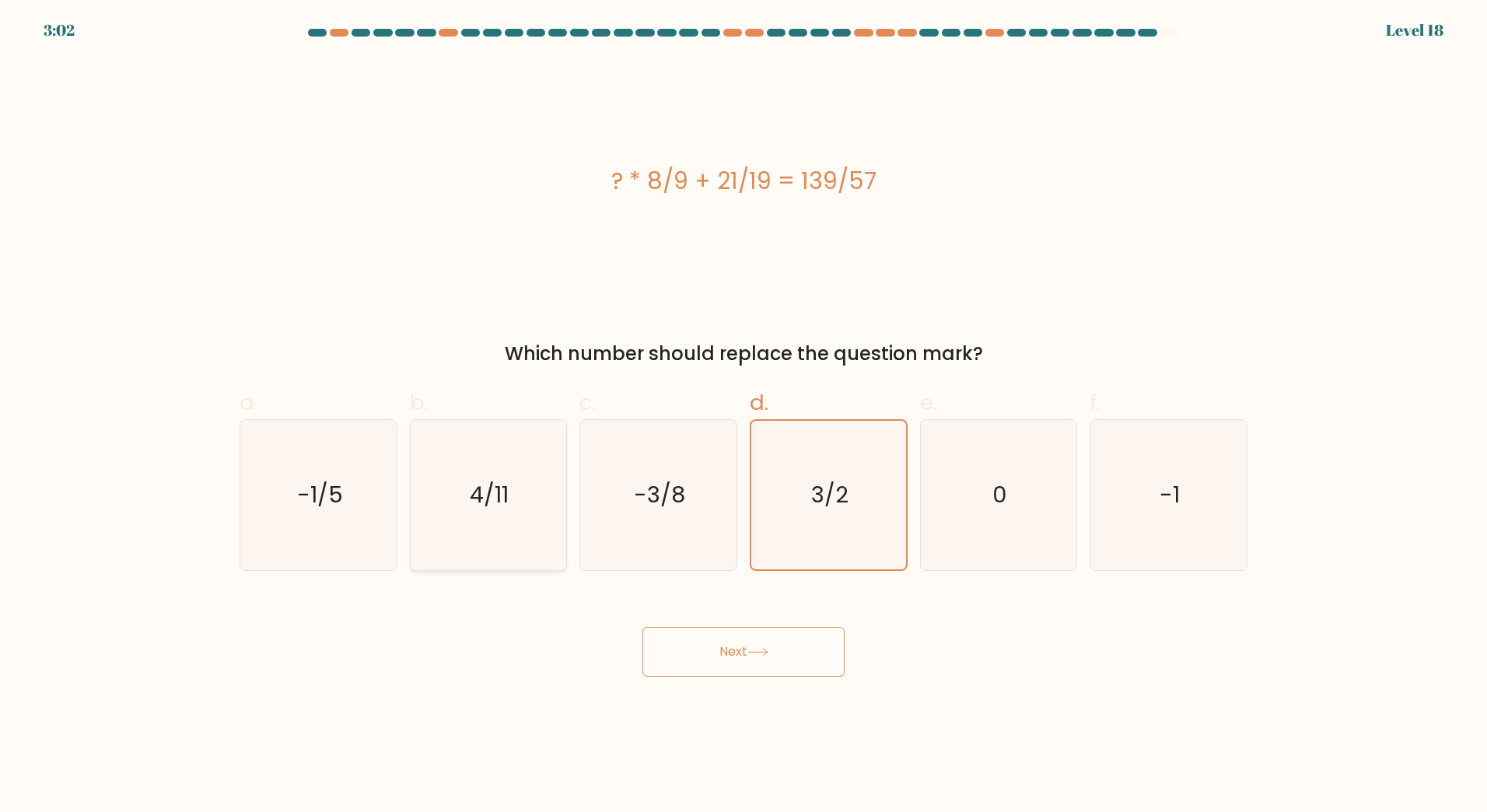
radio input "true"
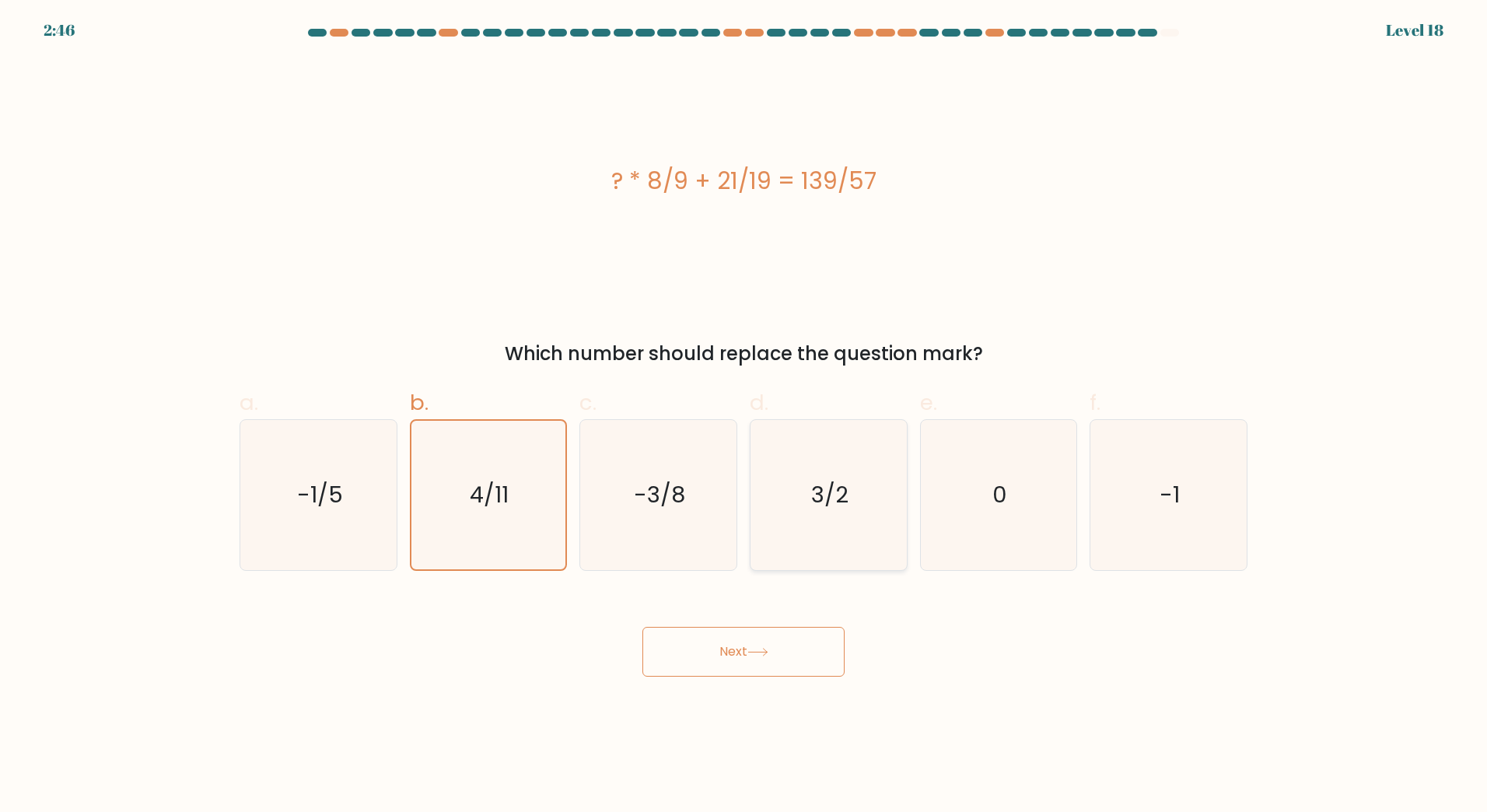
click at [819, 501] on text "3/2" at bounding box center [829, 495] width 37 height 31
click at [744, 416] on input "d. 3/2" at bounding box center [744, 411] width 1 height 10
radio input "true"
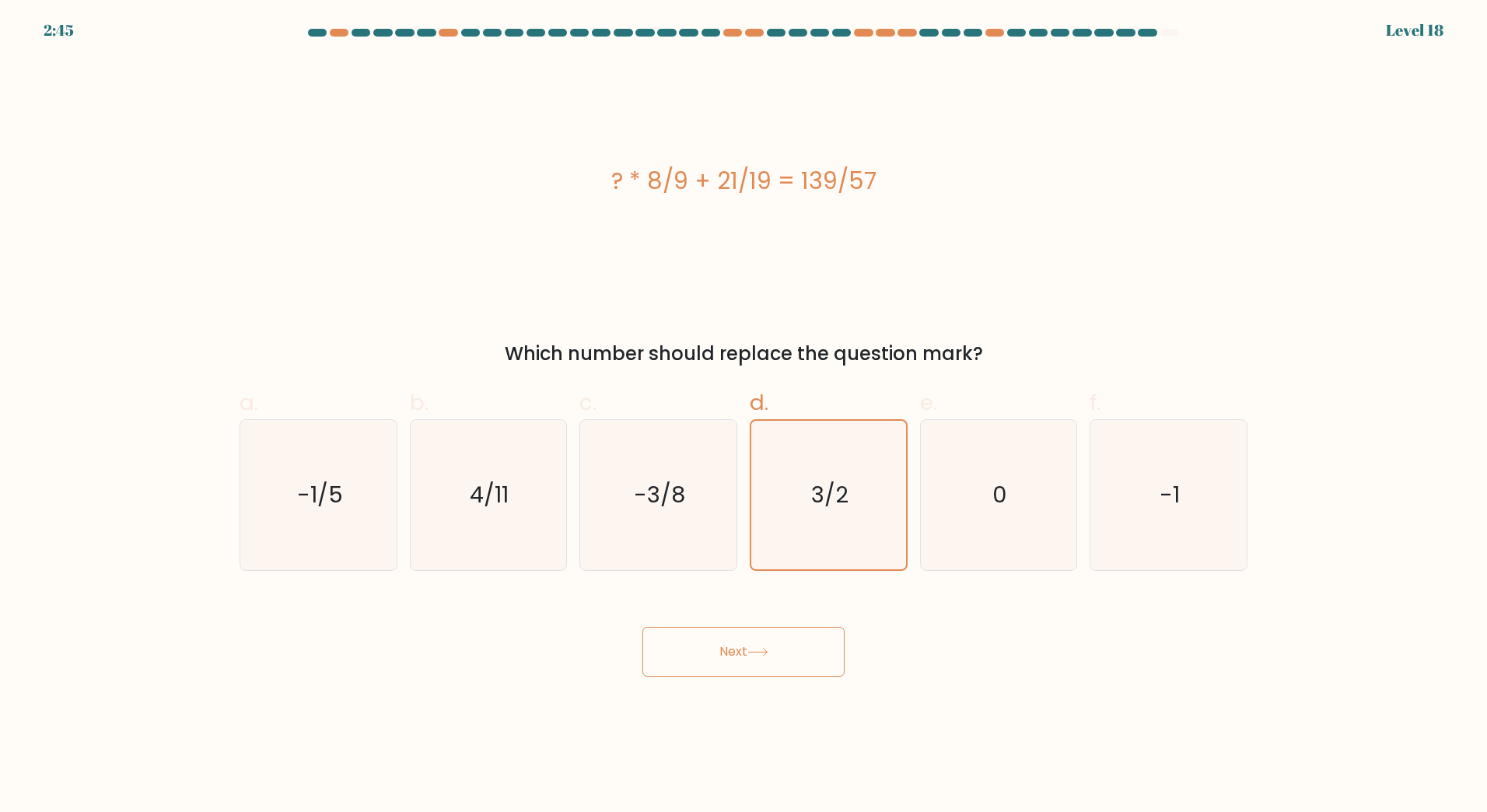
click at [766, 651] on icon at bounding box center [757, 651] width 21 height 8
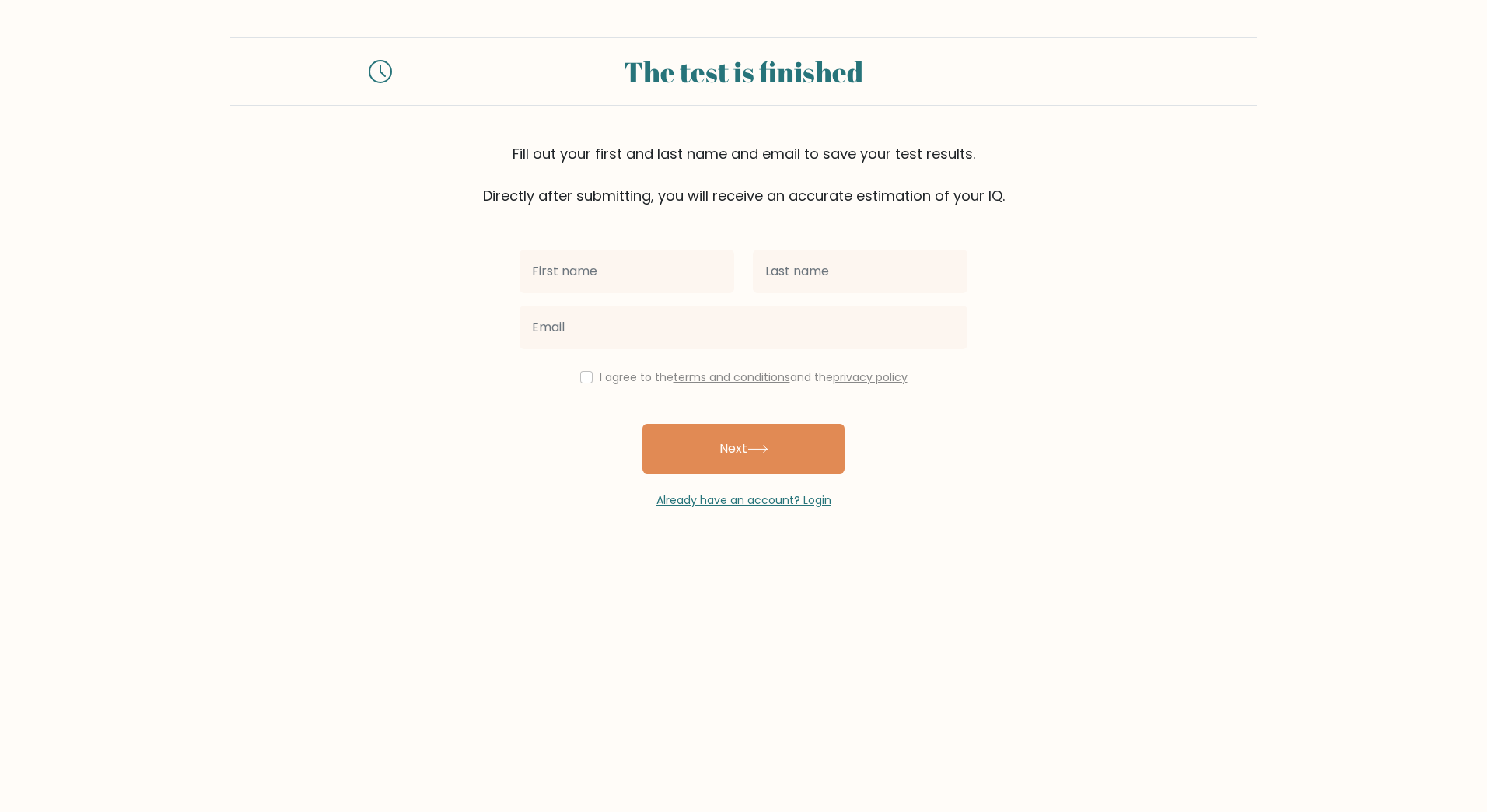
click at [606, 268] on input "text" at bounding box center [626, 272] width 215 height 44
type input "jonatan"
click at [848, 269] on input "text" at bounding box center [860, 272] width 215 height 44
type input "d"
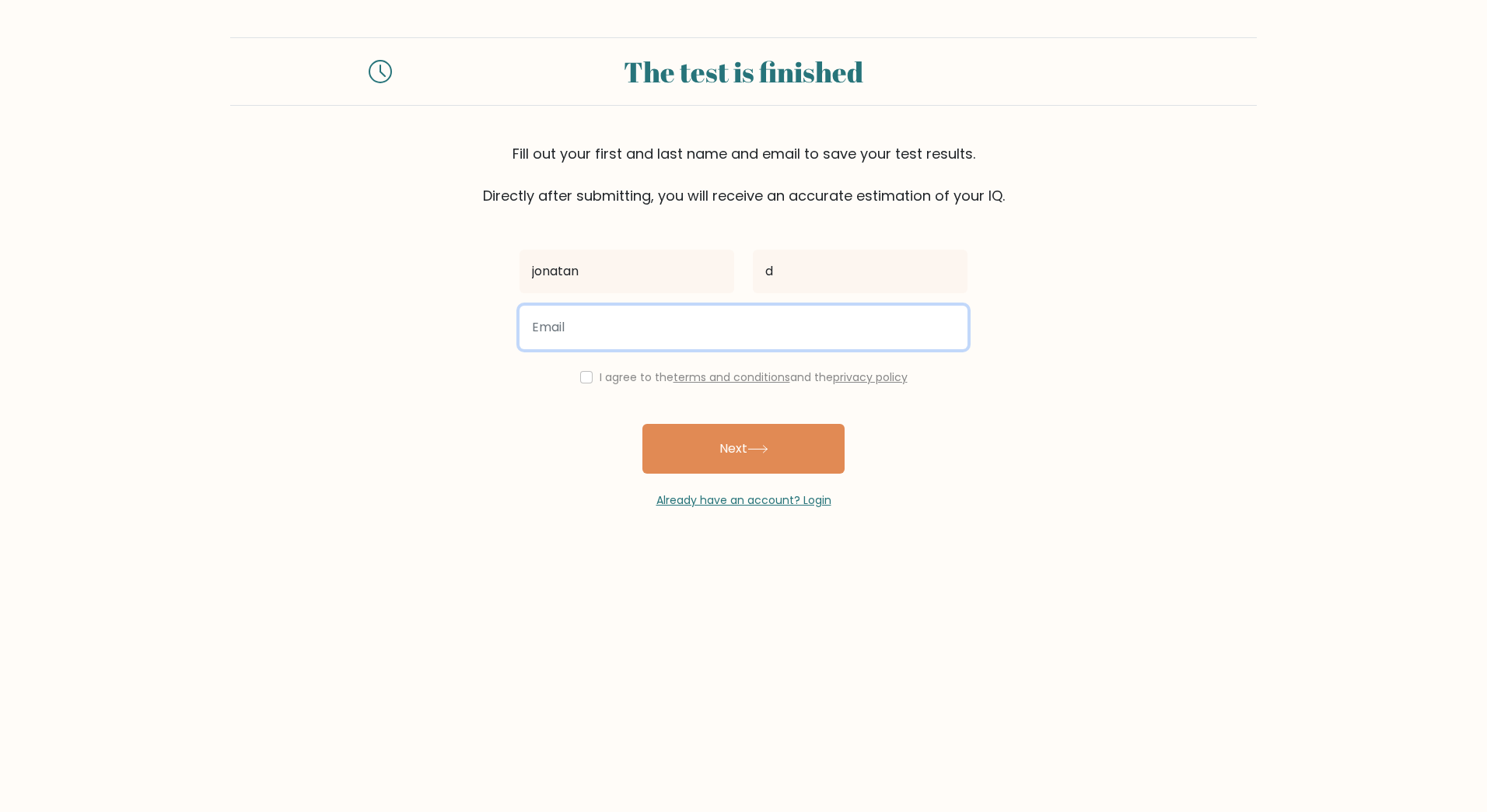
click at [638, 308] on input "email" at bounding box center [744, 327] width 448 height 44
type input "jonatan.dehnisch@gmail.com"
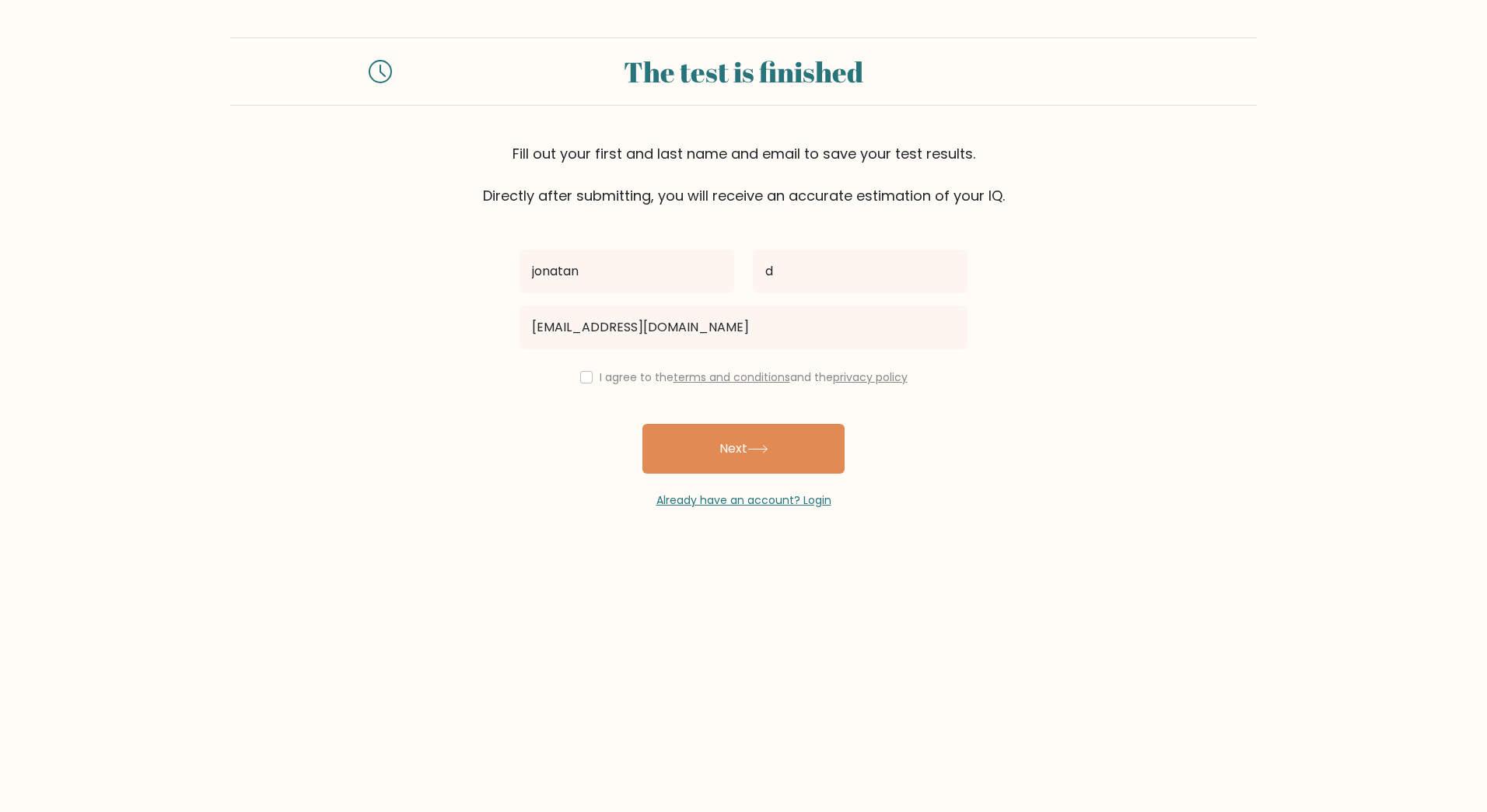
click at [1043, 512] on div "The test is finished Fill out your first and last name and email to save your t…" at bounding box center [744, 272] width 1487 height 546
click at [583, 378] on input "checkbox" at bounding box center [586, 378] width 13 height 13
checkbox input "true"
click at [755, 457] on button "Next" at bounding box center [744, 449] width 202 height 49
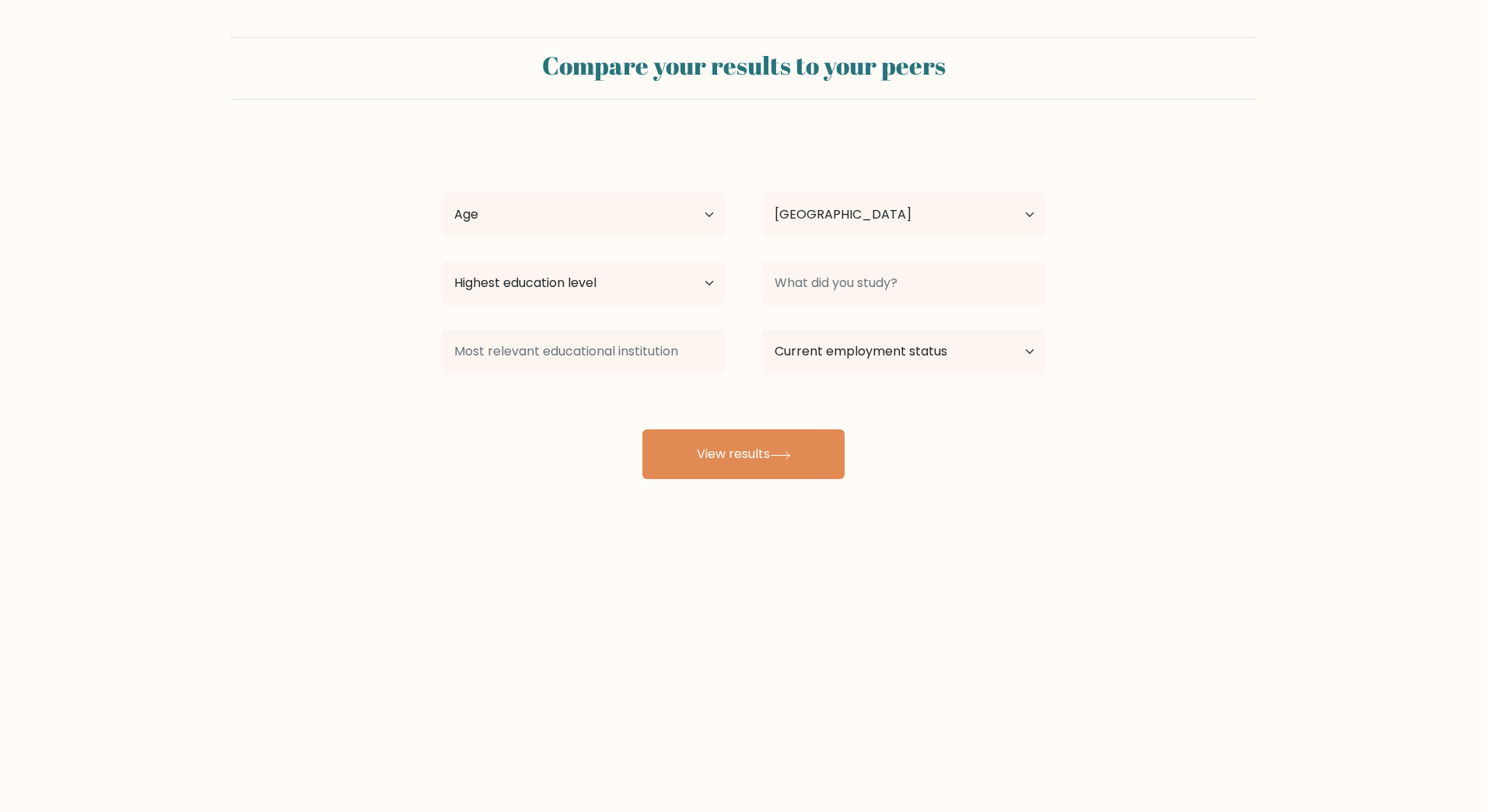
select select "SE"
click at [762, 452] on button "View results" at bounding box center [744, 454] width 202 height 49
click at [620, 187] on div "Age Under 18 years old 18-24 years old 25-34 years old 35-44 years old 45-54 ye…" at bounding box center [583, 214] width 320 height 56
click at [617, 202] on select "Age Under 18 years old 18-24 years old 25-34 years old 35-44 years old 45-54 ye…" at bounding box center [583, 215] width 283 height 44
select select "35_44"
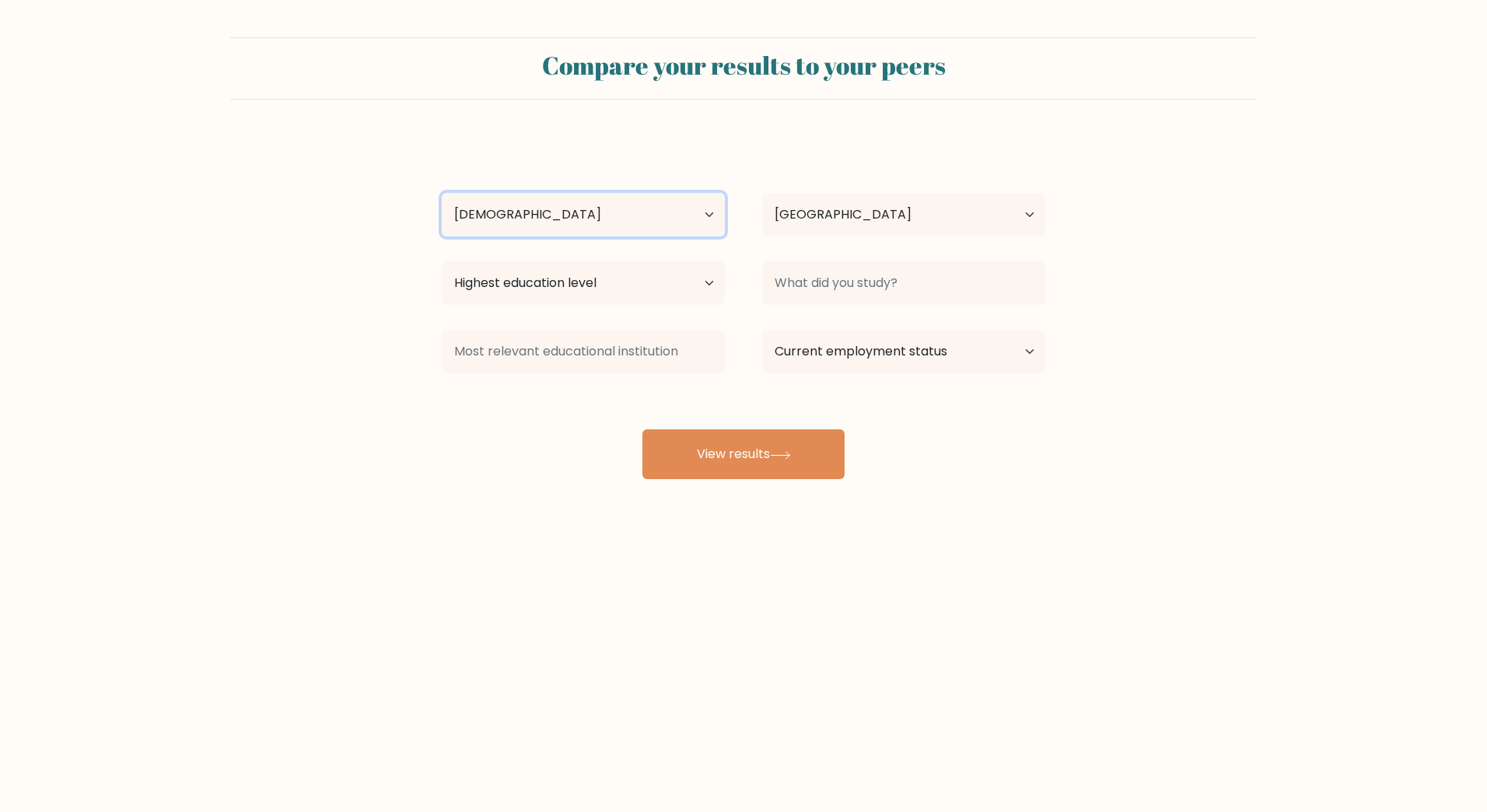
click at [442, 193] on select "Age Under 18 years old 18-24 years old 25-34 years old 35-44 years old 45-54 ye…" at bounding box center [583, 215] width 283 height 44
click at [688, 287] on select "Highest education level No schooling Primary Lower Secondary Upper Secondary Oc…" at bounding box center [583, 283] width 283 height 44
select select "masters_degree"
click at [442, 262] on select "Highest education level No schooling Primary Lower Secondary Upper Secondary Oc…" at bounding box center [583, 283] width 283 height 44
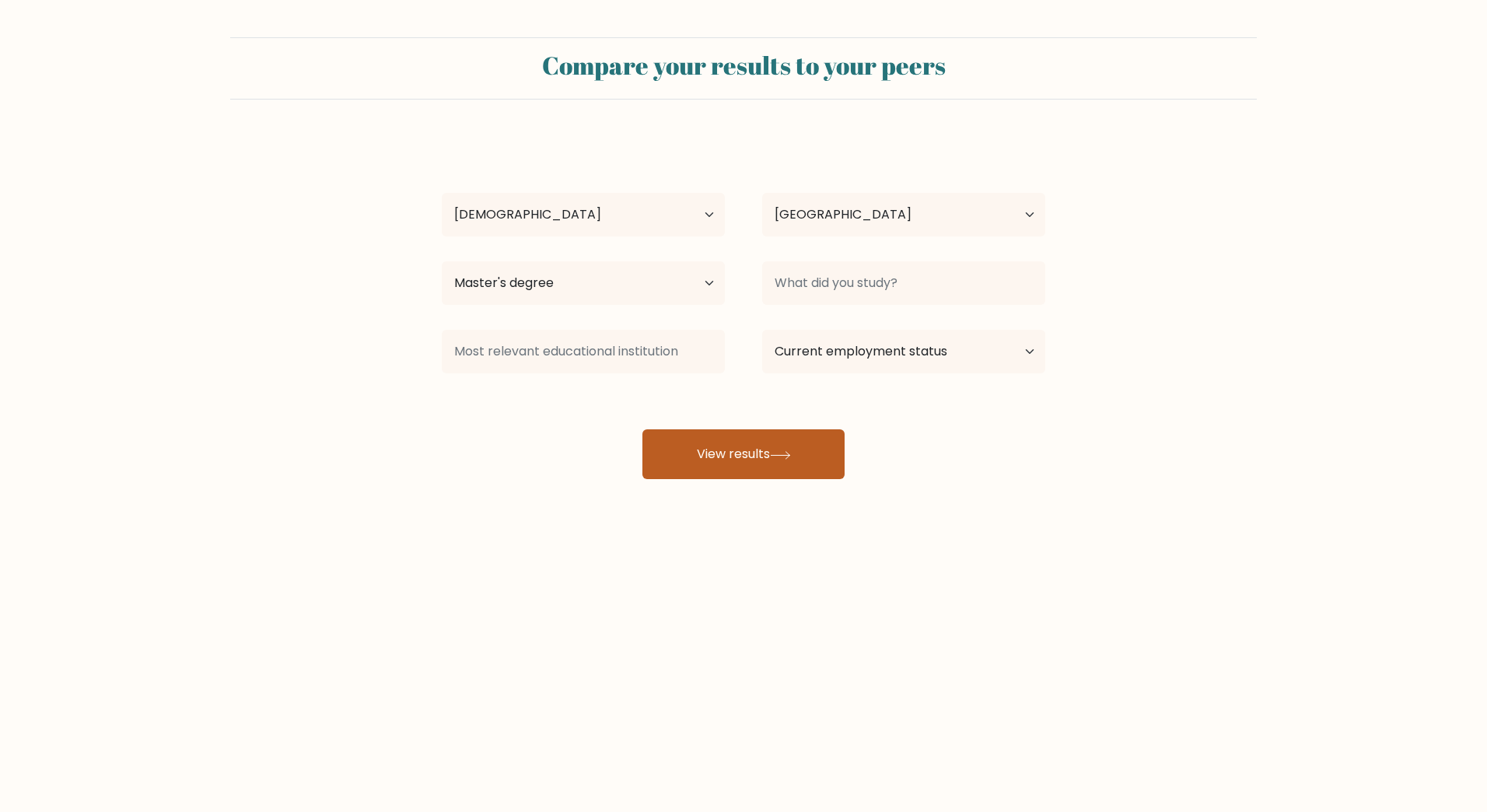
click at [788, 449] on button "View results" at bounding box center [744, 454] width 202 height 49
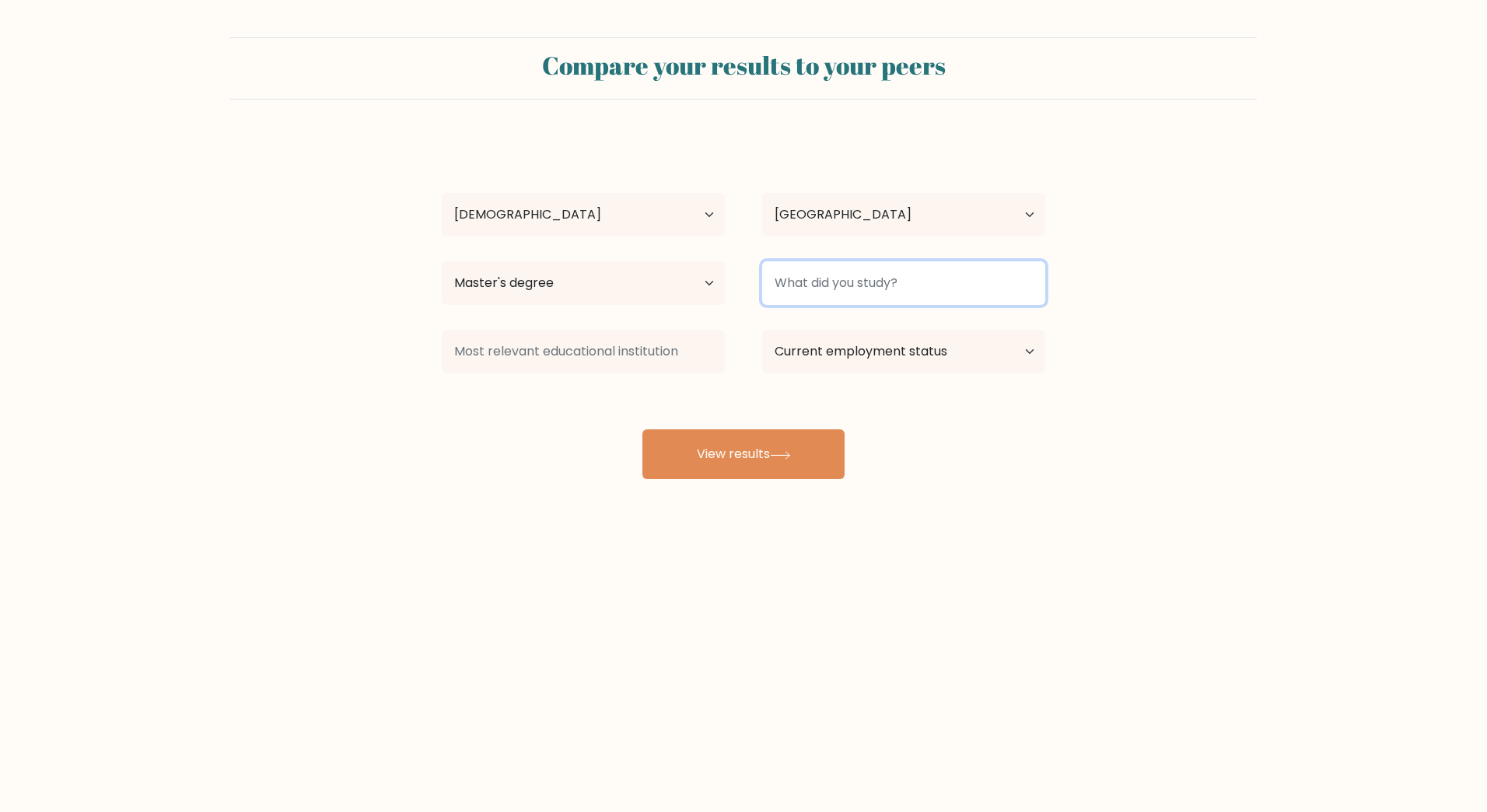
click at [920, 294] on input at bounding box center [904, 283] width 283 height 44
type input "startegy"
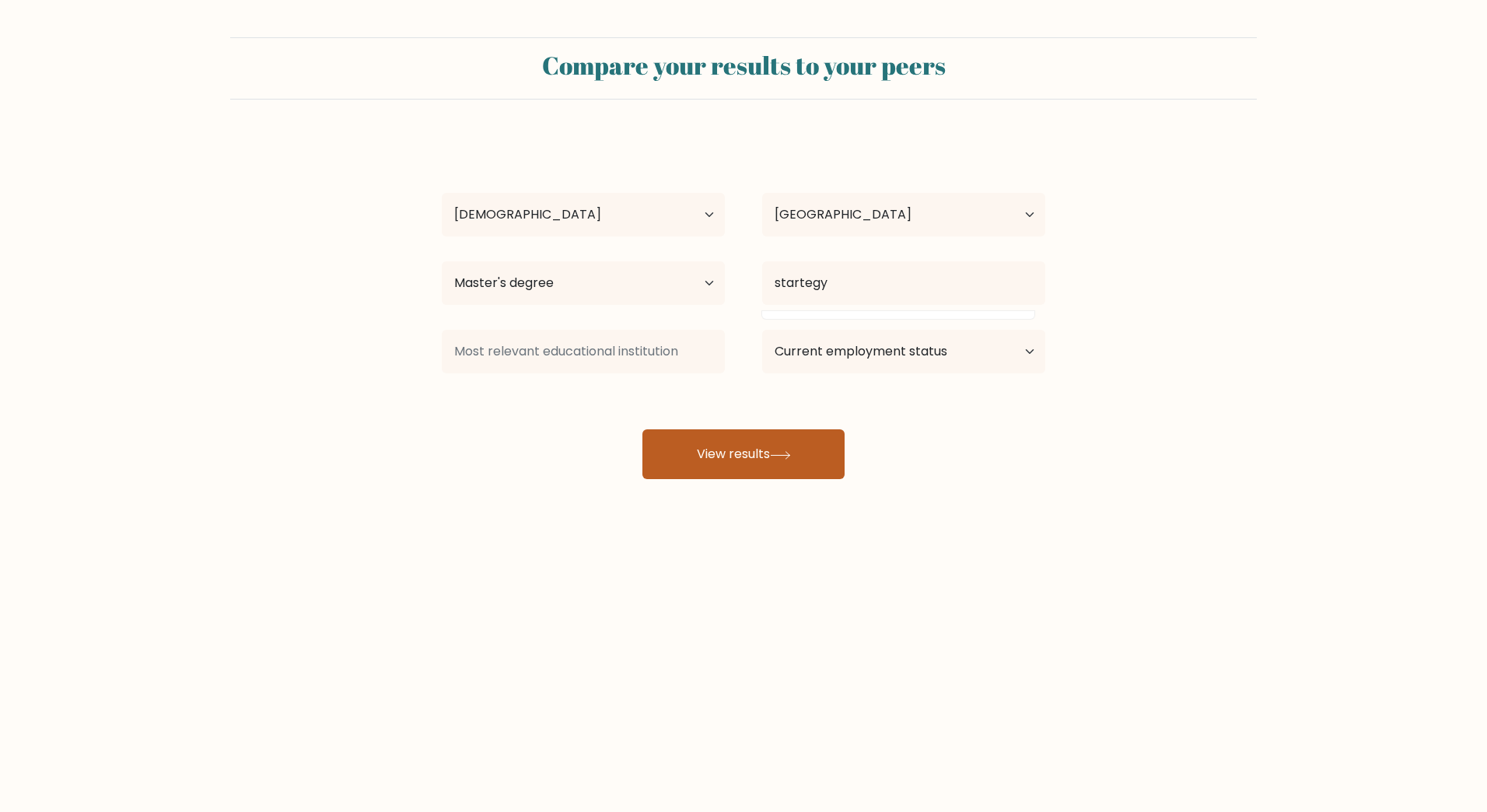
click at [801, 454] on button "View results" at bounding box center [744, 454] width 202 height 49
click at [861, 351] on select "Current employment status Employed Student Retired Other / prefer not to answer" at bounding box center [904, 352] width 283 height 44
select select "employed"
click at [762, 330] on select "Current employment status Employed Student Retired Other / prefer not to answer" at bounding box center [904, 352] width 283 height 44
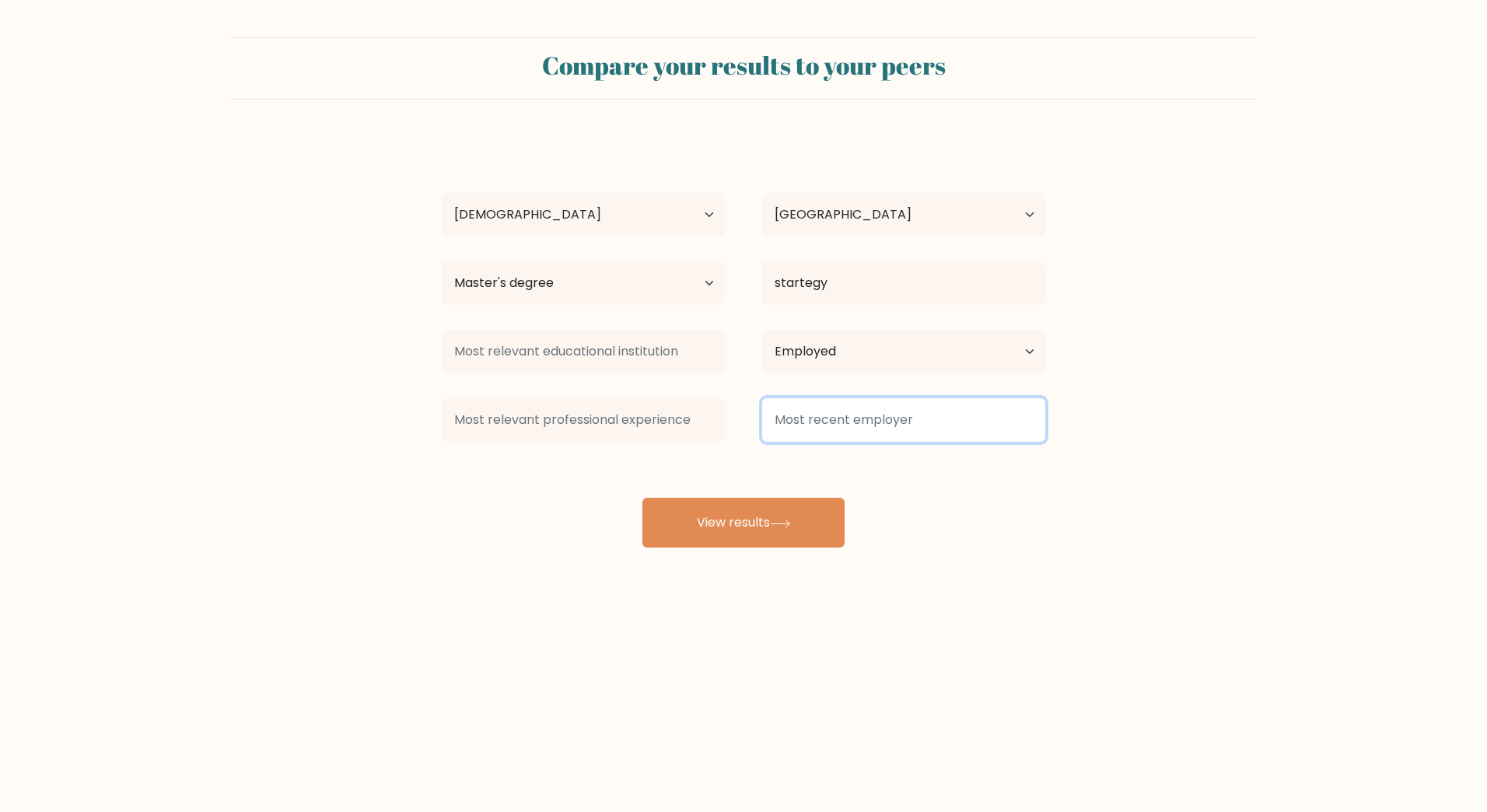
click at [818, 420] on input at bounding box center [904, 420] width 283 height 44
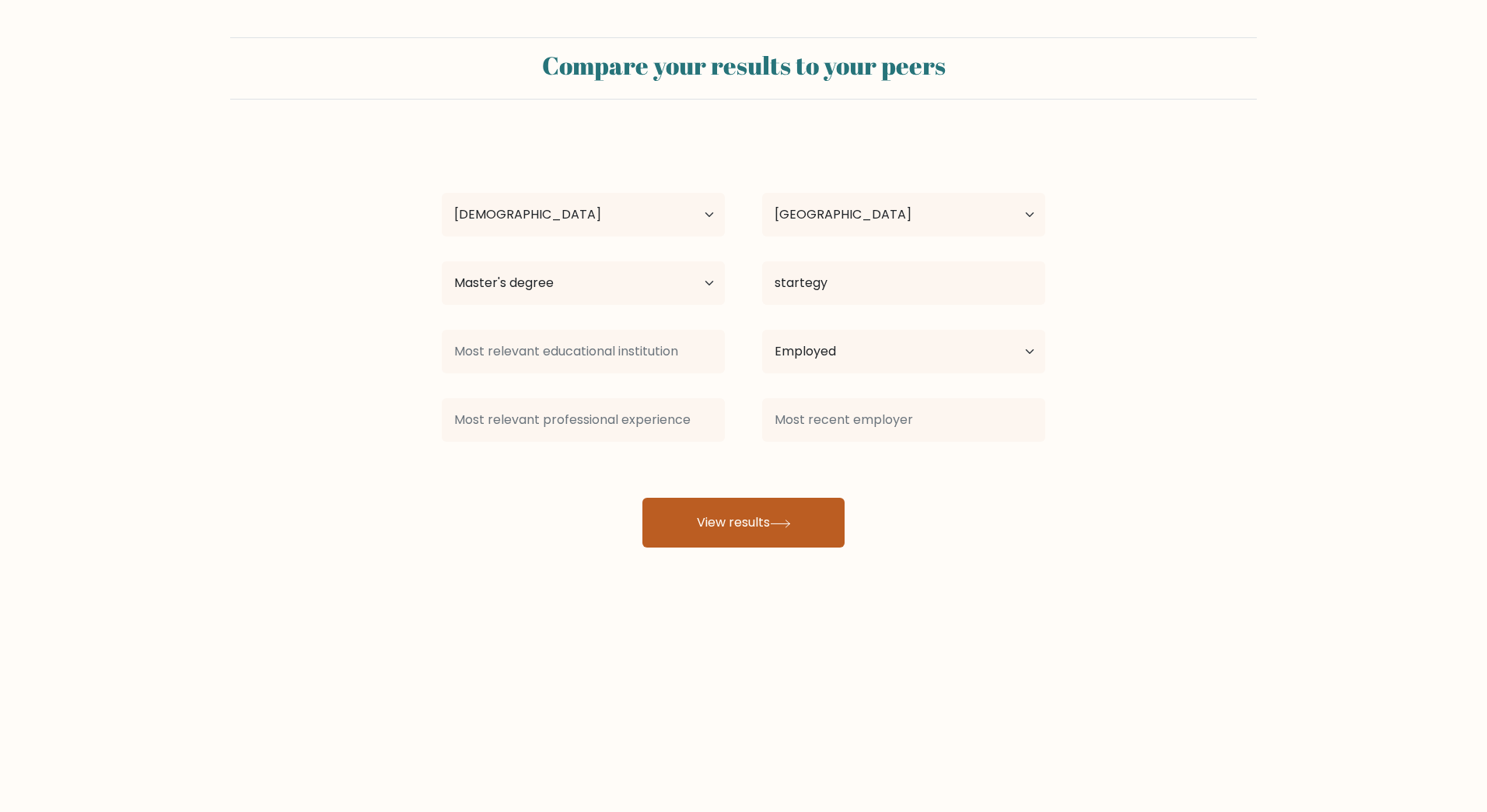
click at [749, 535] on button "View results" at bounding box center [744, 522] width 202 height 49
click at [820, 397] on div at bounding box center [904, 420] width 320 height 56
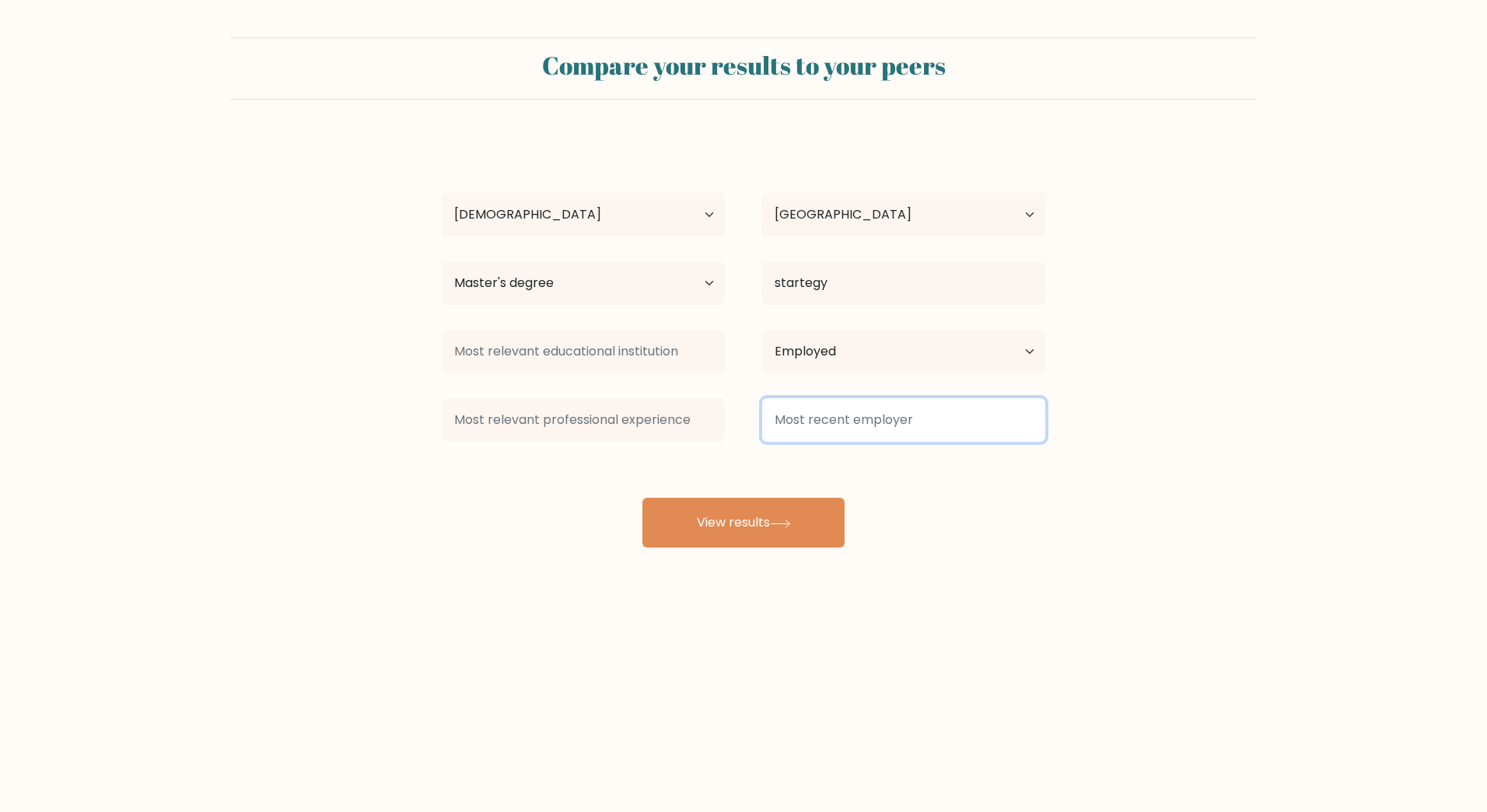
click at [814, 411] on input at bounding box center [904, 420] width 283 height 44
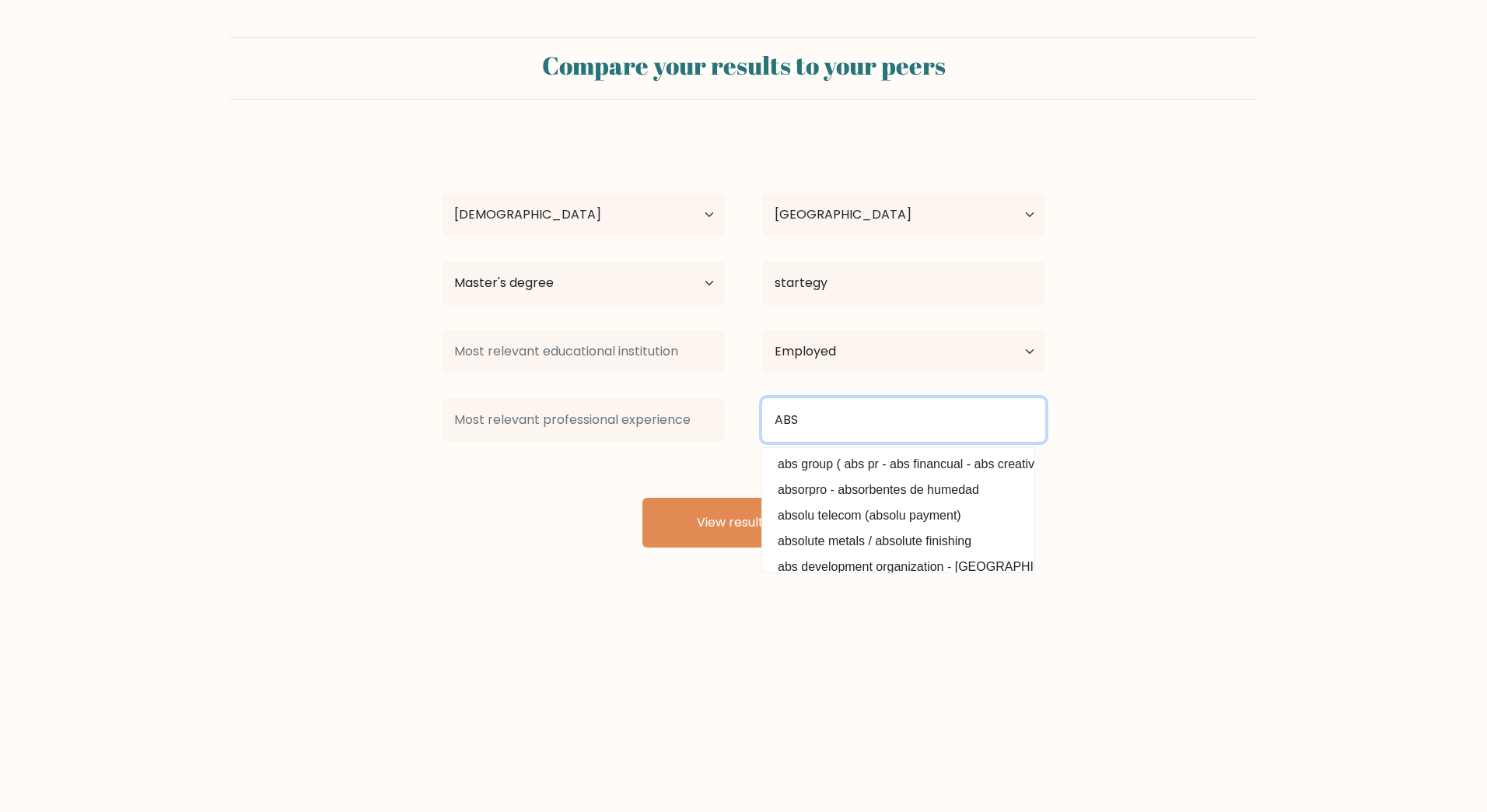
type input "ABS"
click at [594, 508] on div "jonatan d Age Under 18 years old 18-24 years old 25-34 years old 35-44 years ol…" at bounding box center [744, 342] width 622 height 411
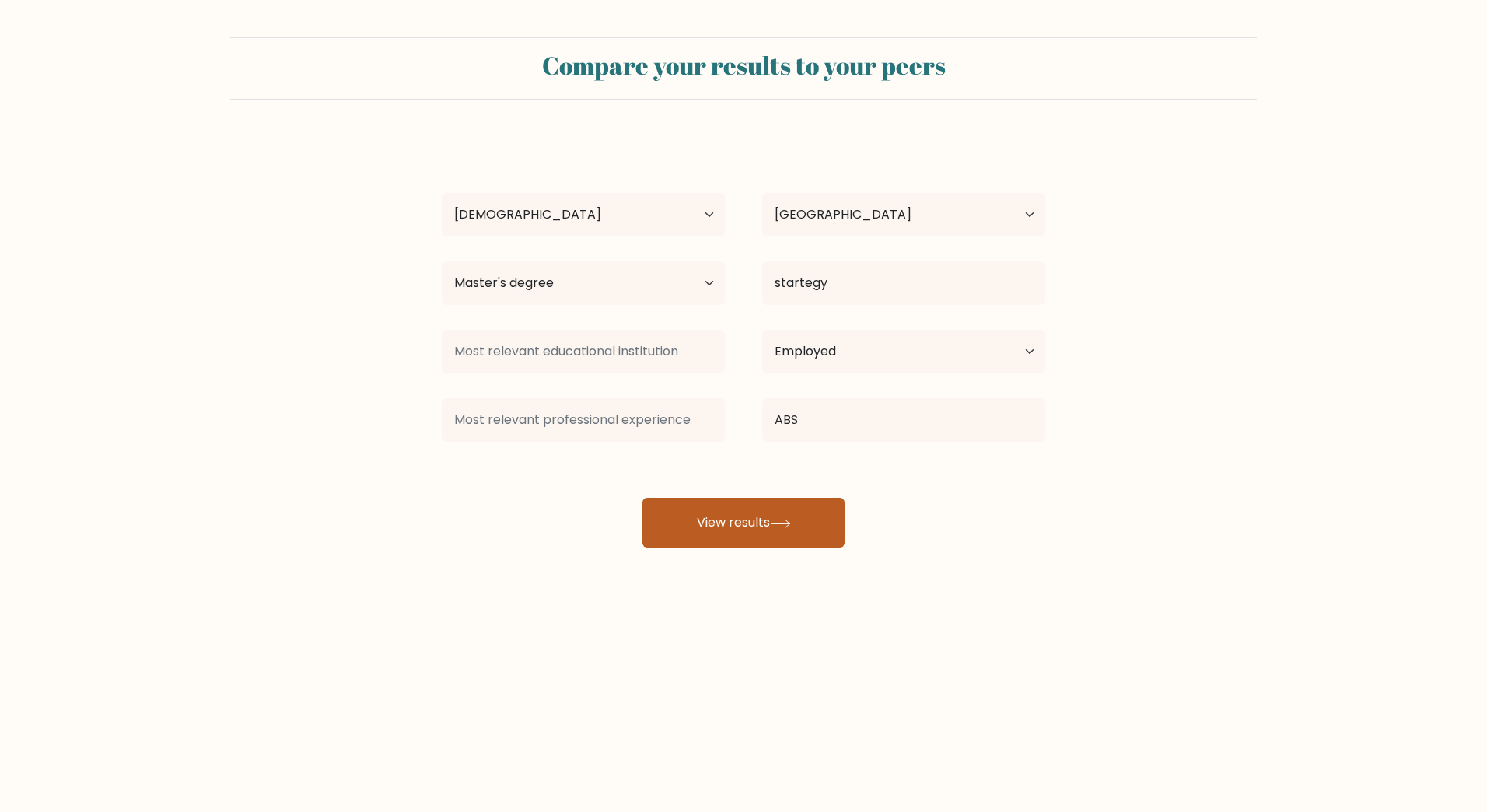
click at [744, 525] on button "View results" at bounding box center [744, 522] width 202 height 49
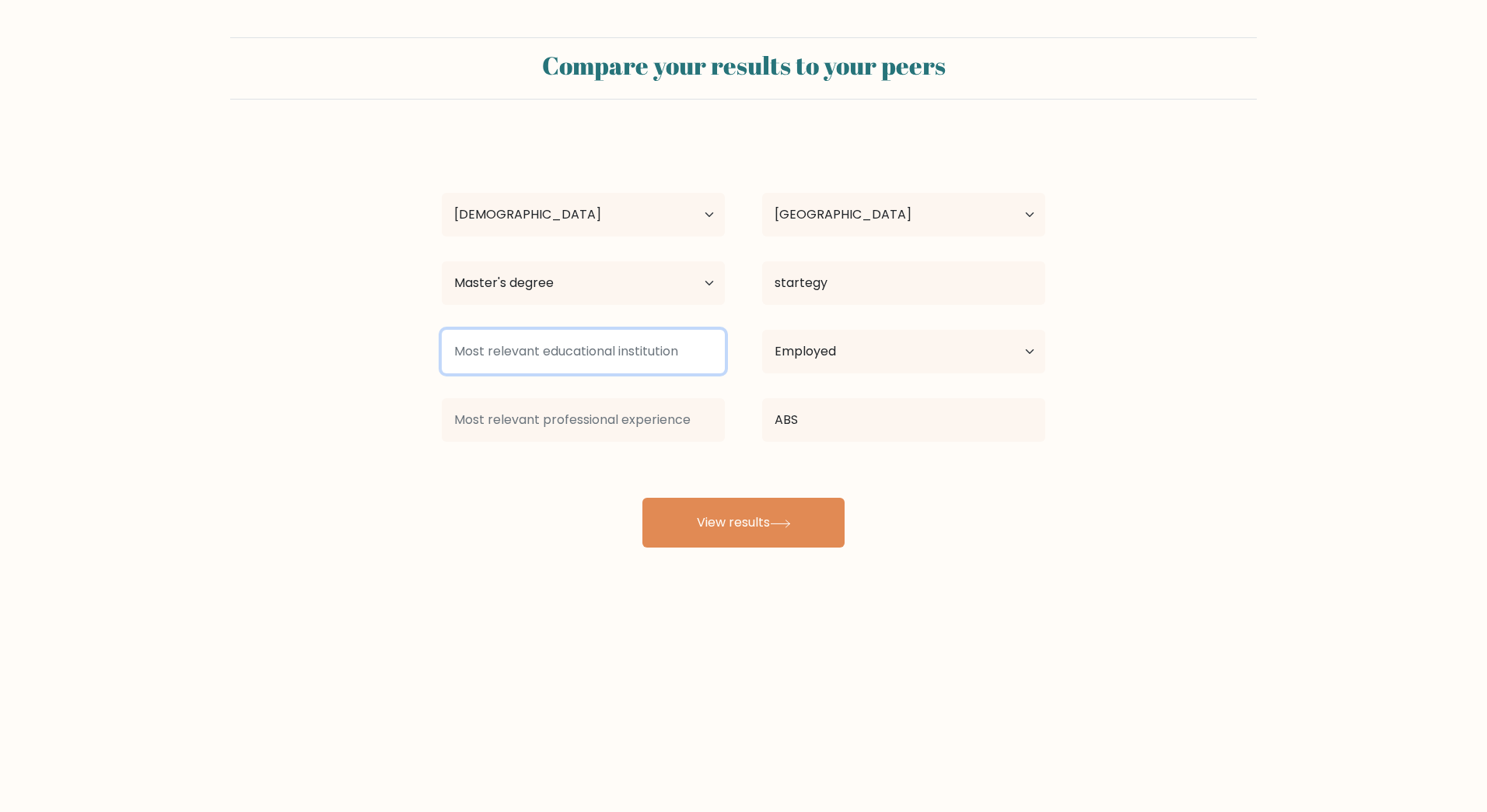
click at [565, 346] on input at bounding box center [583, 352] width 283 height 44
type input "d"
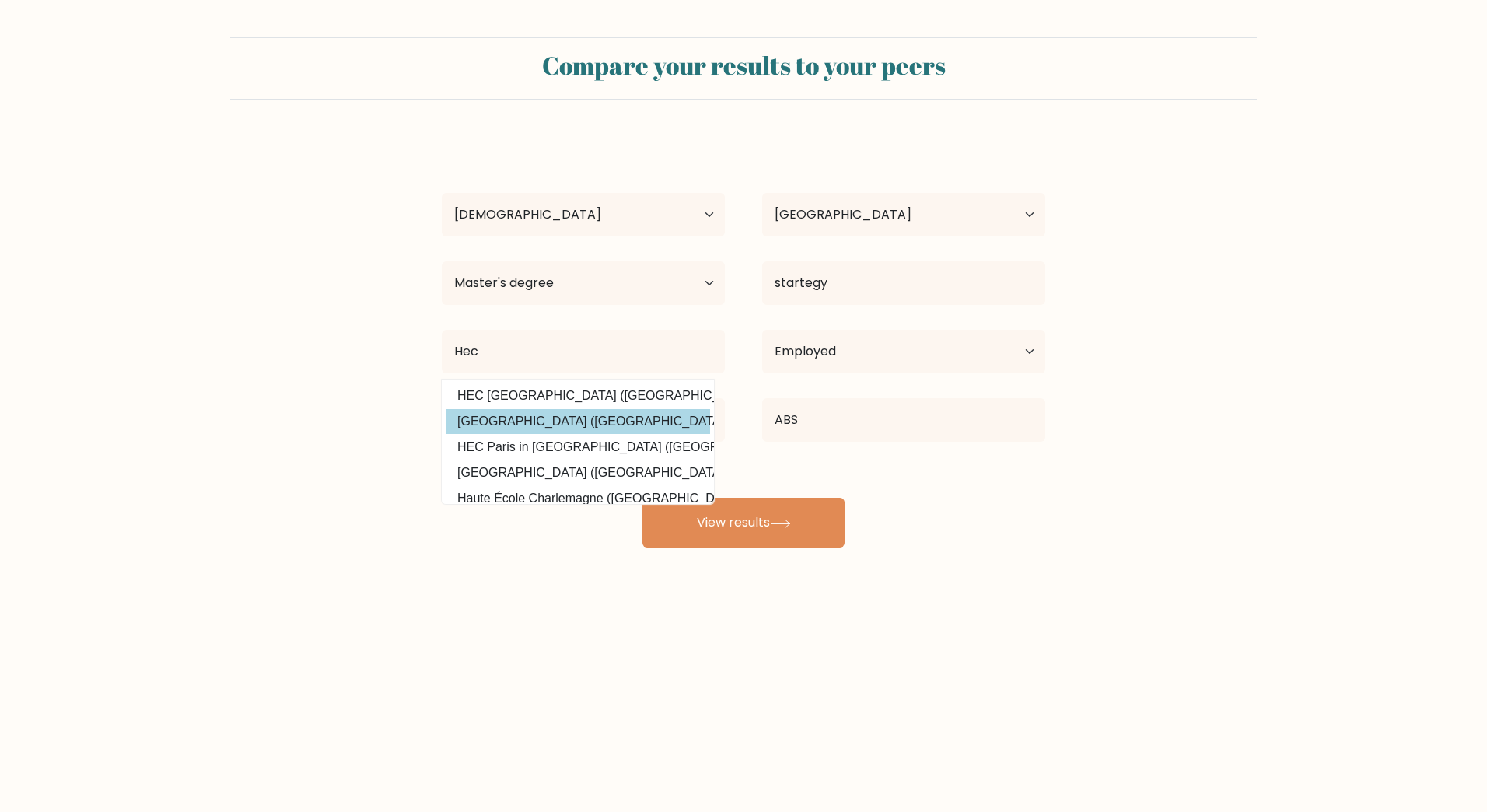
click at [533, 419] on option "HEC Montréal (Canada)" at bounding box center [577, 421] width 264 height 25
type input "HEC Montréal"
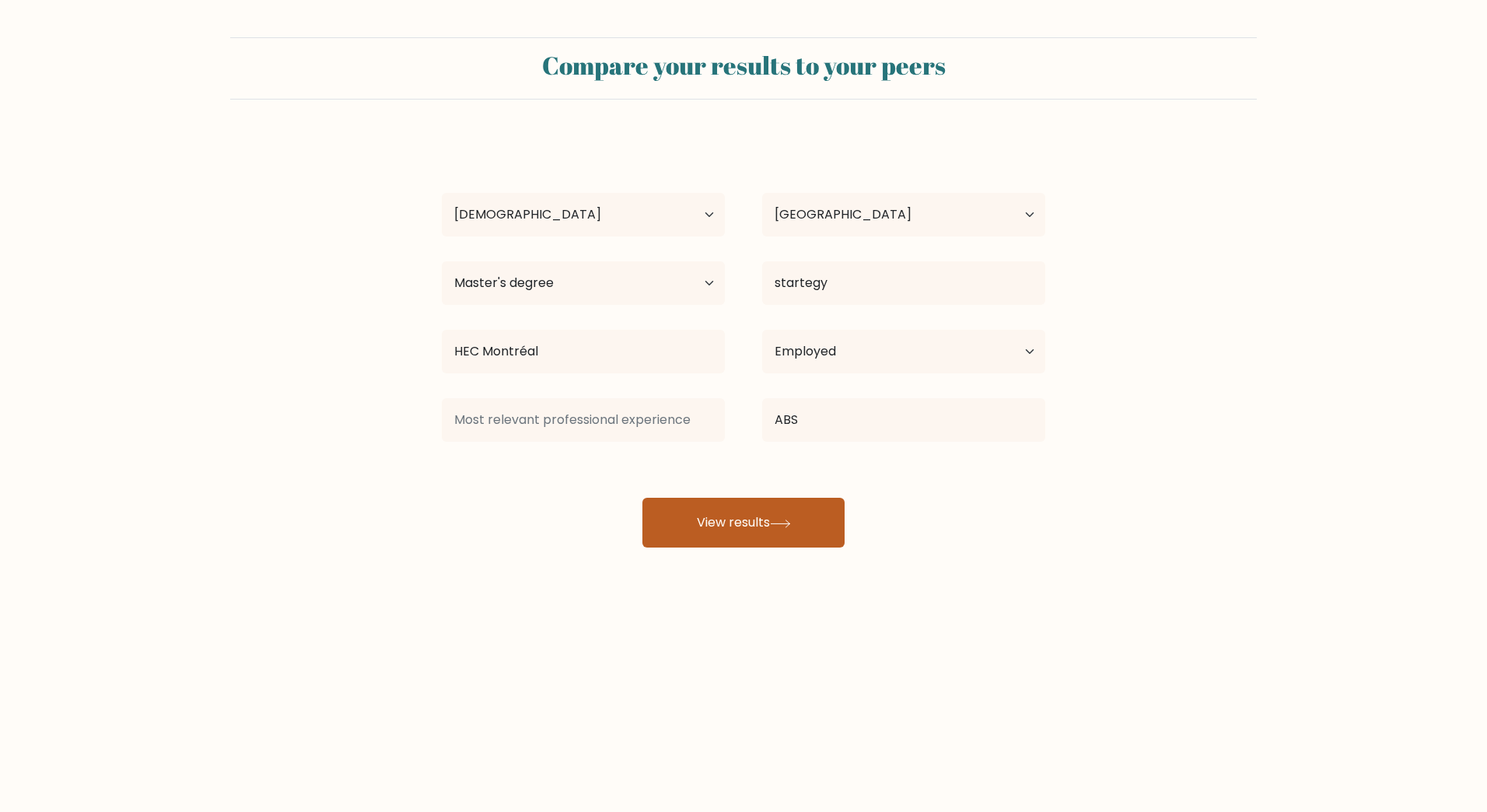
click at [799, 527] on button "View results" at bounding box center [744, 522] width 202 height 49
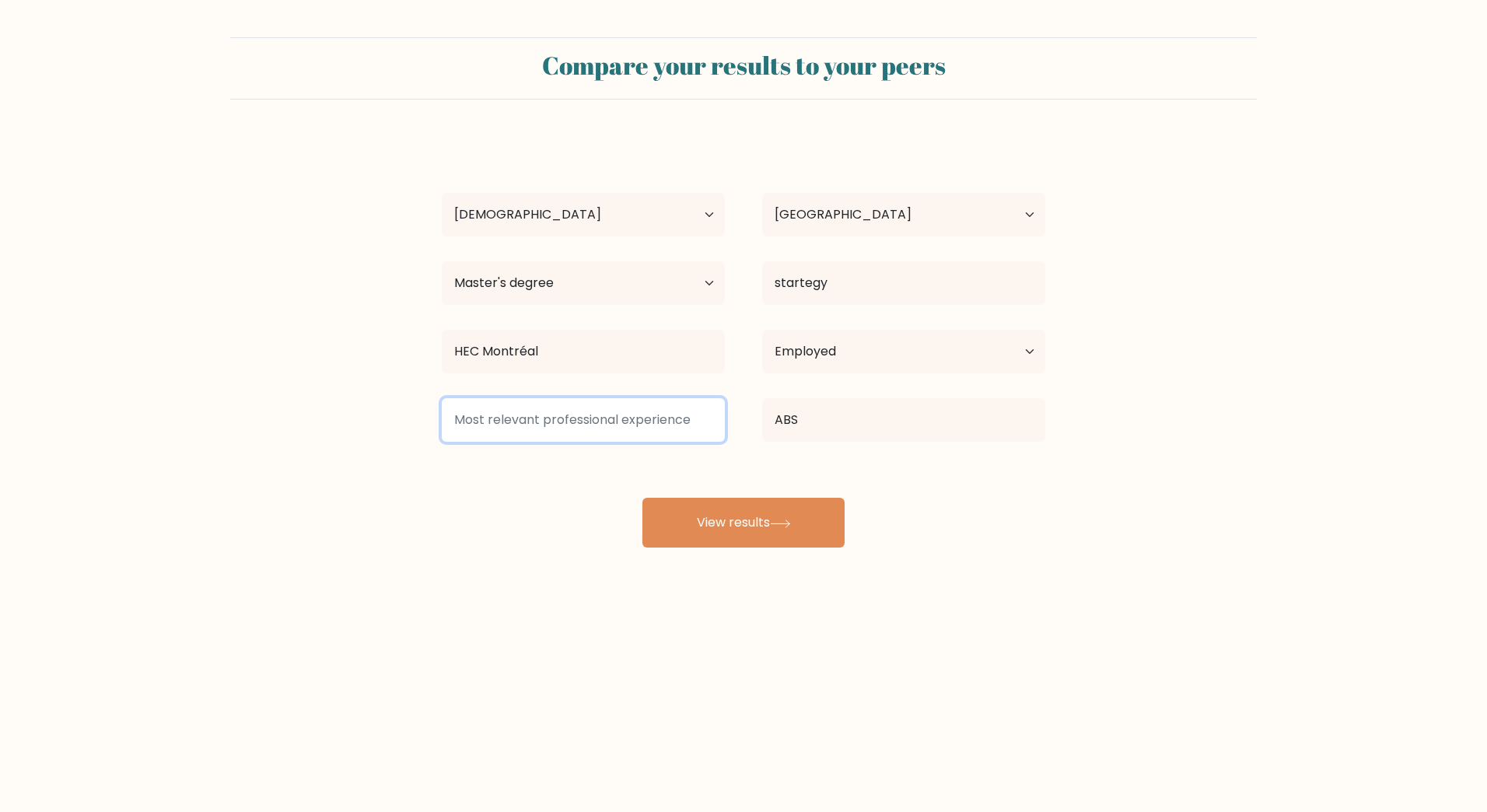
click at [559, 435] on input at bounding box center [583, 420] width 283 height 44
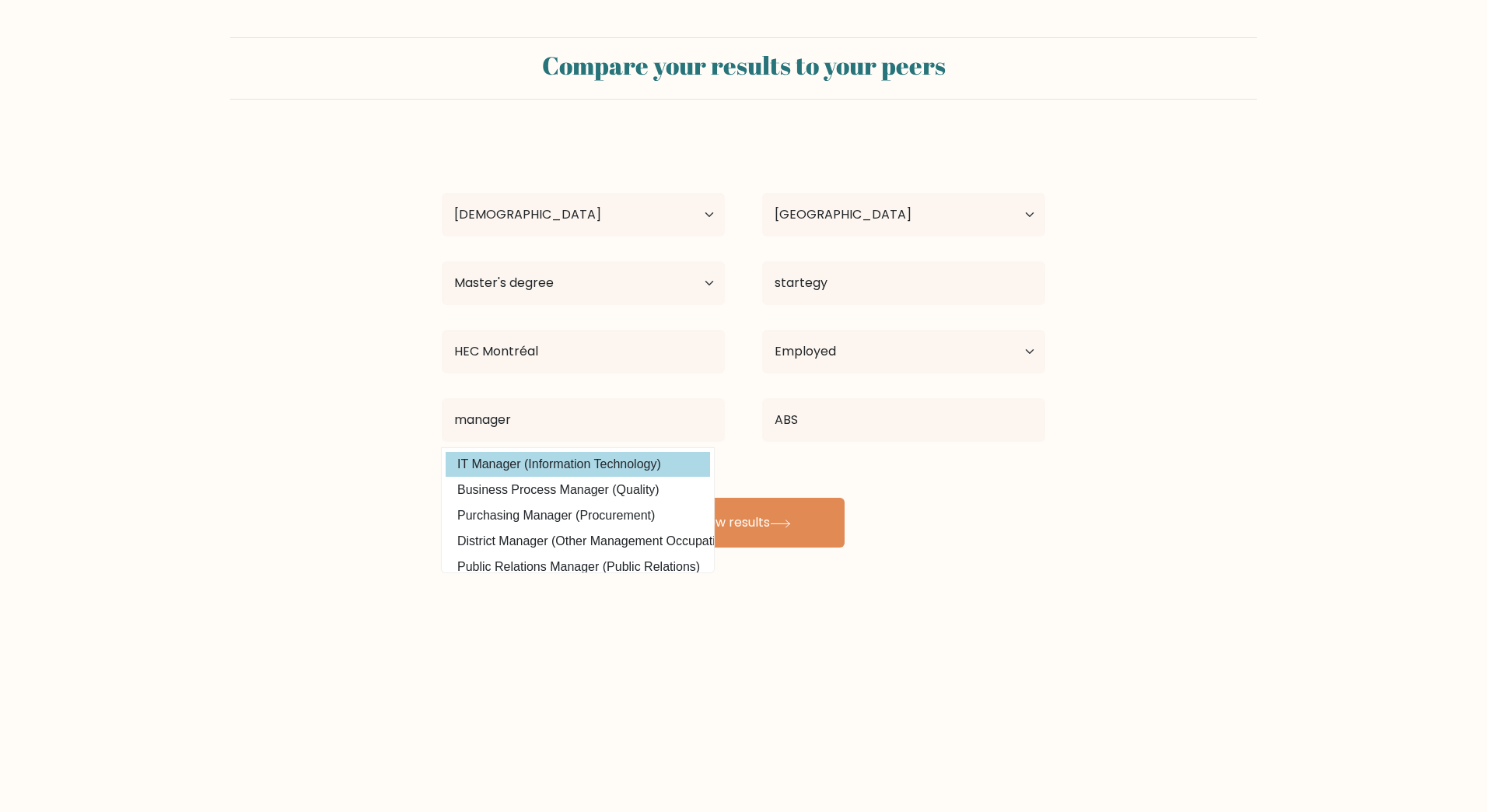
click at [546, 471] on option "IT Manager (Information Technology)" at bounding box center [577, 464] width 264 height 25
type input "IT Manager"
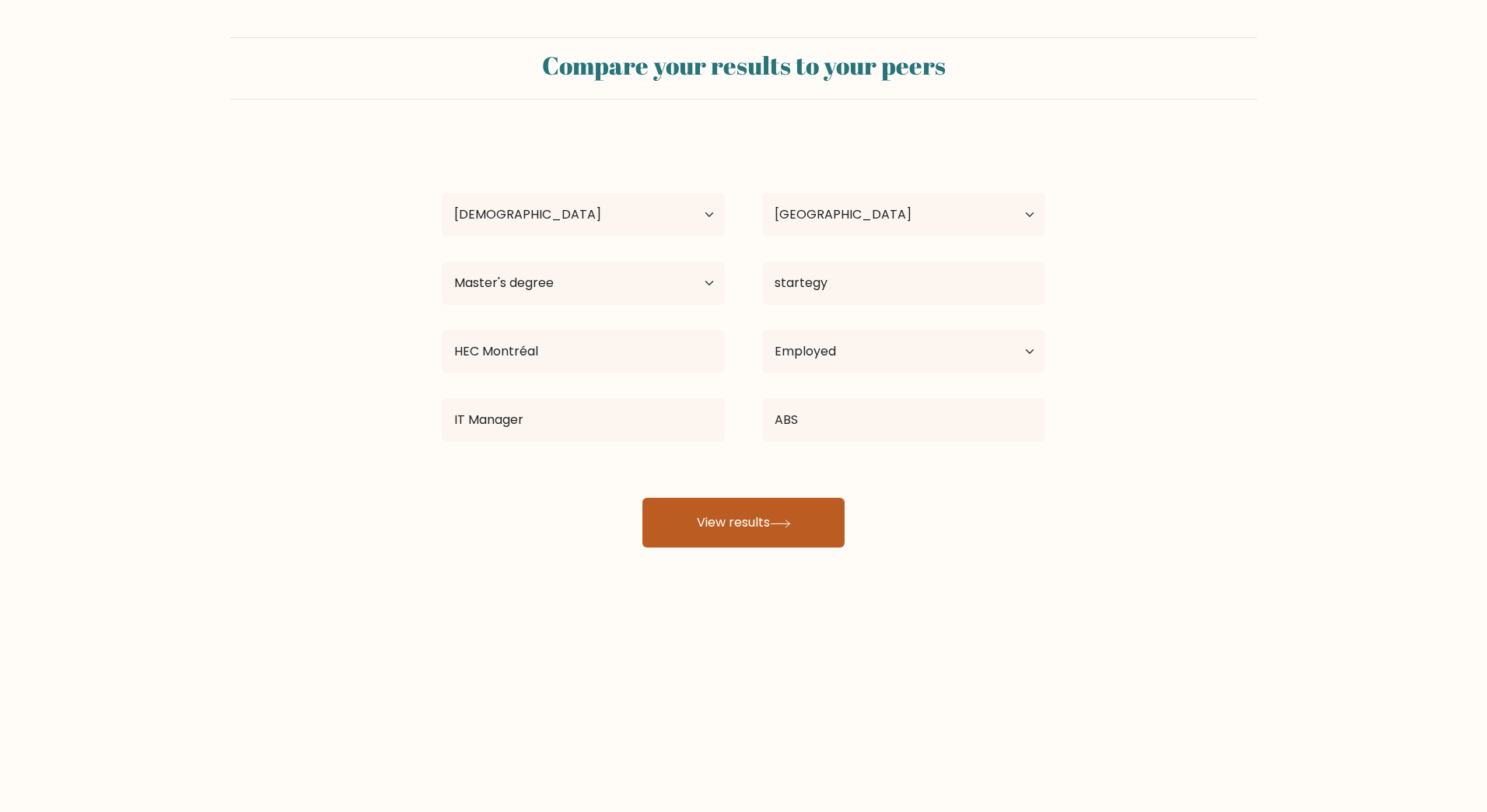
click at [814, 522] on button "View results" at bounding box center [744, 522] width 202 height 49
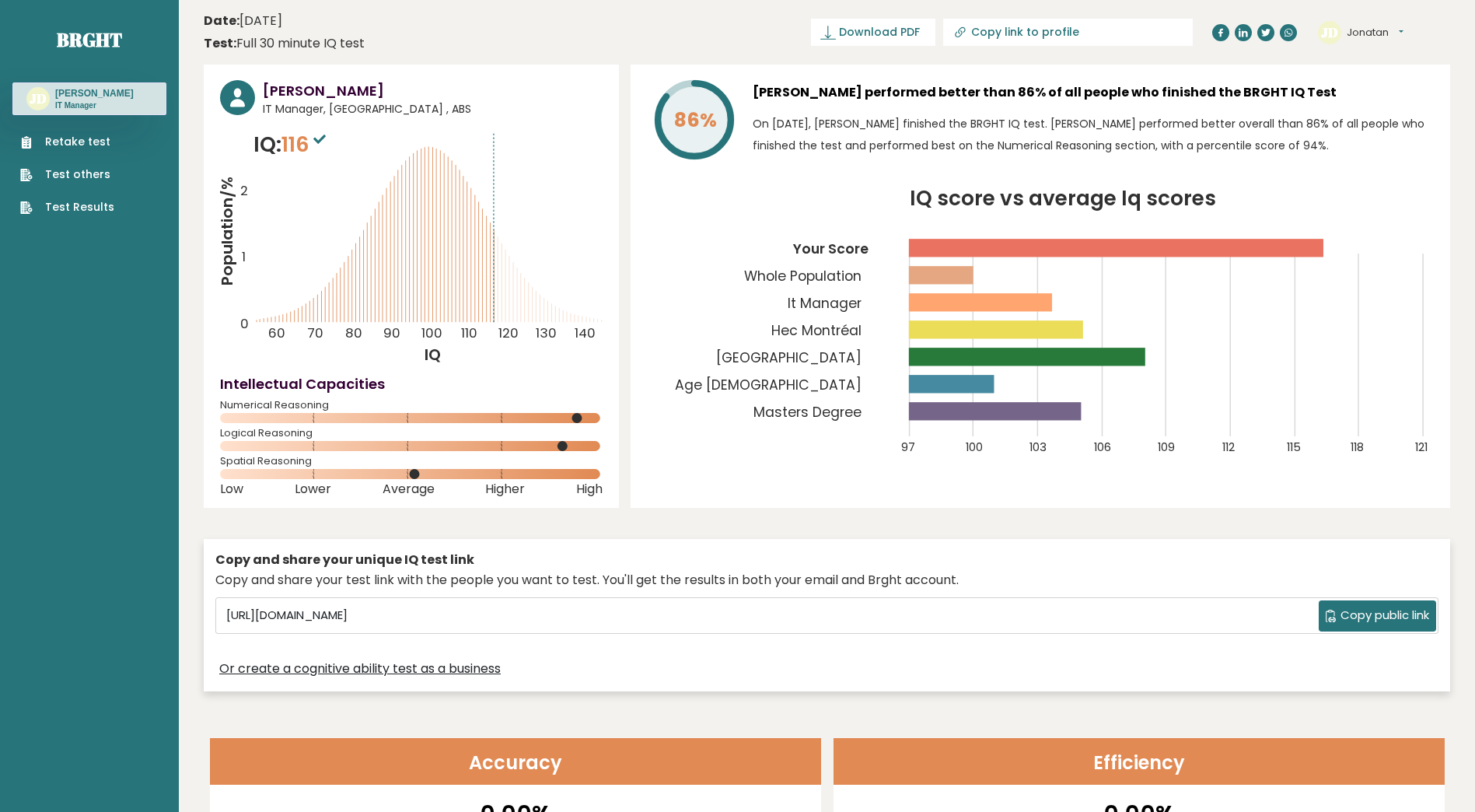
click at [310, 142] on span "116" at bounding box center [305, 144] width 48 height 28
